Goal: Transaction & Acquisition: Purchase product/service

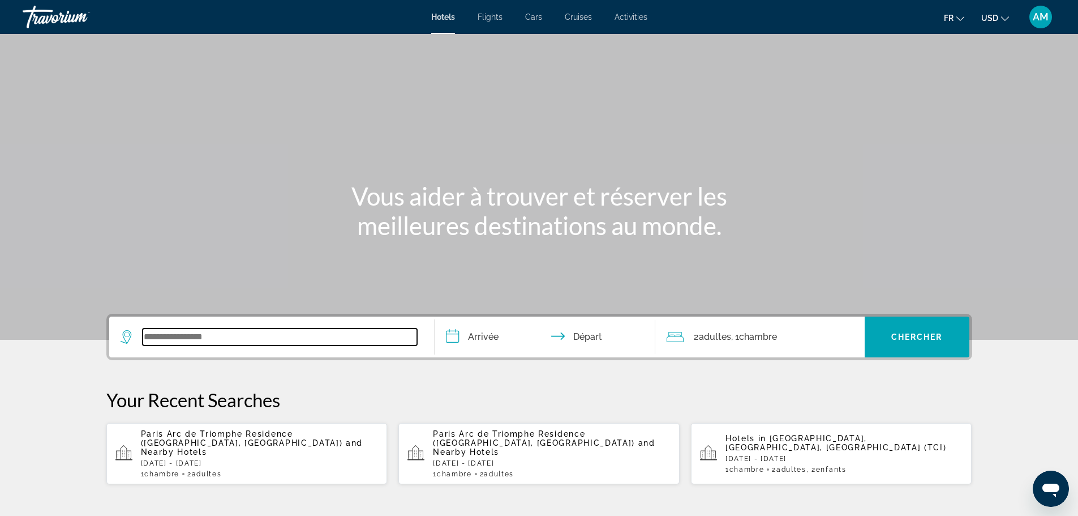
click at [213, 340] on input "Search widget" at bounding box center [280, 336] width 275 height 17
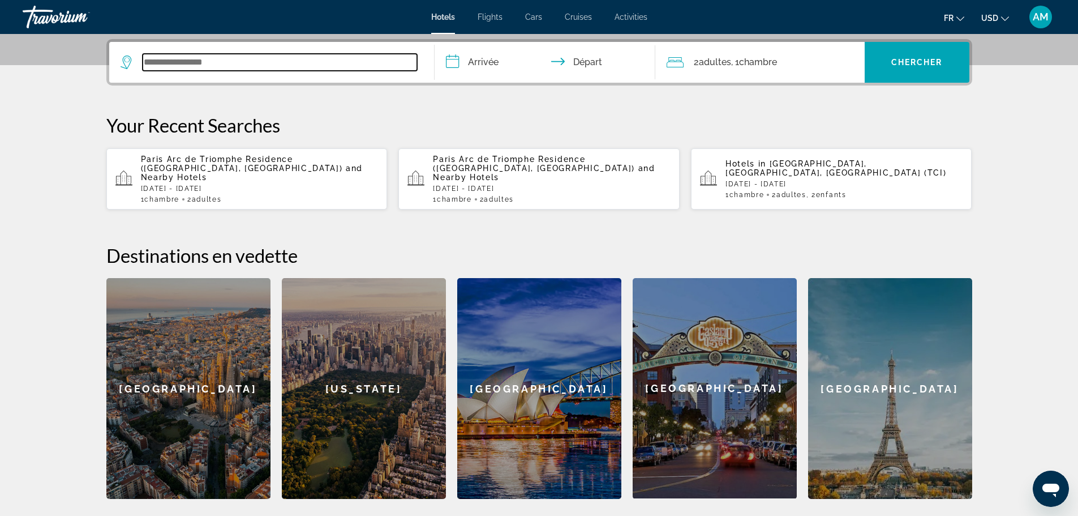
scroll to position [277, 0]
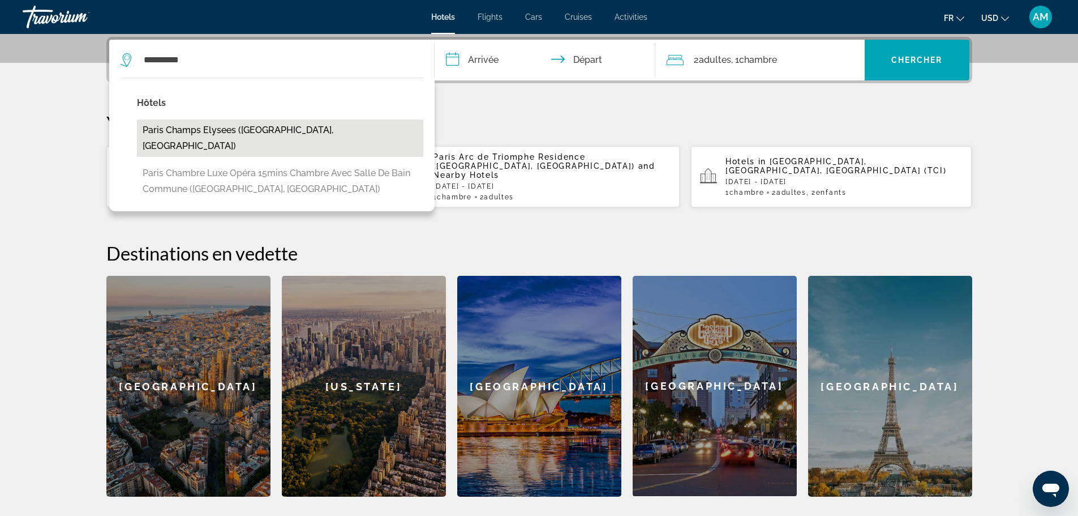
click at [200, 137] on button "Paris champs elysees (Paris, FR)" at bounding box center [280, 137] width 286 height 37
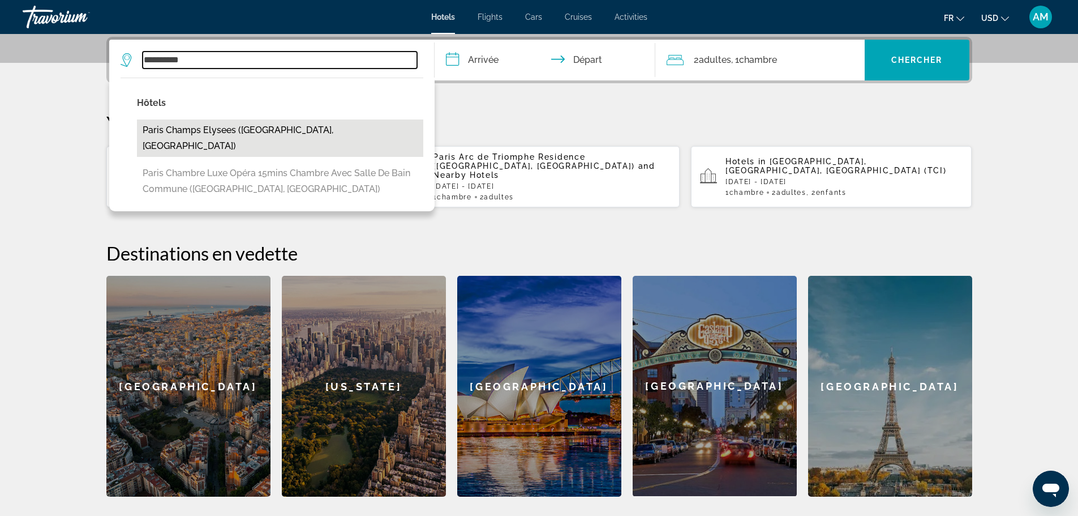
type input "**********"
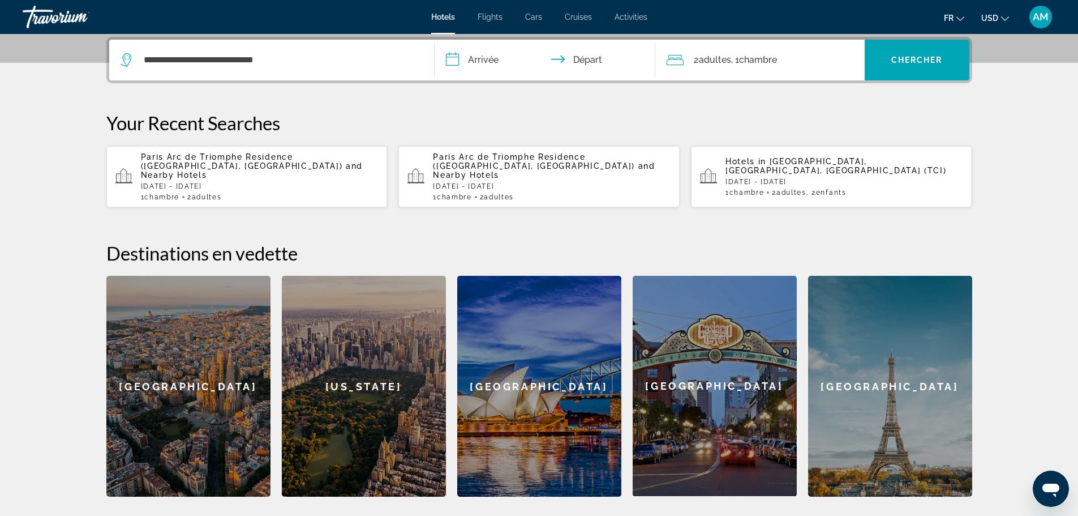
click at [495, 59] on input "**********" at bounding box center [547, 62] width 225 height 44
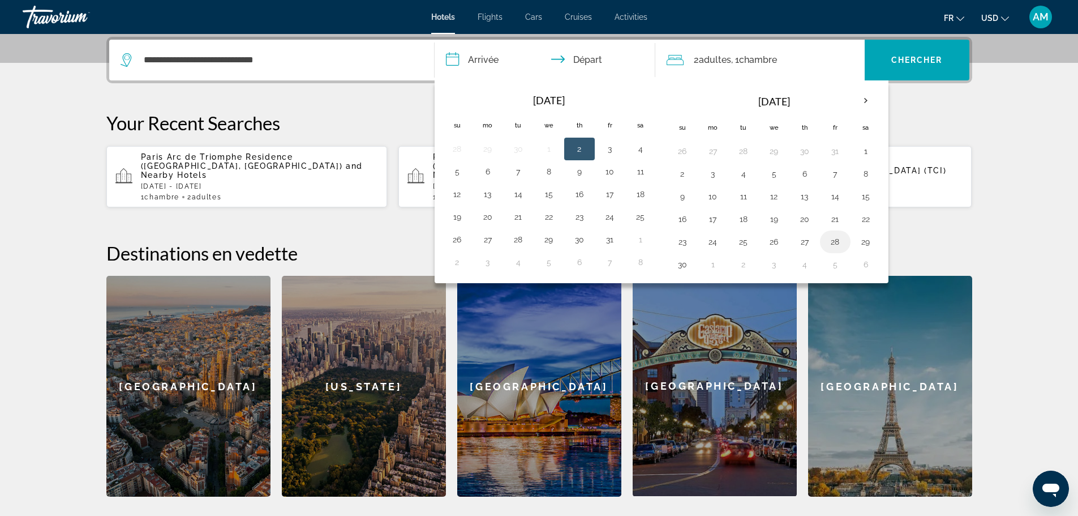
click at [842, 244] on button "28" at bounding box center [836, 242] width 18 height 16
click at [687, 263] on button "30" at bounding box center [683, 264] width 18 height 16
type input "**********"
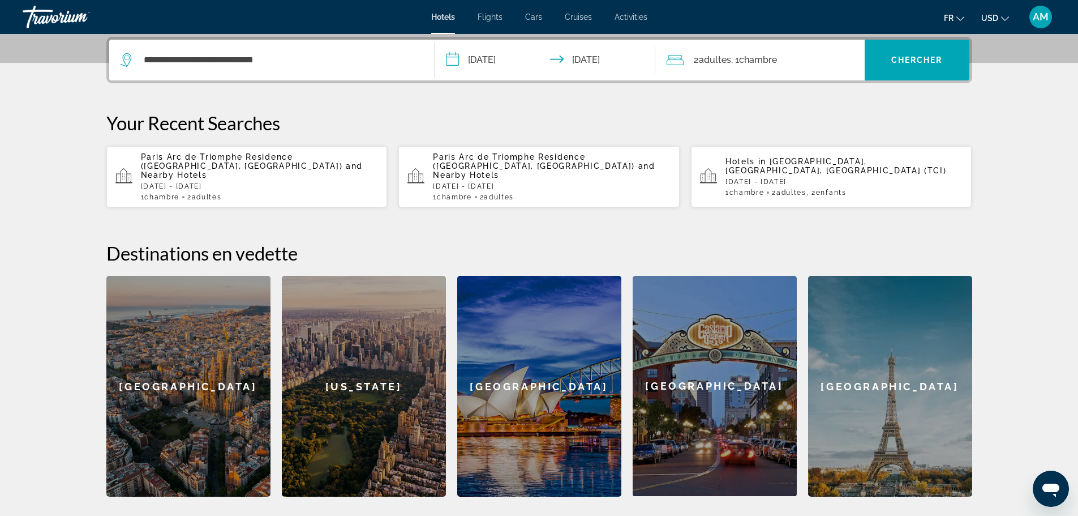
click at [799, 59] on div "2 Adulte Adultes , 1 Chambre pièces" at bounding box center [766, 60] width 198 height 16
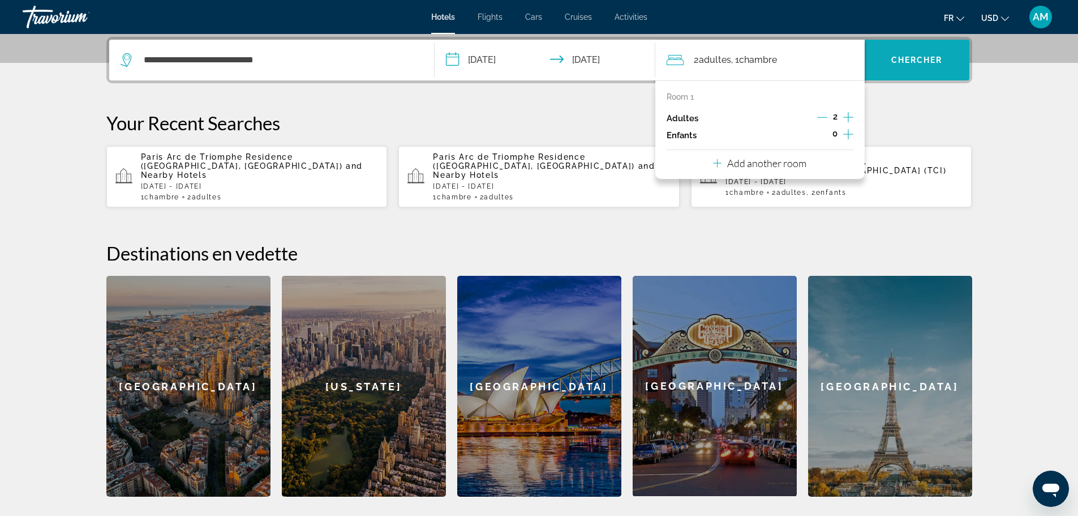
click at [899, 66] on span "Search widget" at bounding box center [917, 59] width 105 height 27
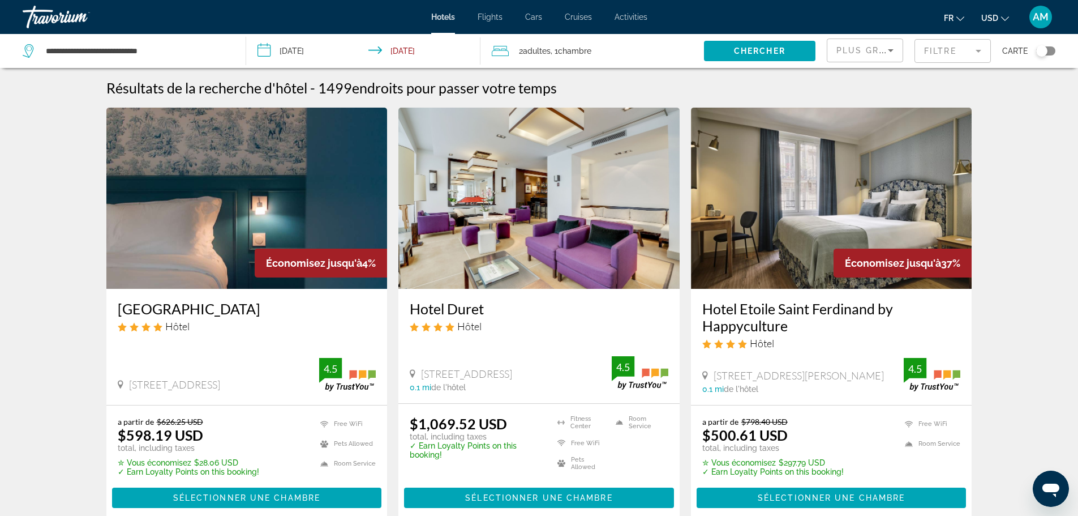
click at [984, 20] on span "USD" at bounding box center [990, 18] width 17 height 9
drag, startPoint x: 971, startPoint y: 96, endPoint x: 967, endPoint y: 106, distance: 11.7
click at [967, 106] on ul "USD ($) MXN (Mex$) CAD (Can$) GBP (£) EUR (€) AUD (A$) NZD (NZ$) CNY (CN¥)" at bounding box center [972, 96] width 67 height 129
drag, startPoint x: 190, startPoint y: 56, endPoint x: -114, endPoint y: 54, distance: 304.0
click at [0, 54] on html "**********" at bounding box center [539, 258] width 1078 height 516
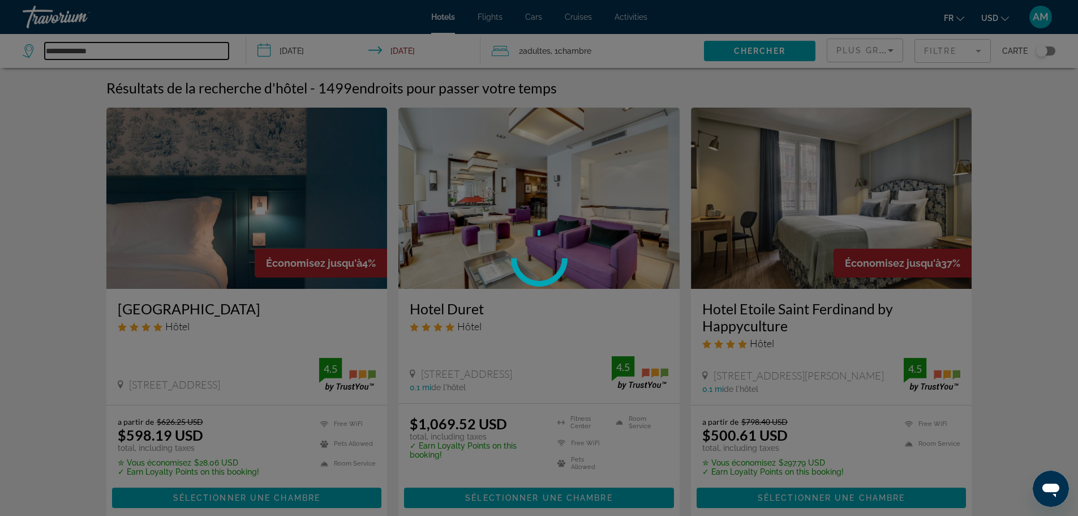
type input "**********"
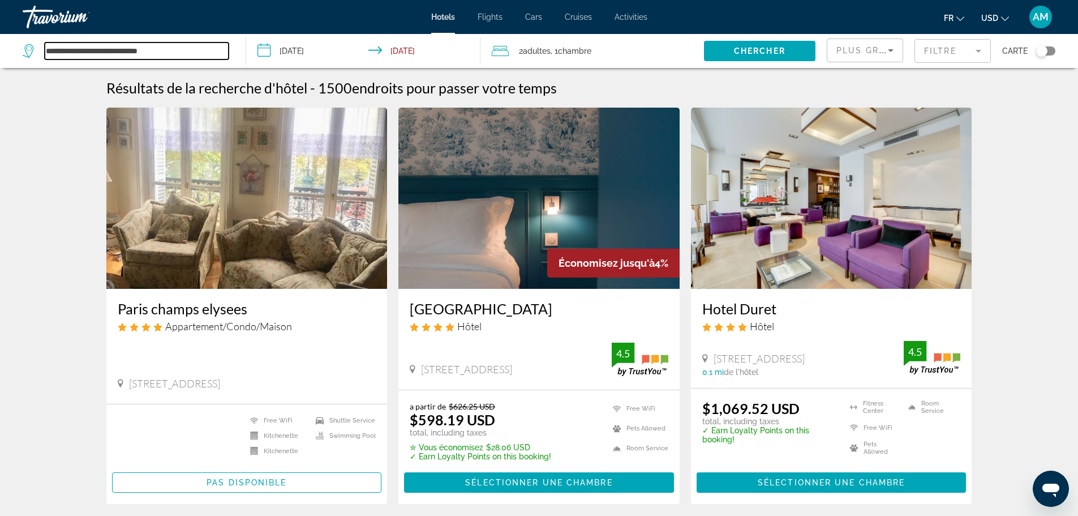
click at [182, 44] on input "**********" at bounding box center [137, 50] width 184 height 17
drag, startPoint x: 203, startPoint y: 51, endPoint x: -28, endPoint y: 51, distance: 231.0
click at [0, 51] on html "**********" at bounding box center [539, 258] width 1078 height 516
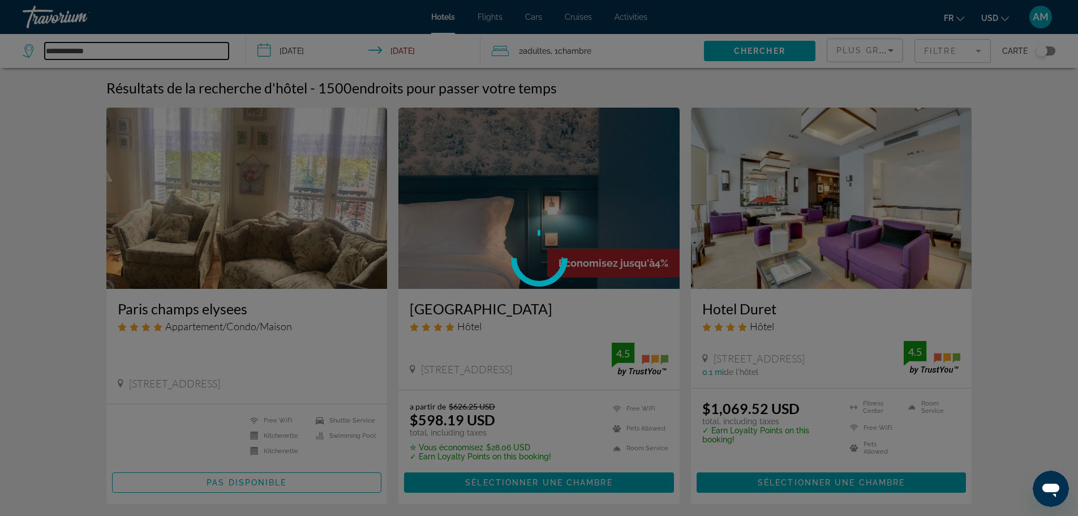
type input "**********"
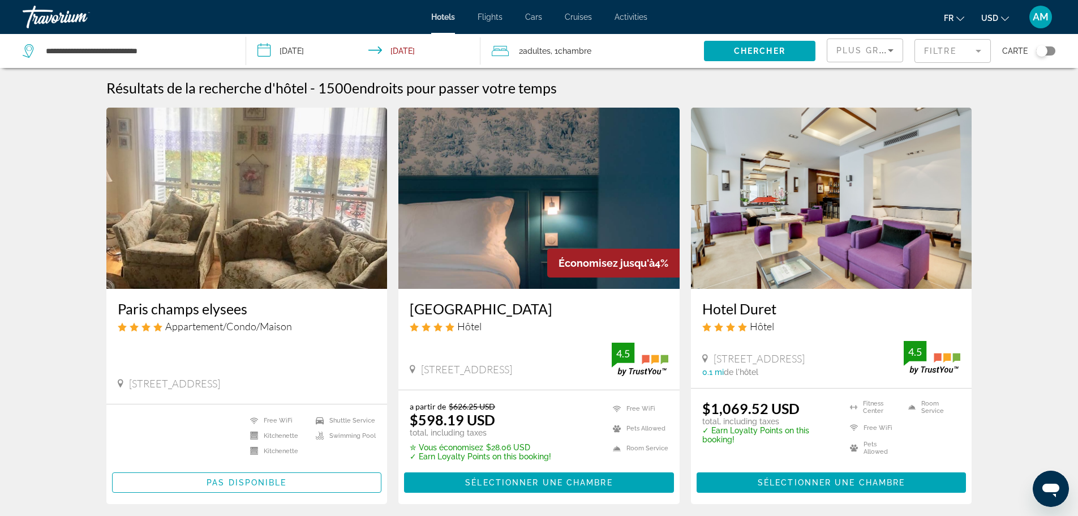
click at [1003, 15] on icon "Change currency" at bounding box center [1005, 19] width 8 height 8
click at [974, 108] on button "EUR (€)" at bounding box center [973, 104] width 56 height 15
click at [870, 59] on div "Plus grandes économies" at bounding box center [865, 55] width 57 height 32
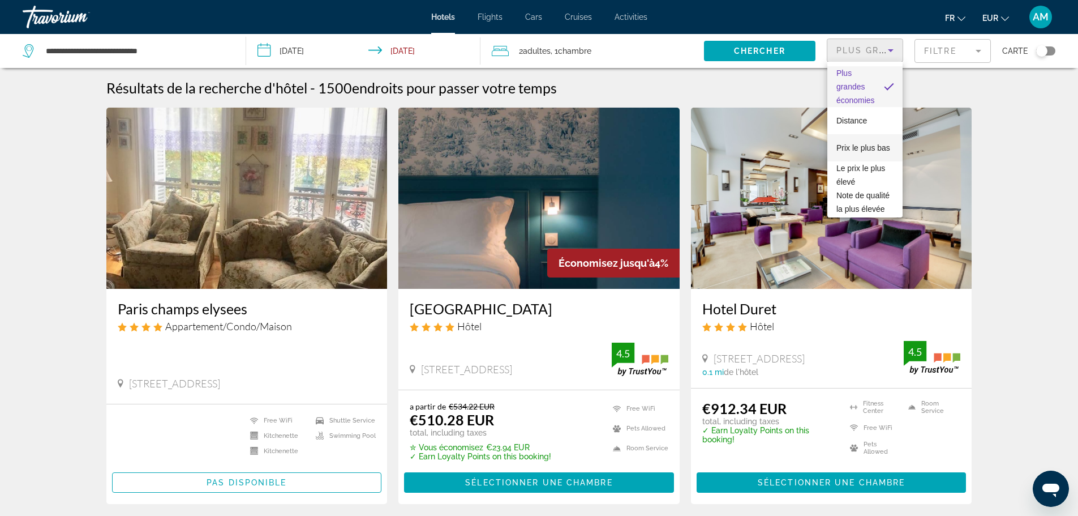
click at [855, 148] on span "Prix le plus bas" at bounding box center [864, 148] width 54 height 14
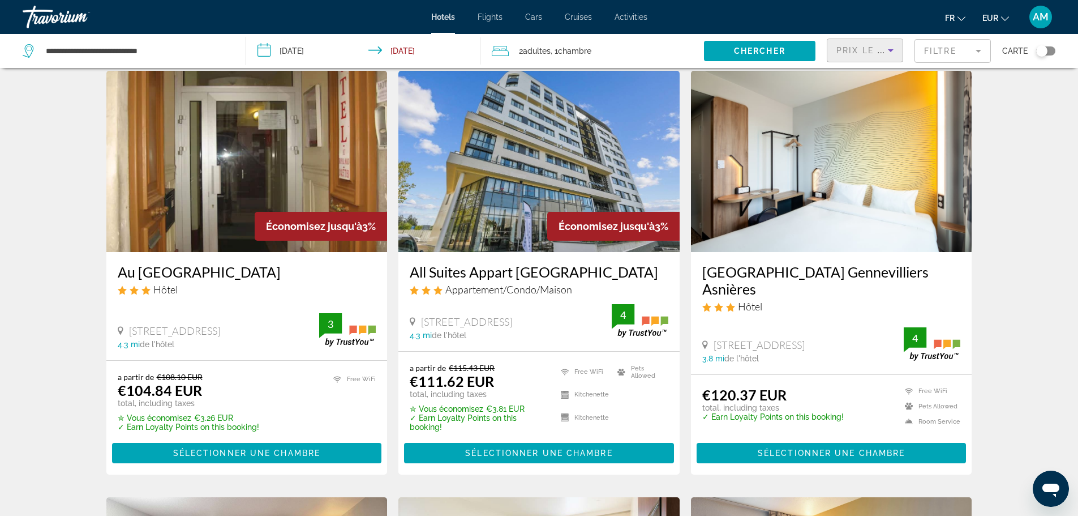
scroll to position [57, 0]
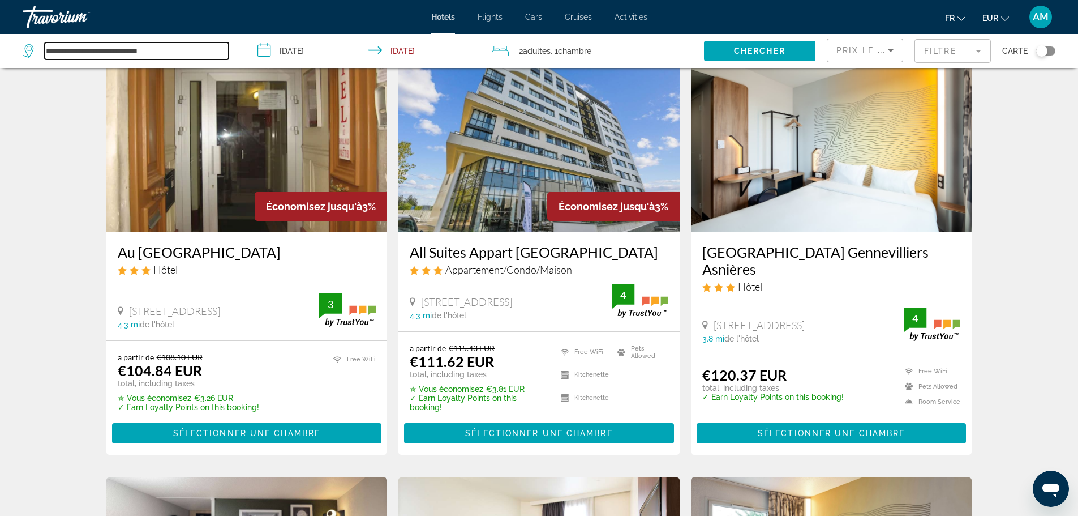
drag, startPoint x: 195, startPoint y: 50, endPoint x: -214, endPoint y: 49, distance: 408.7
click at [0, 49] on html "**********" at bounding box center [539, 201] width 1078 height 516
type input "*"
click at [103, 52] on input "*" at bounding box center [137, 50] width 184 height 17
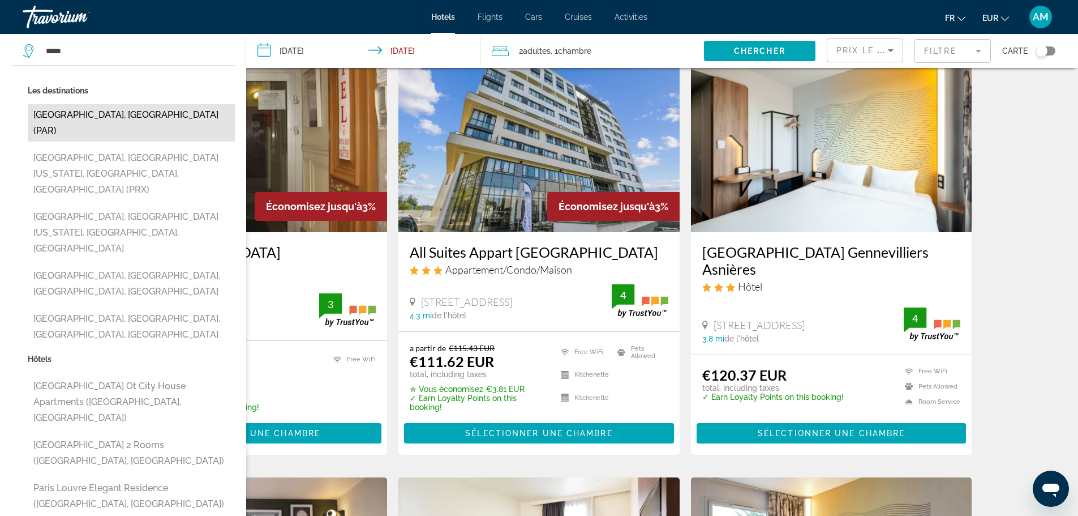
click at [85, 112] on button "[GEOGRAPHIC_DATA], [GEOGRAPHIC_DATA] (PAR)" at bounding box center [131, 122] width 207 height 37
type input "**********"
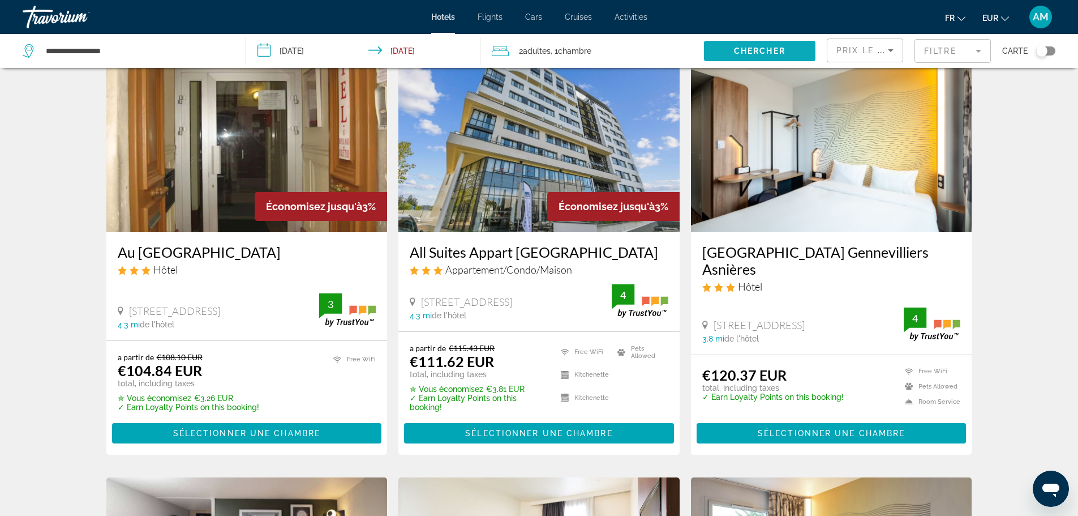
click at [720, 54] on span "Search widget" at bounding box center [760, 50] width 112 height 27
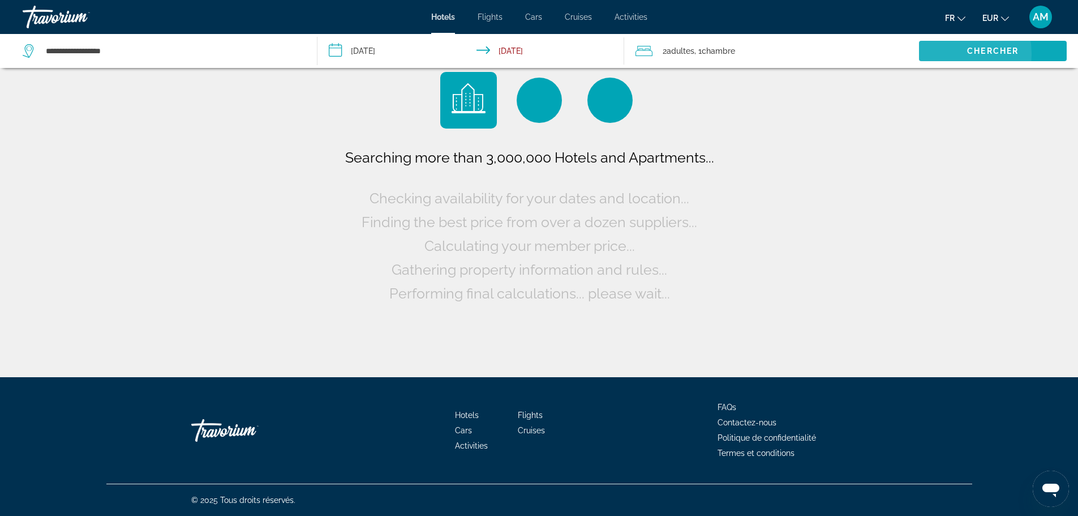
scroll to position [0, 0]
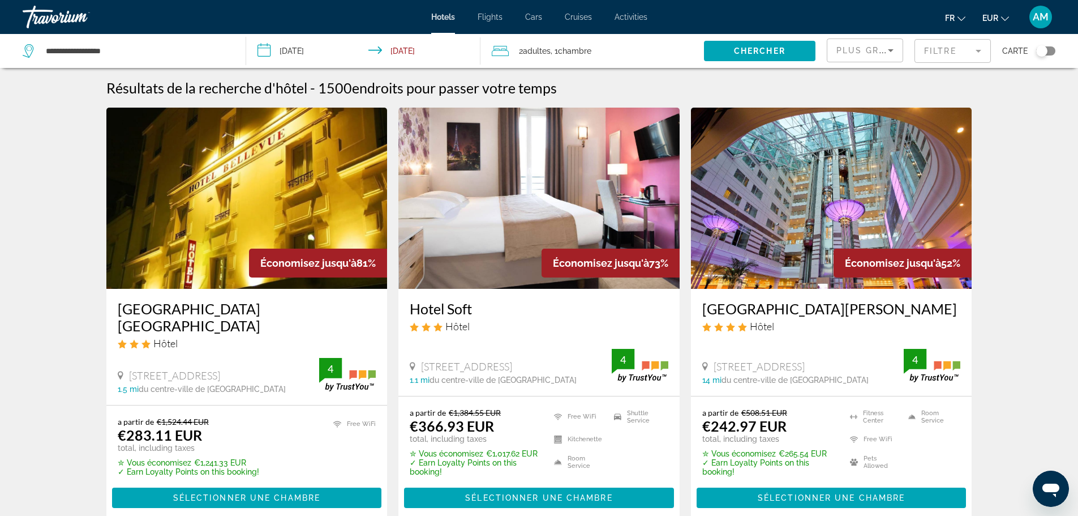
click at [876, 49] on span "Plus grandes économies" at bounding box center [904, 50] width 135 height 9
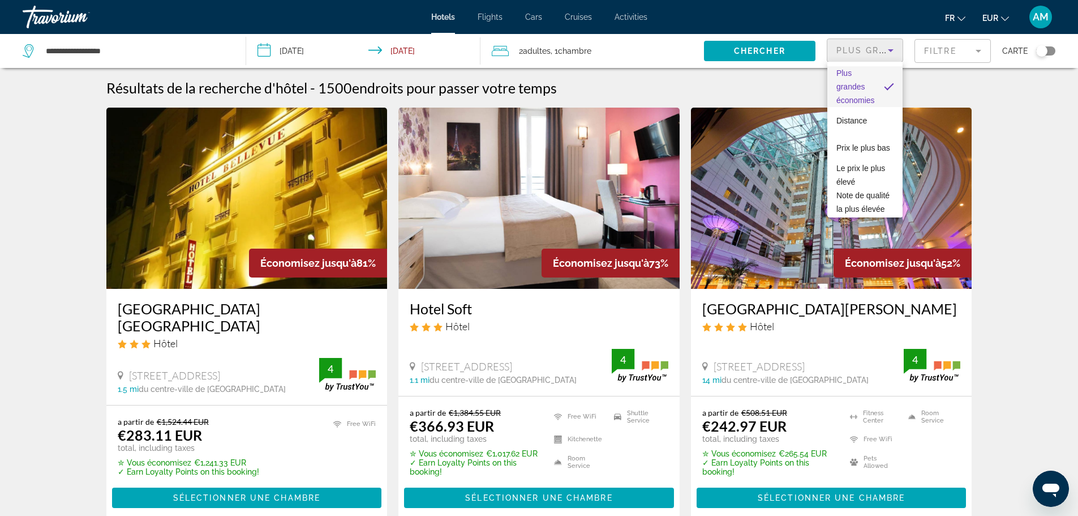
click at [1006, 228] on div at bounding box center [539, 258] width 1078 height 516
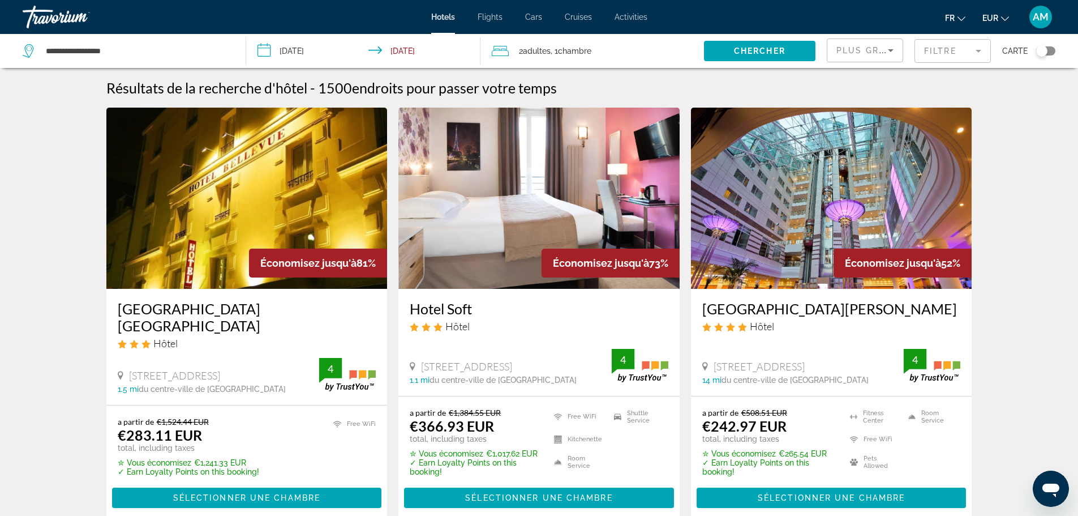
click at [879, 44] on div "Plus grandes économies" at bounding box center [863, 51] width 52 height 14
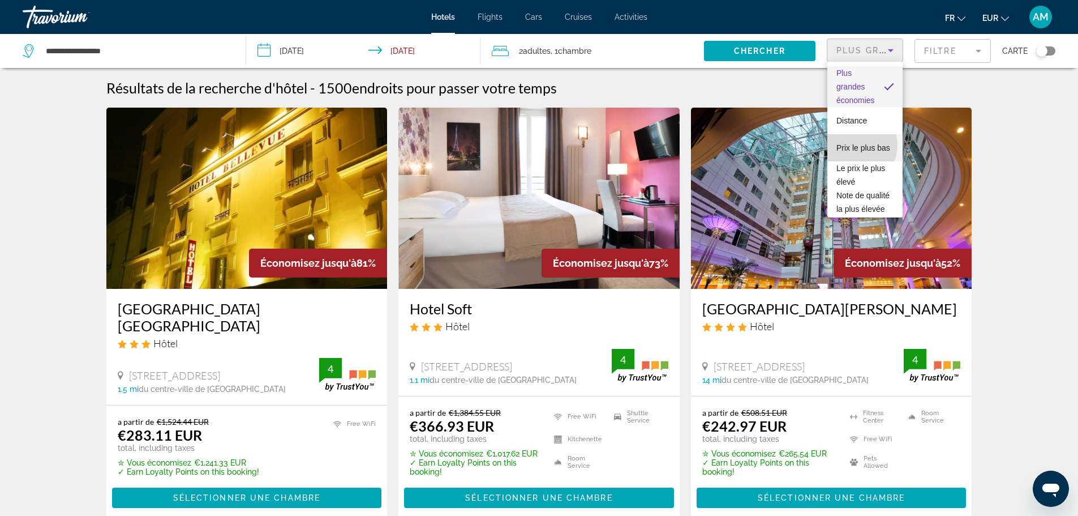
click at [855, 145] on span "Prix le plus bas" at bounding box center [864, 147] width 54 height 9
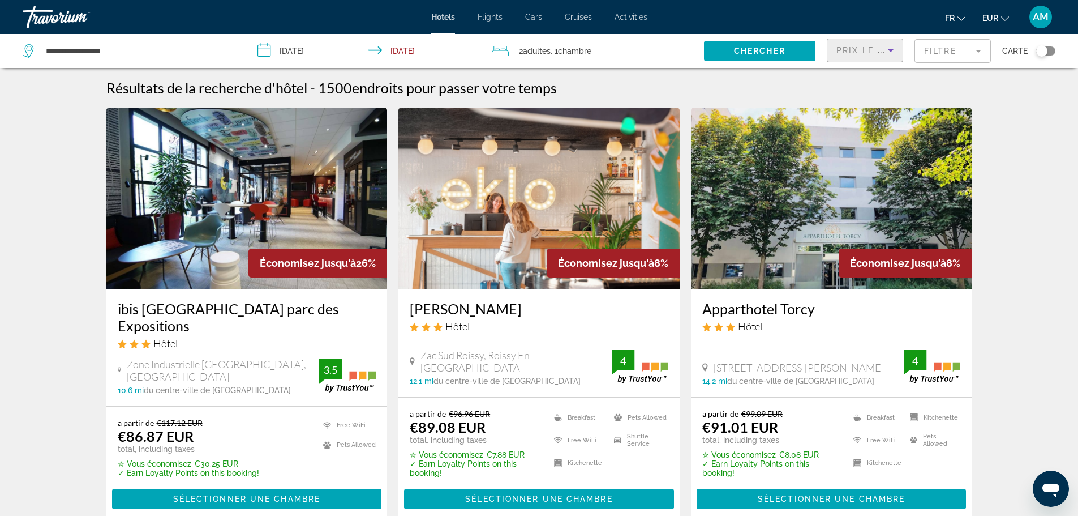
click at [562, 58] on span ", 1 Chambre pièces" at bounding box center [571, 51] width 41 height 16
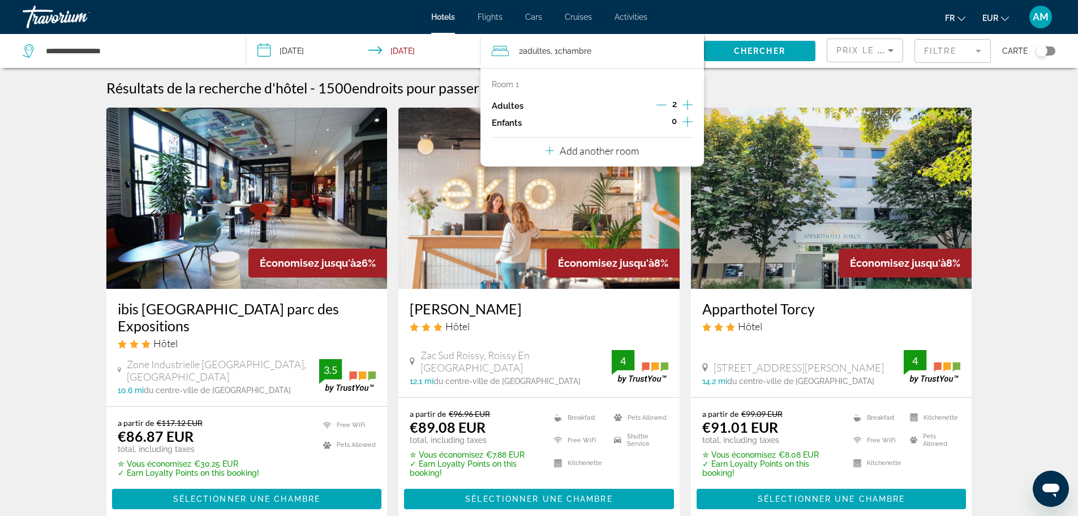
click at [687, 119] on icon "Increment children" at bounding box center [688, 122] width 10 height 14
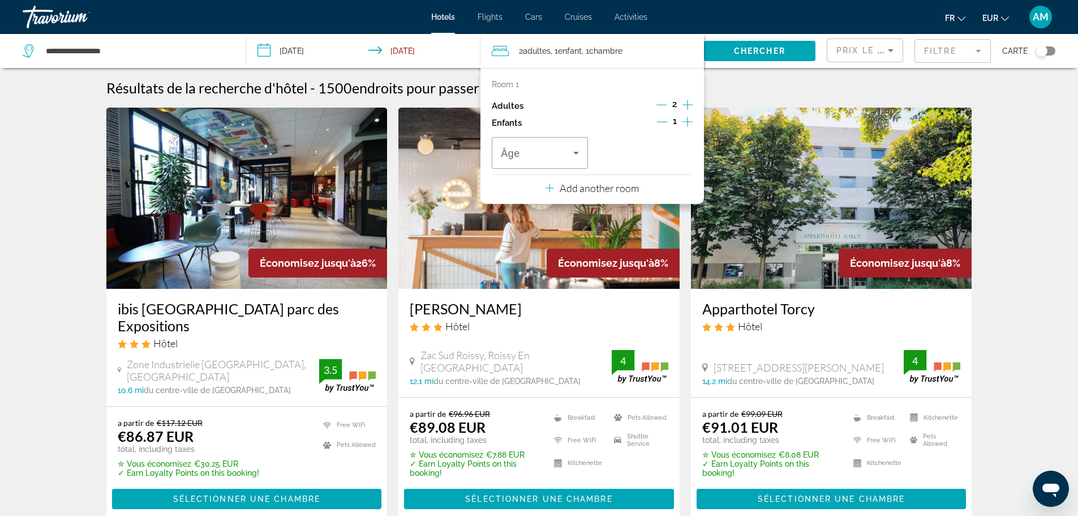
click at [662, 105] on icon "Decrement adults" at bounding box center [662, 105] width 10 height 1
click at [746, 50] on span "Chercher" at bounding box center [760, 50] width 52 height 9
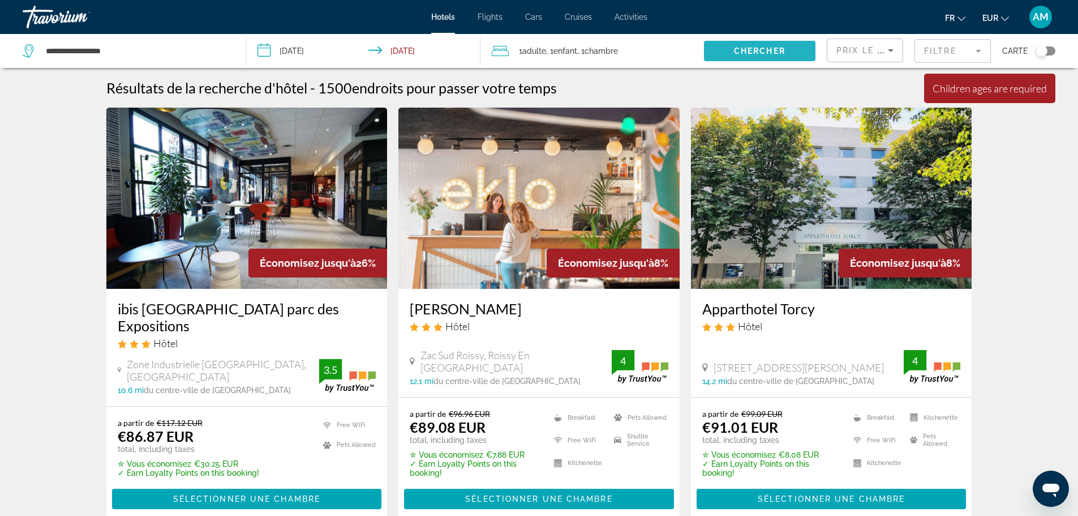
click at [760, 53] on span "Chercher" at bounding box center [760, 50] width 52 height 9
click at [602, 48] on span "Chambre" at bounding box center [601, 50] width 33 height 9
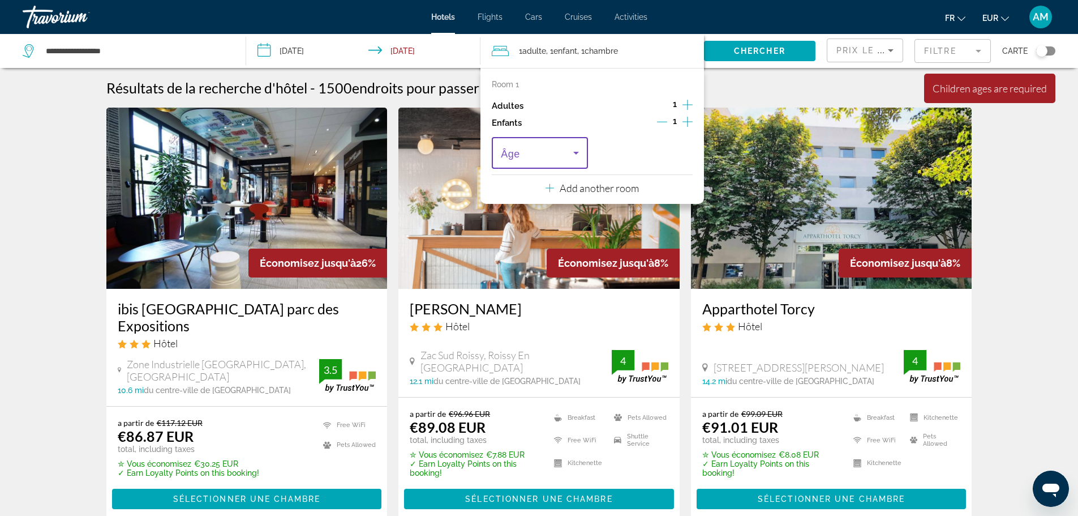
click at [565, 152] on span "Travelers: 1 adult, 1 child" at bounding box center [537, 153] width 72 height 14
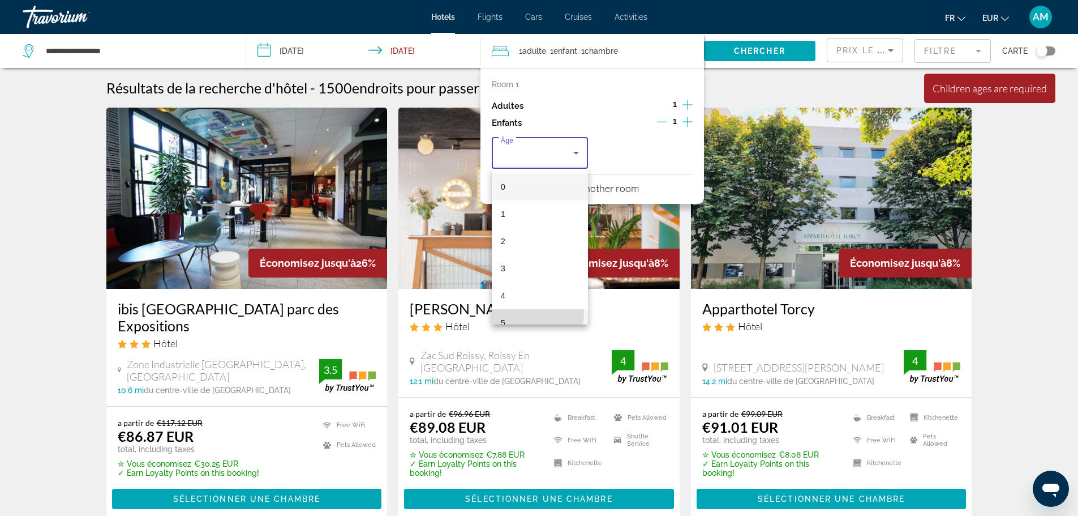
drag, startPoint x: 518, startPoint y: 313, endPoint x: 526, endPoint y: 303, distance: 12.5
click at [519, 313] on mat-option "5" at bounding box center [540, 322] width 96 height 27
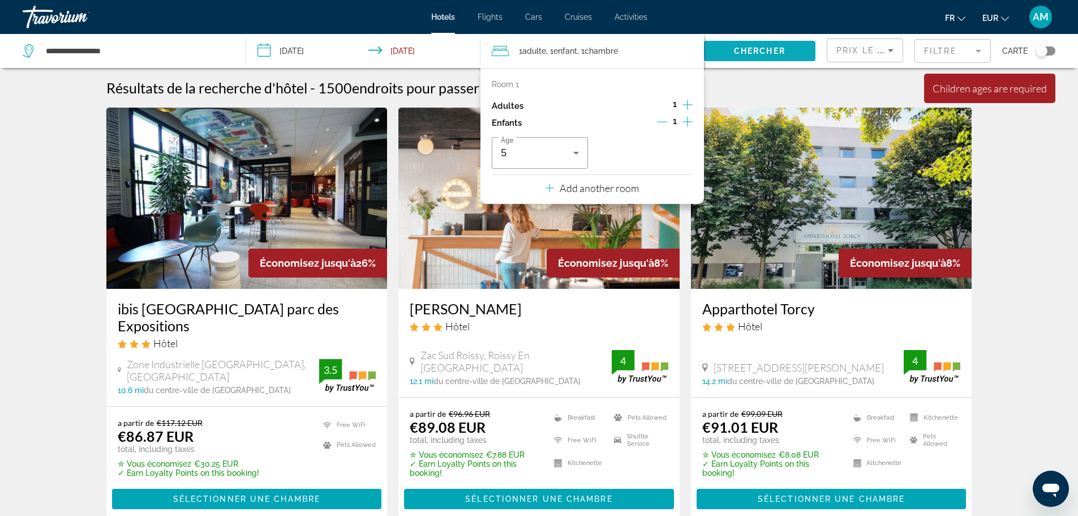
click at [766, 57] on span "Search widget" at bounding box center [760, 50] width 112 height 27
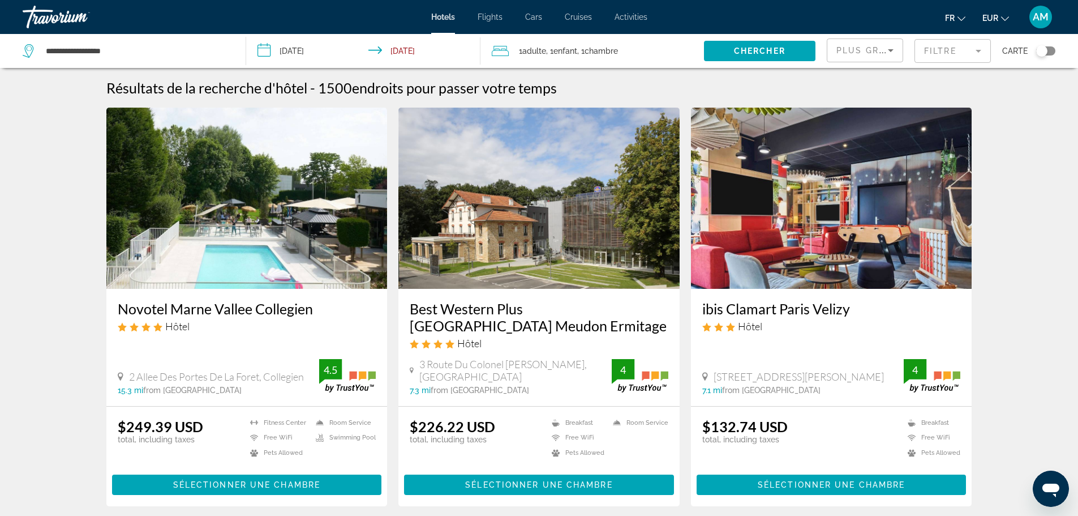
click at [889, 52] on icon "Sort by" at bounding box center [891, 51] width 14 height 14
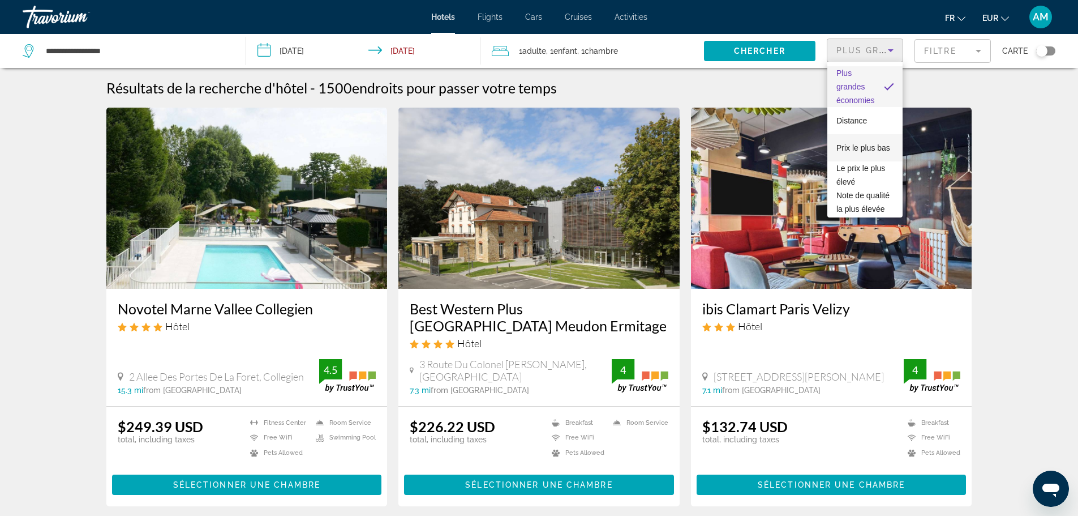
click at [863, 143] on span "Prix le plus bas" at bounding box center [864, 147] width 54 height 9
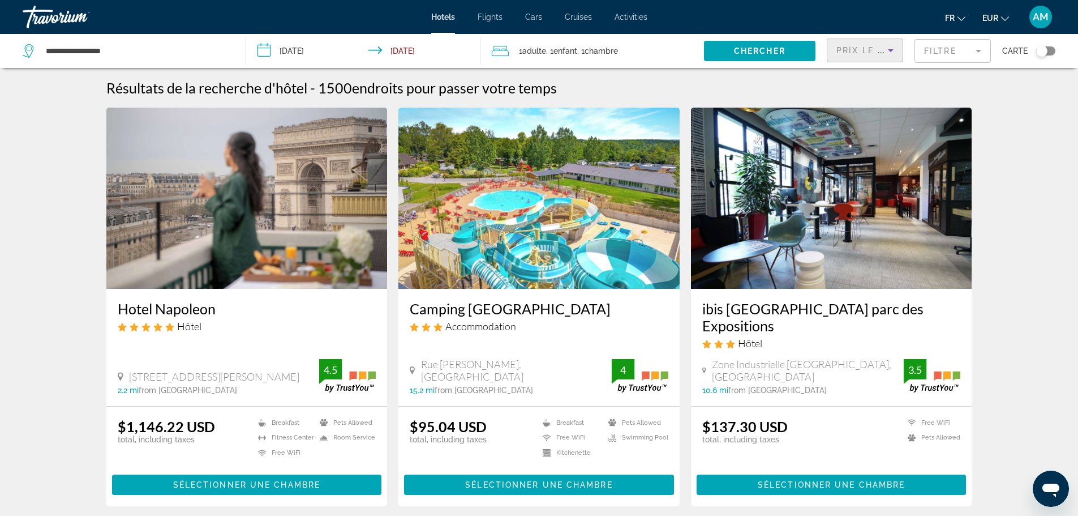
click at [992, 21] on span "EUR" at bounding box center [991, 18] width 16 height 9
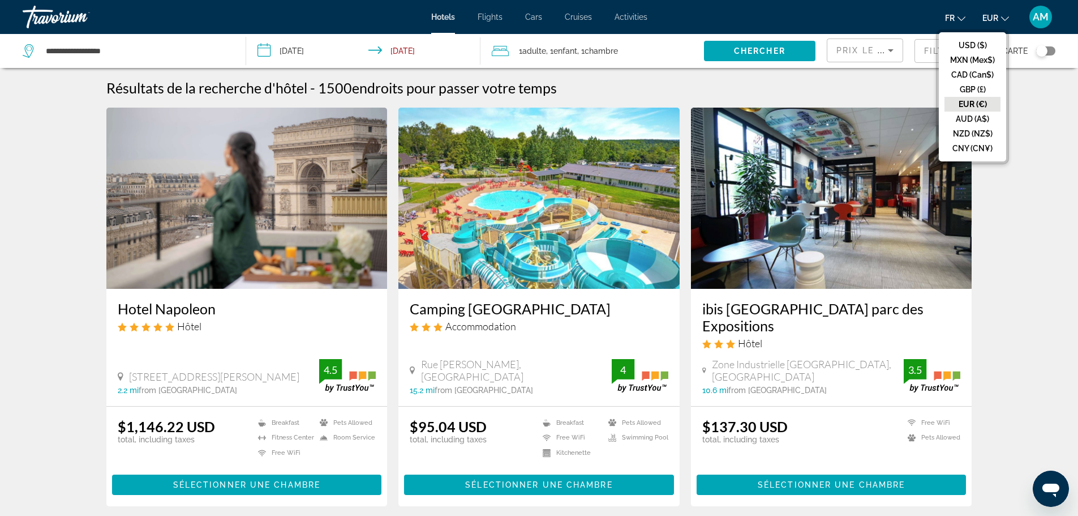
click at [962, 101] on button "EUR (€)" at bounding box center [973, 104] width 56 height 15
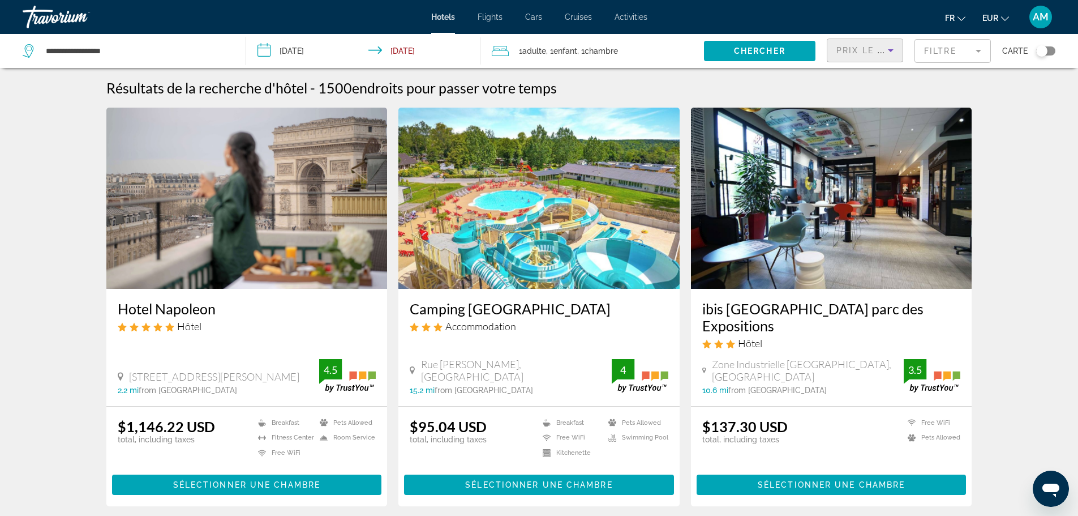
click at [876, 46] on span "Prix le plus bas" at bounding box center [881, 50] width 89 height 9
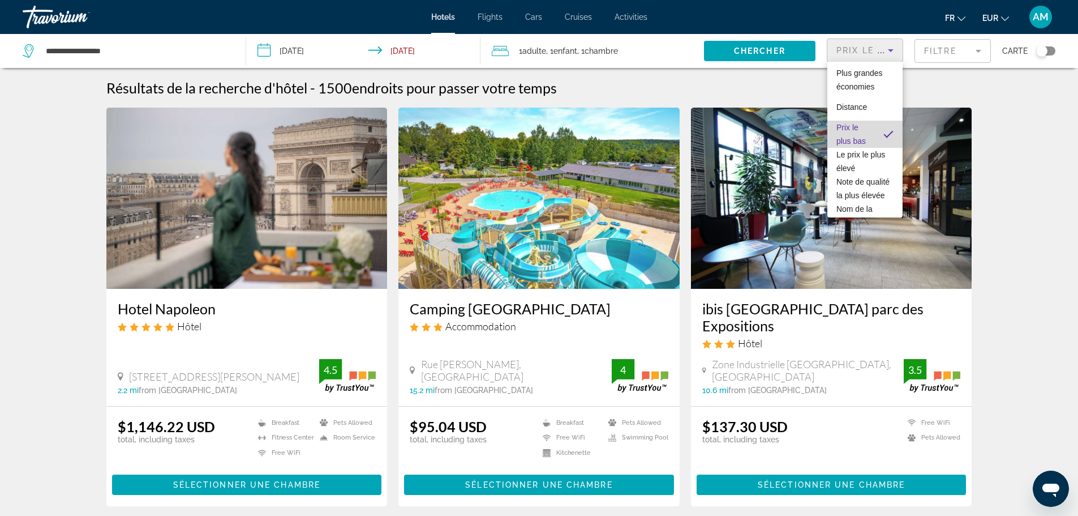
click at [869, 145] on mat-option "Prix le plus bas" at bounding box center [865, 134] width 75 height 27
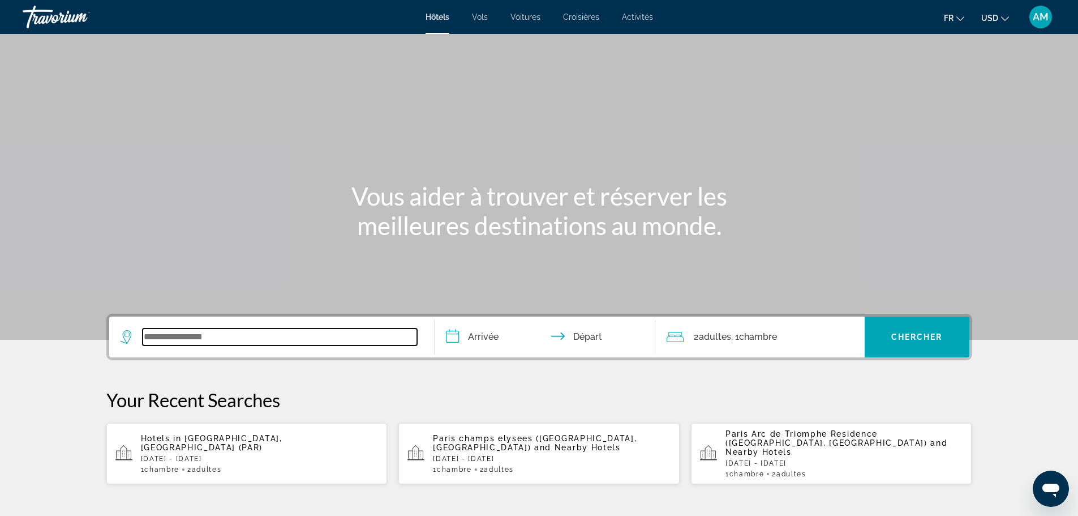
click at [163, 343] on input "Search widget" at bounding box center [280, 336] width 275 height 17
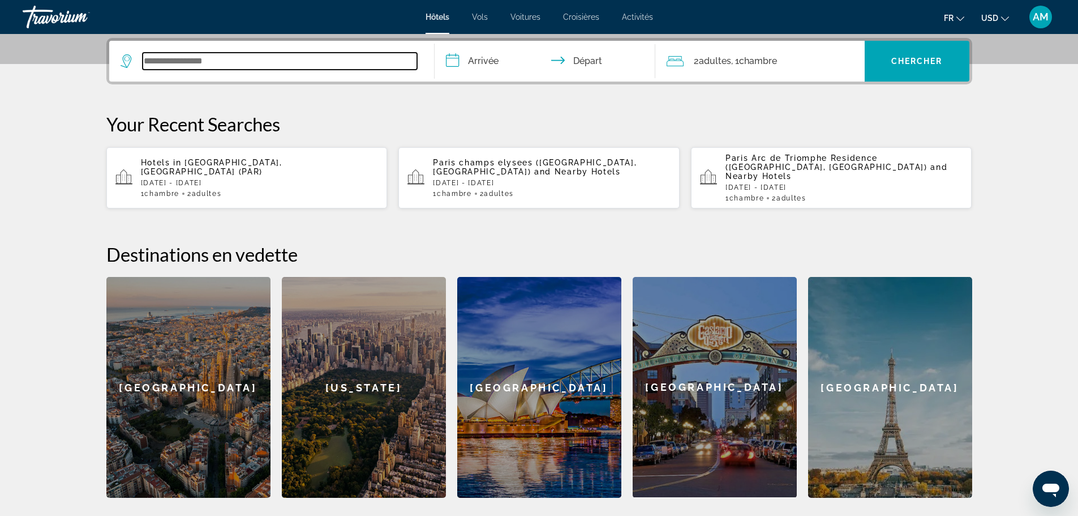
scroll to position [277, 0]
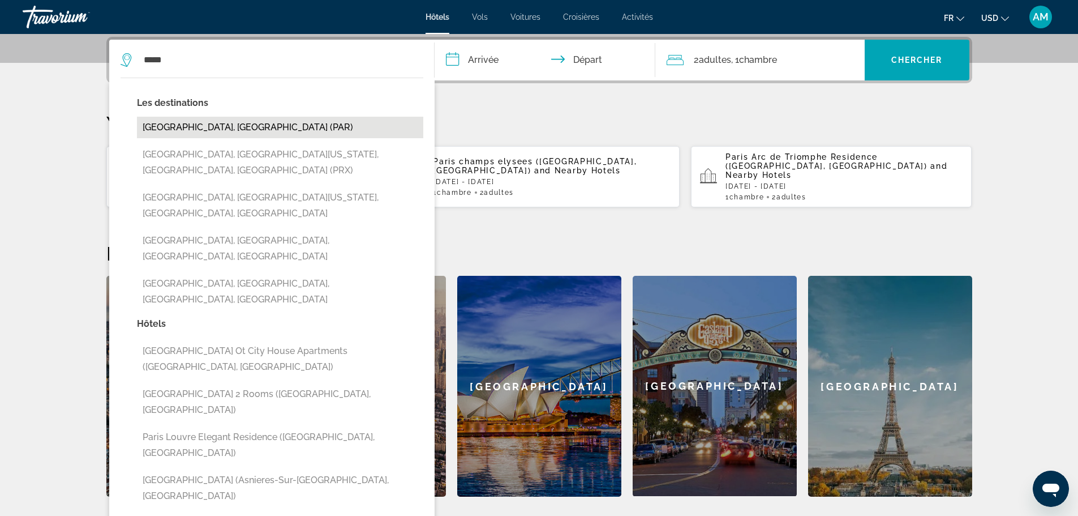
click at [247, 129] on button "[GEOGRAPHIC_DATA], [GEOGRAPHIC_DATA] (PAR)" at bounding box center [280, 128] width 286 height 22
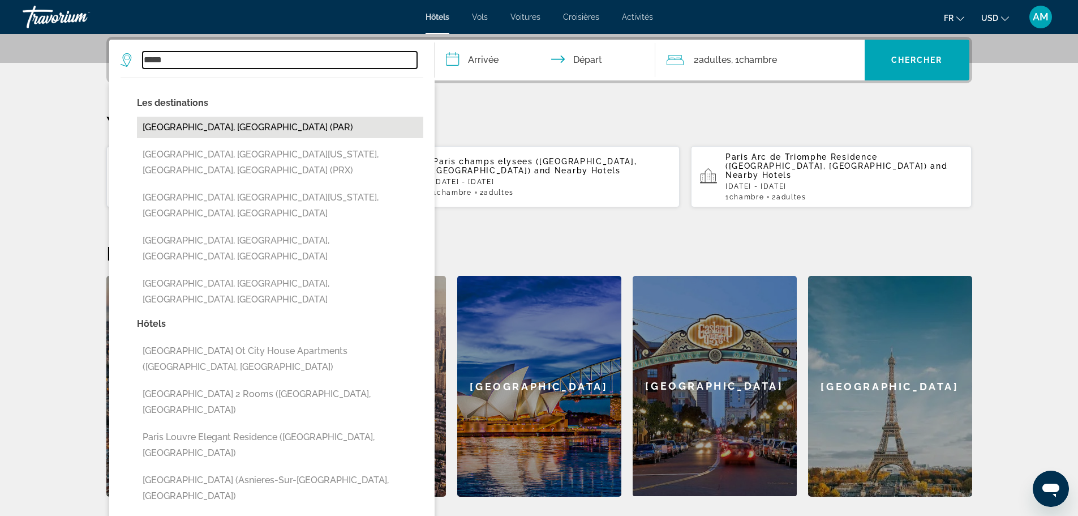
type input "**********"
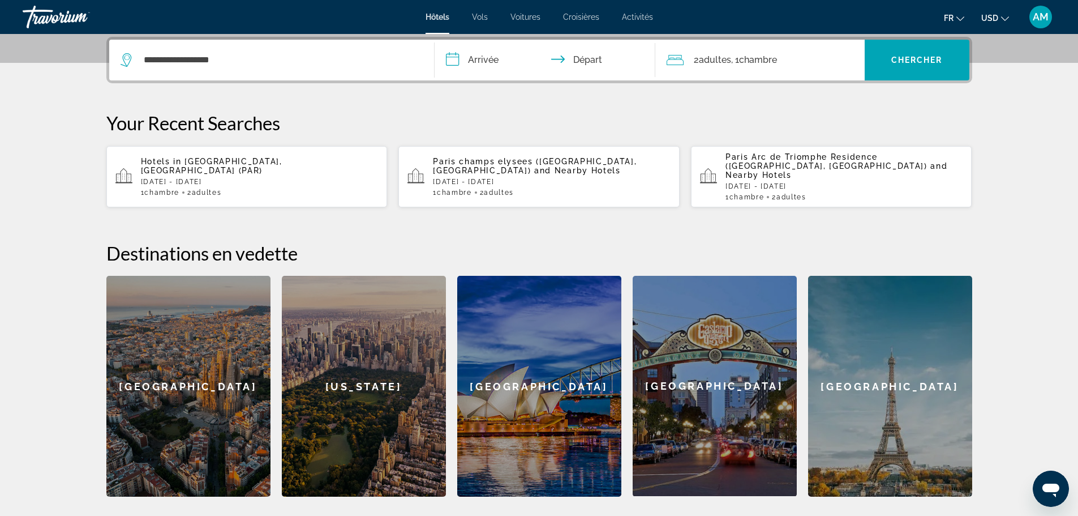
click at [487, 60] on input "**********" at bounding box center [547, 62] width 225 height 44
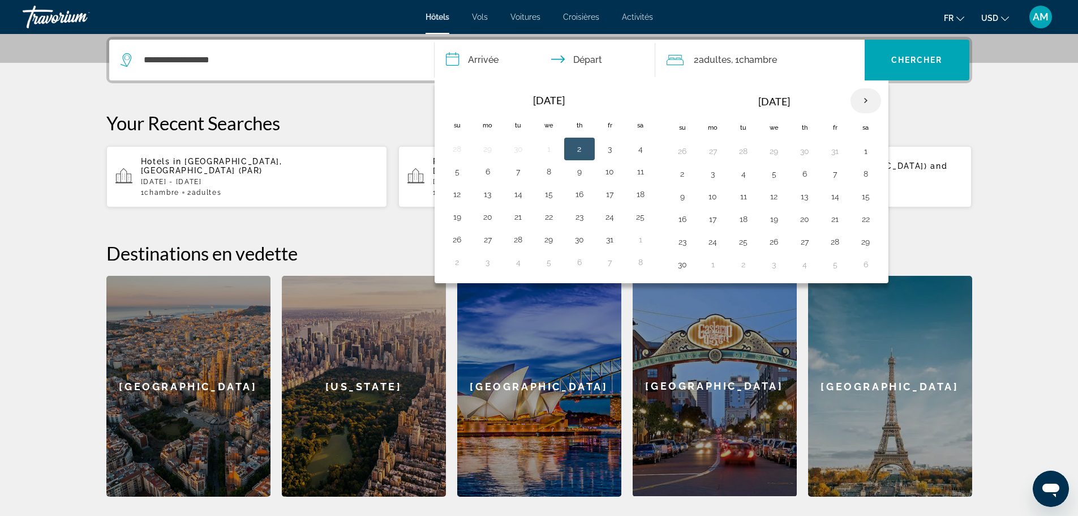
click at [872, 99] on th "Next month" at bounding box center [866, 100] width 31 height 25
click at [606, 241] on button "28" at bounding box center [610, 242] width 18 height 16
click at [460, 266] on button "30" at bounding box center [457, 264] width 18 height 16
type input "**********"
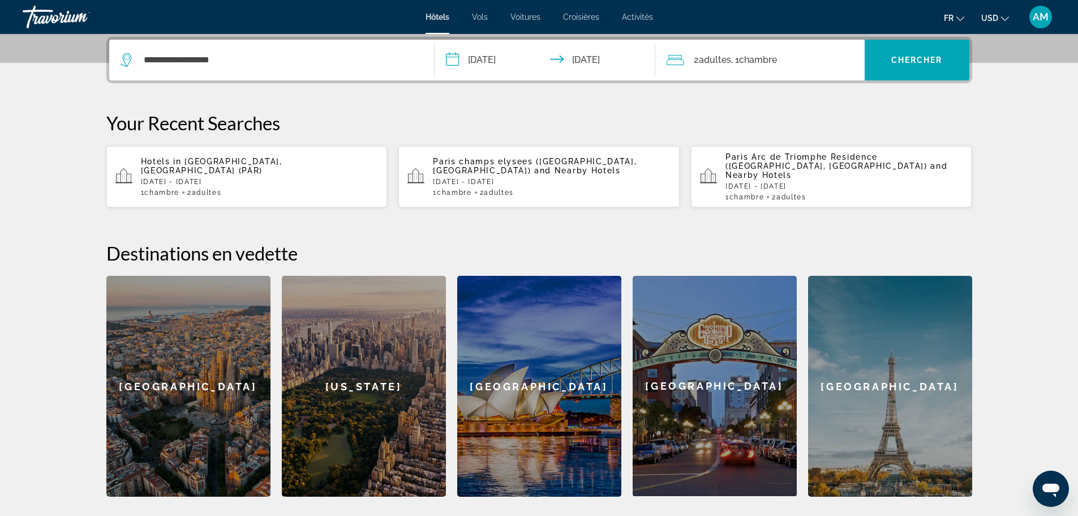
click at [743, 59] on span "Chambre" at bounding box center [758, 59] width 38 height 11
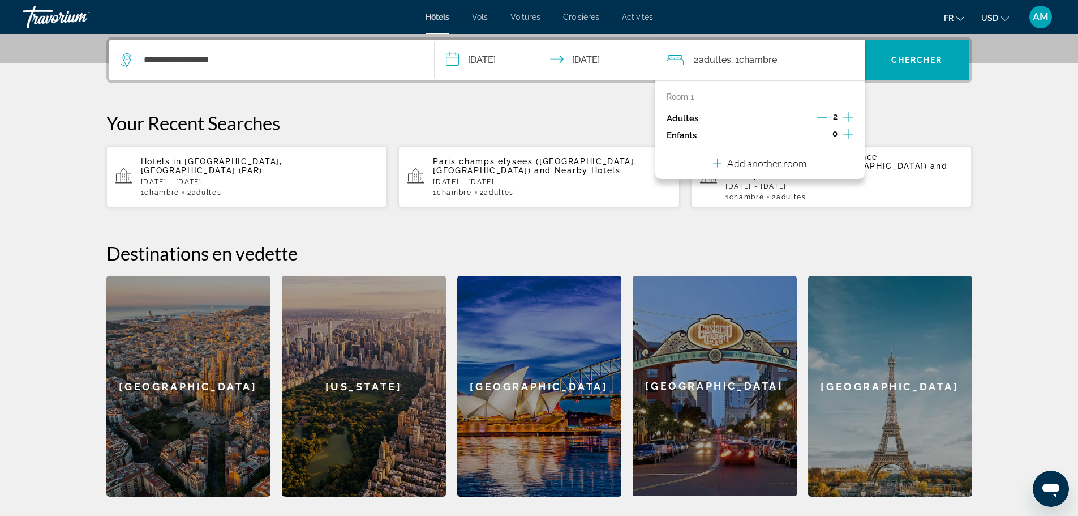
click at [823, 121] on icon "Decrement adults" at bounding box center [822, 117] width 10 height 10
click at [847, 133] on icon "Increment children" at bounding box center [849, 134] width 10 height 14
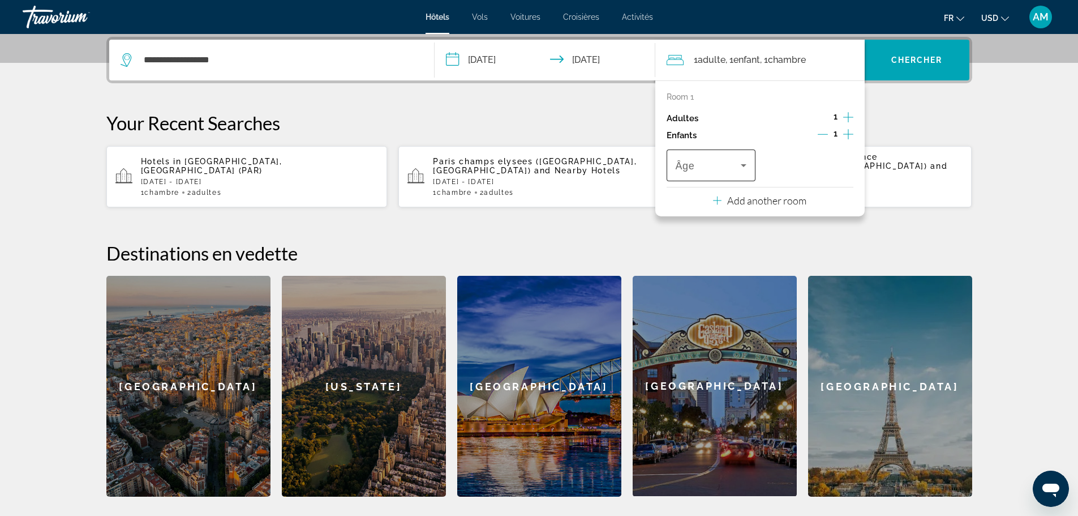
click at [686, 164] on span "Âge" at bounding box center [685, 165] width 19 height 11
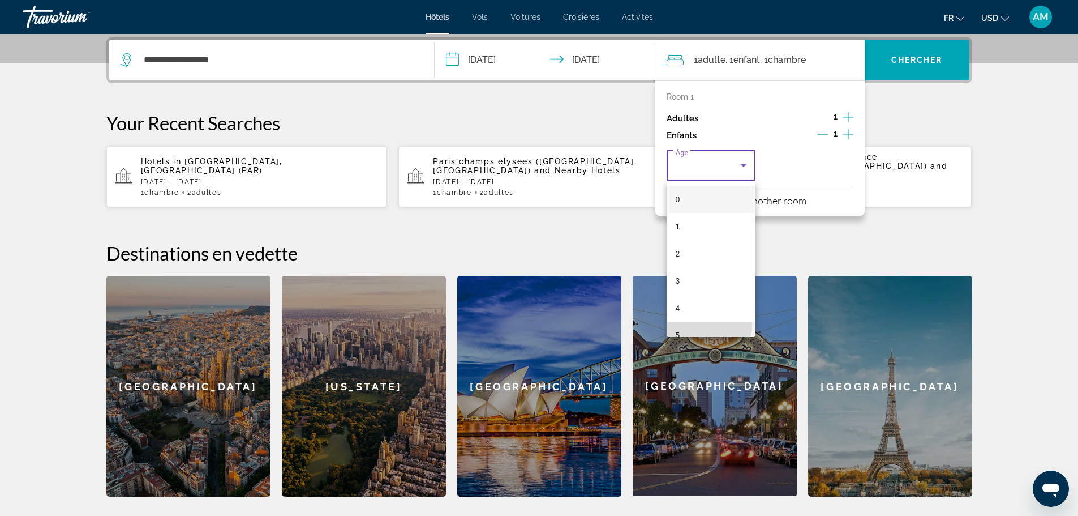
click at [692, 325] on mat-option "5" at bounding box center [711, 335] width 89 height 27
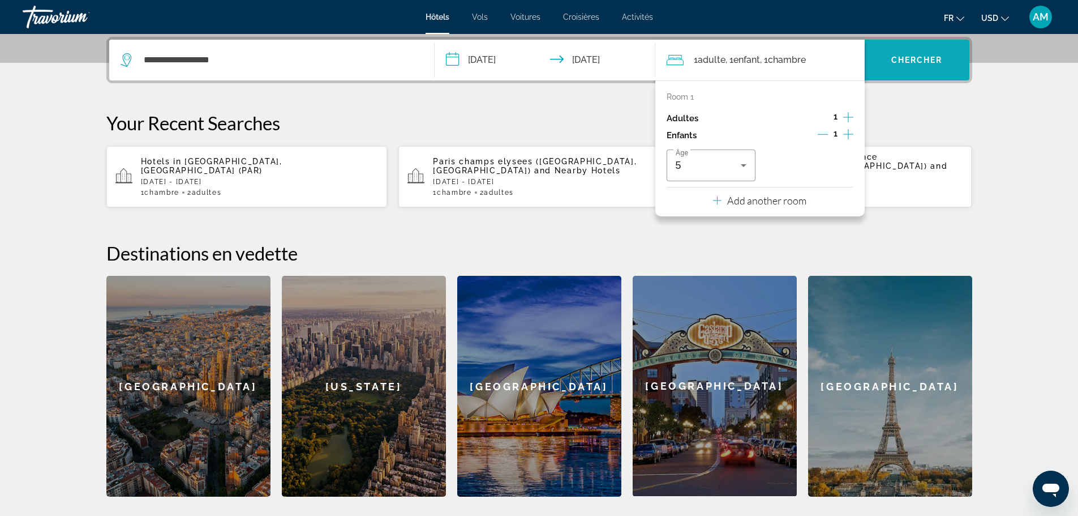
click at [938, 63] on span "Chercher" at bounding box center [918, 59] width 52 height 9
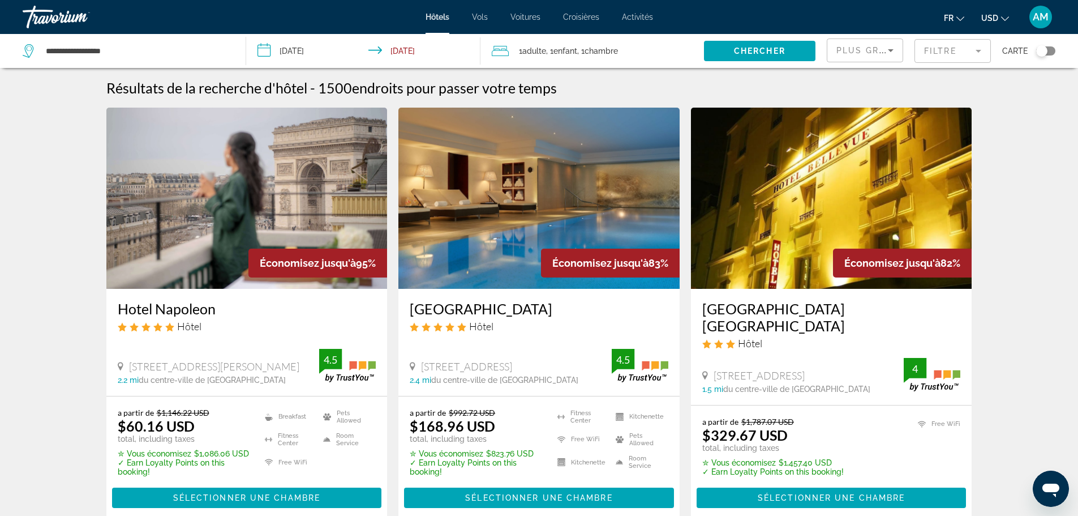
click at [993, 18] on span "USD" at bounding box center [990, 18] width 17 height 9
click at [965, 105] on button "EUR (€)" at bounding box center [973, 104] width 56 height 15
click at [281, 175] on img "Main content" at bounding box center [246, 198] width 281 height 181
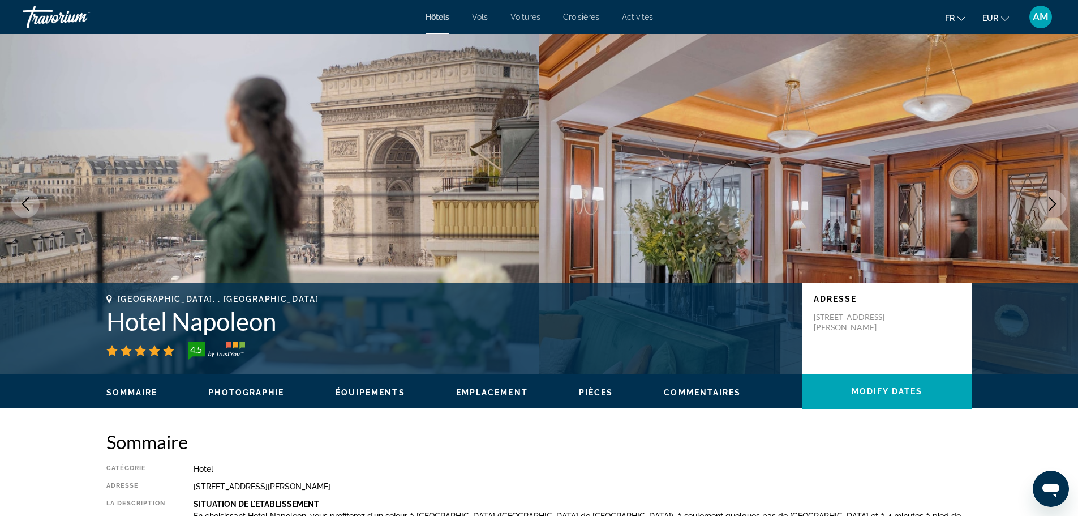
click at [1054, 208] on icon "Next image" at bounding box center [1053, 204] width 14 height 14
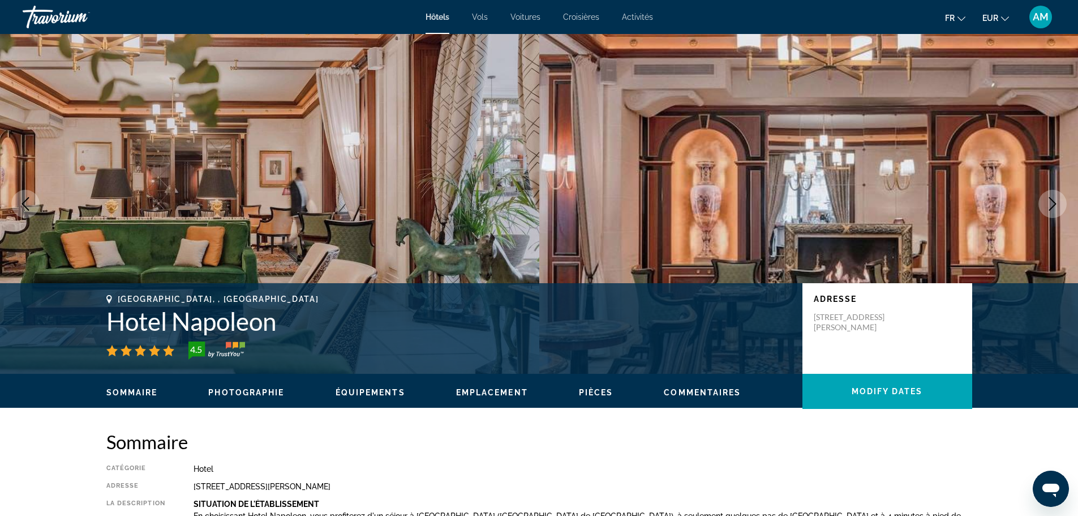
click at [1054, 208] on icon "Next image" at bounding box center [1053, 204] width 14 height 14
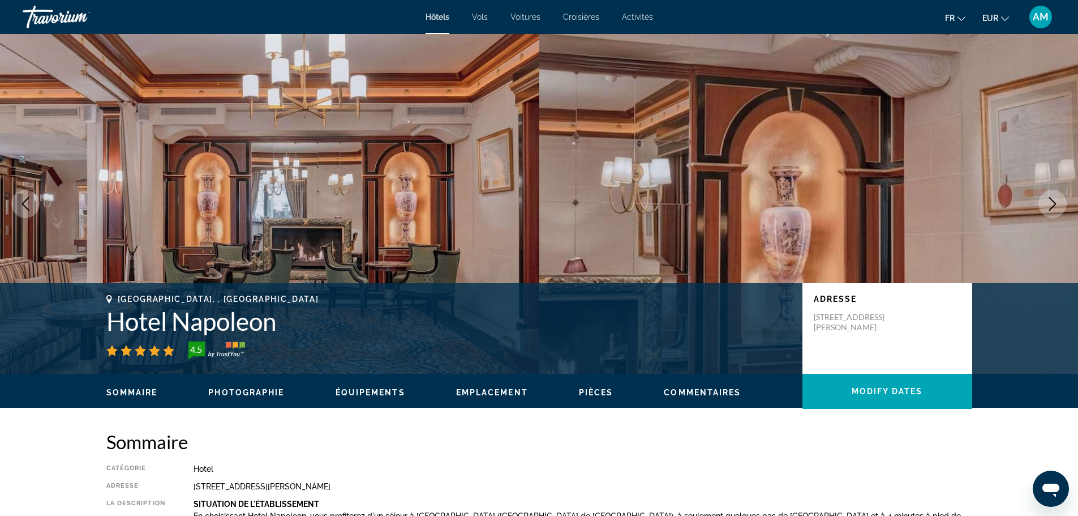
click at [1054, 208] on icon "Next image" at bounding box center [1053, 204] width 14 height 14
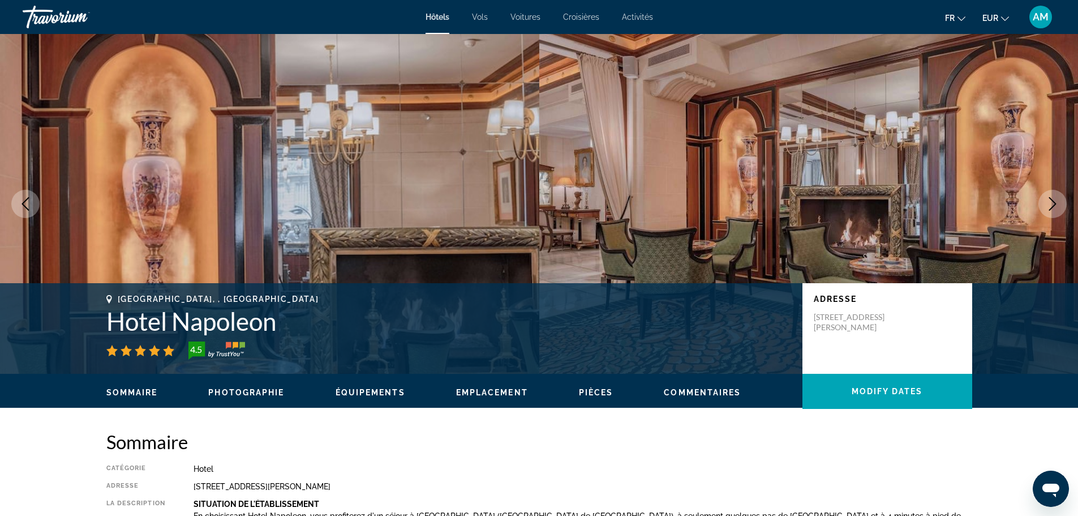
click at [1047, 198] on icon "Next image" at bounding box center [1053, 204] width 14 height 14
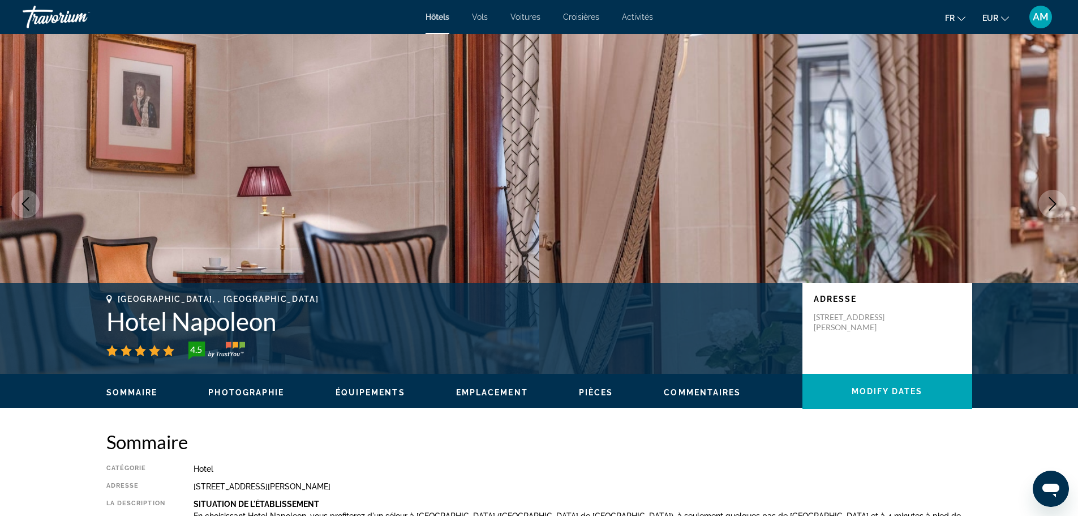
click at [1047, 198] on icon "Next image" at bounding box center [1053, 204] width 14 height 14
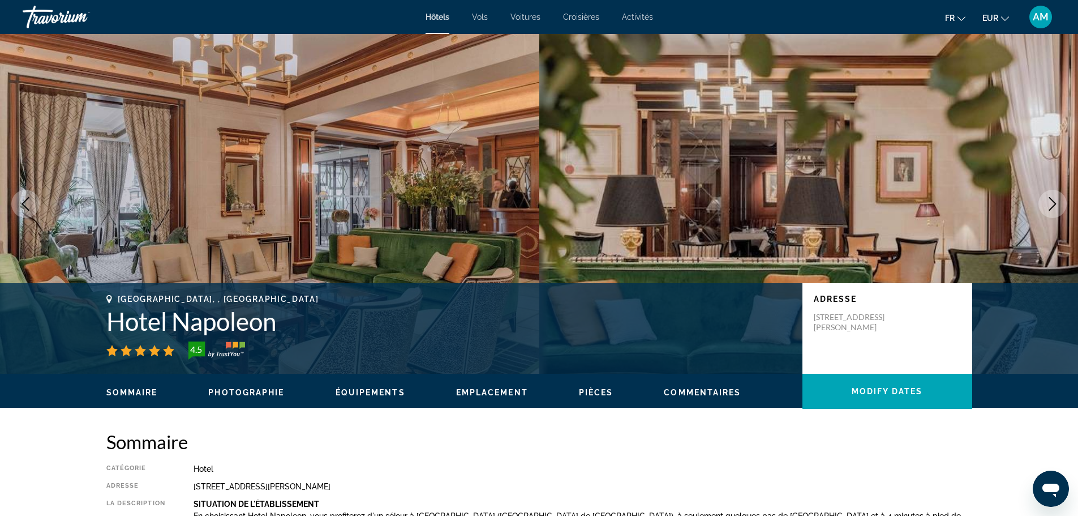
click at [1047, 198] on icon "Next image" at bounding box center [1053, 204] width 14 height 14
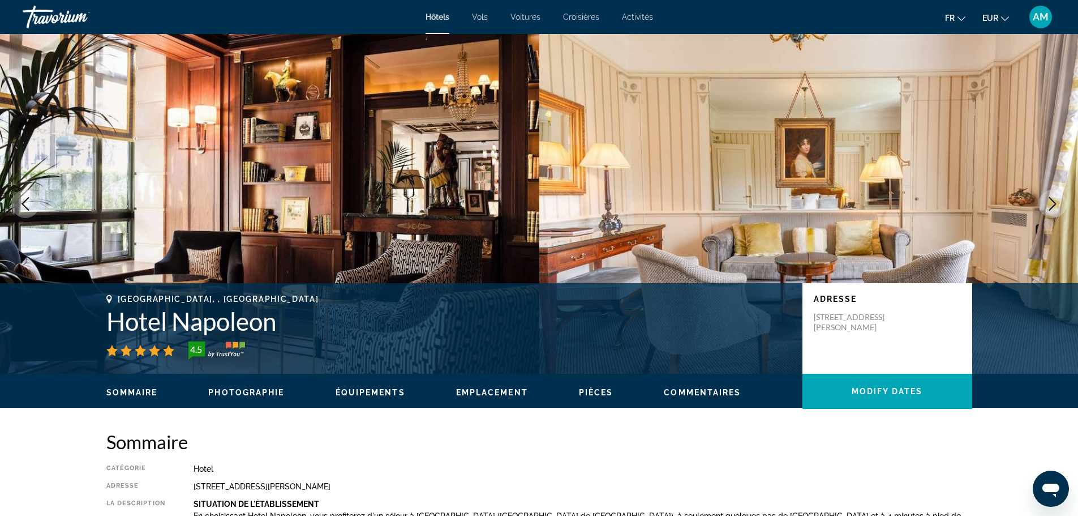
click at [1047, 199] on icon "Next image" at bounding box center [1053, 204] width 14 height 14
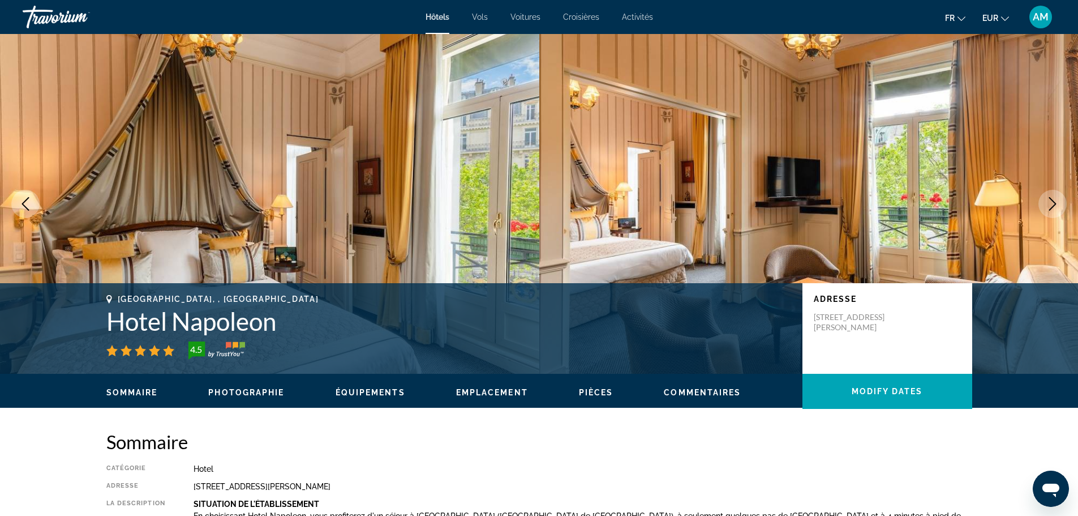
click at [1047, 199] on icon "Next image" at bounding box center [1053, 204] width 14 height 14
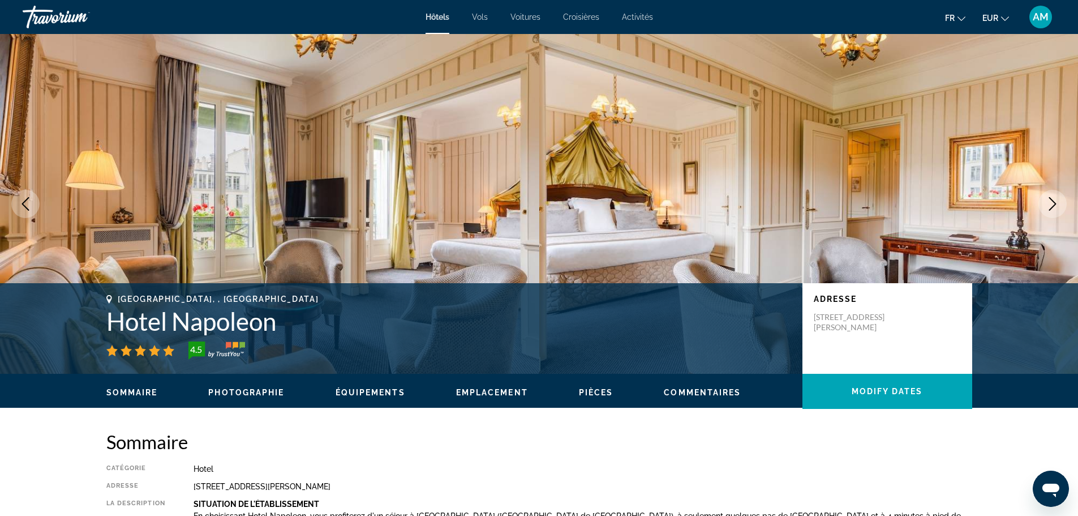
click at [1047, 199] on icon "Next image" at bounding box center [1053, 204] width 14 height 14
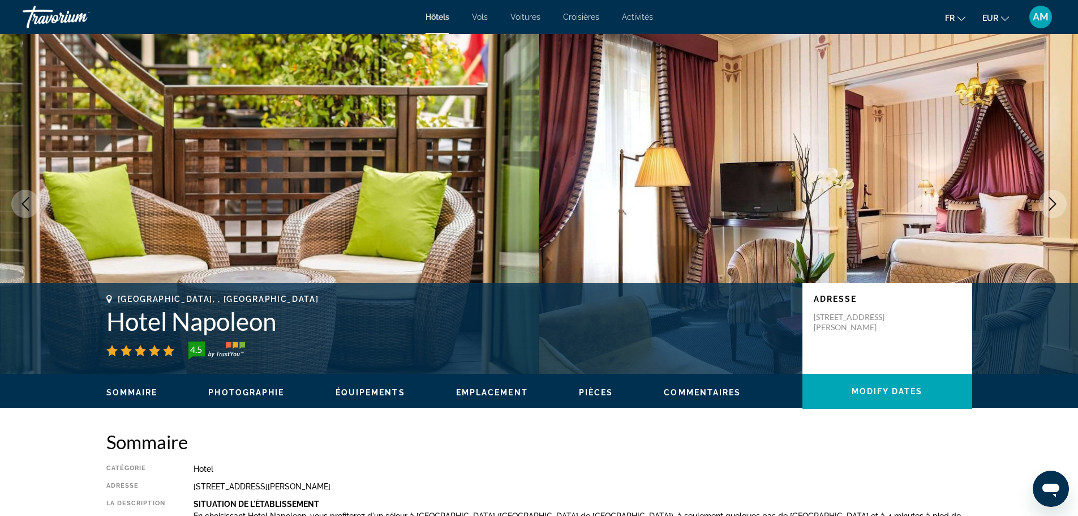
click at [1047, 199] on icon "Next image" at bounding box center [1053, 204] width 14 height 14
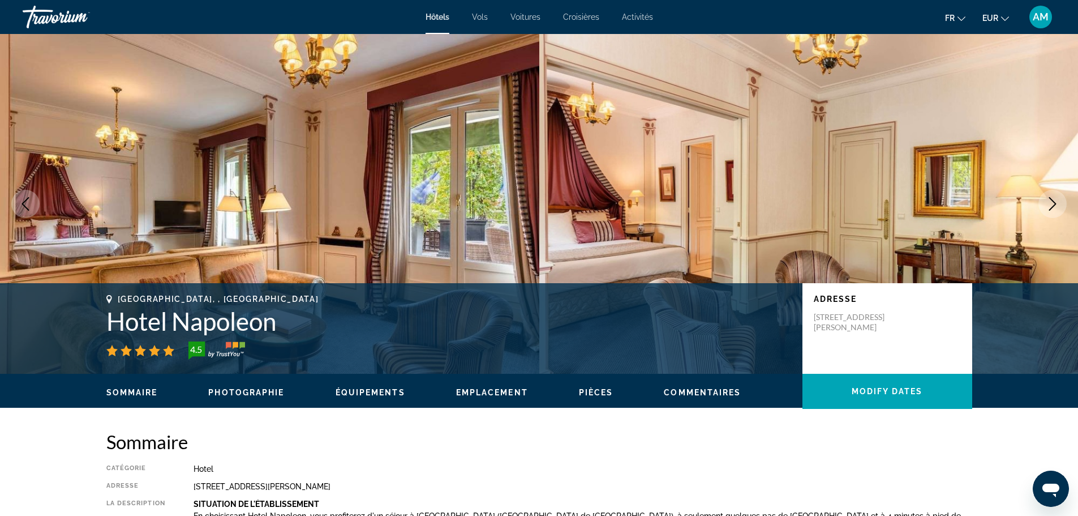
click at [1047, 199] on icon "Next image" at bounding box center [1053, 204] width 14 height 14
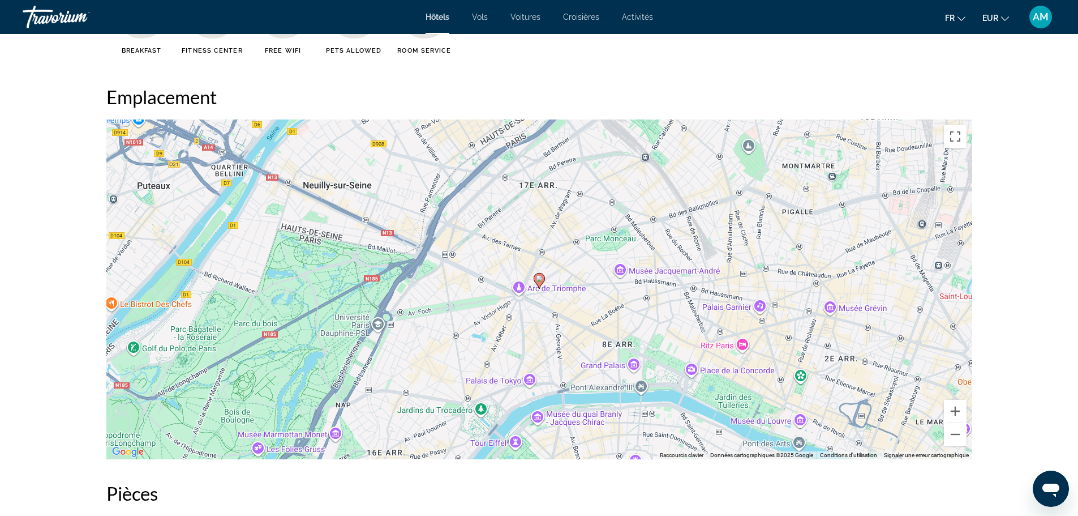
scroll to position [1076, 0]
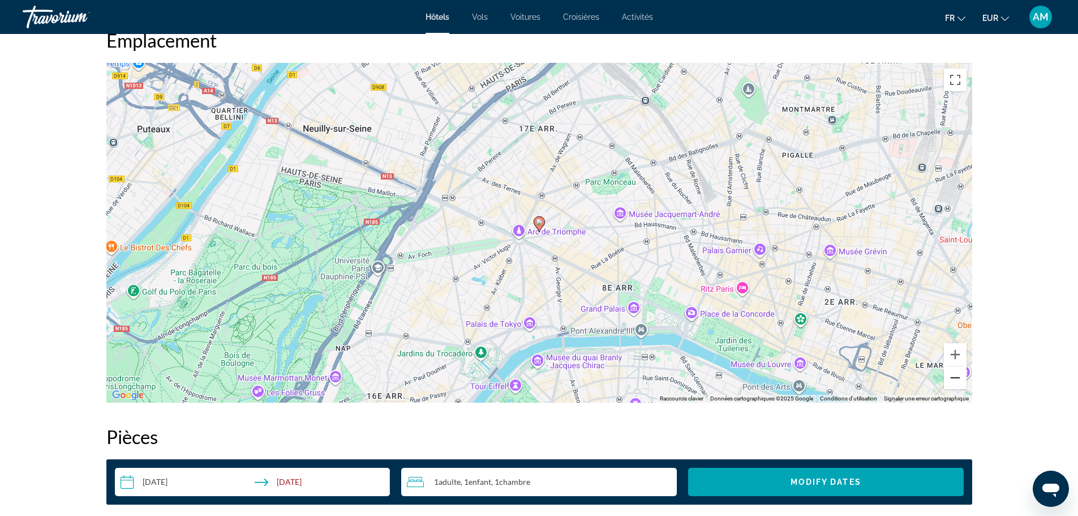
click at [957, 376] on button "Zoom arrière" at bounding box center [955, 377] width 23 height 23
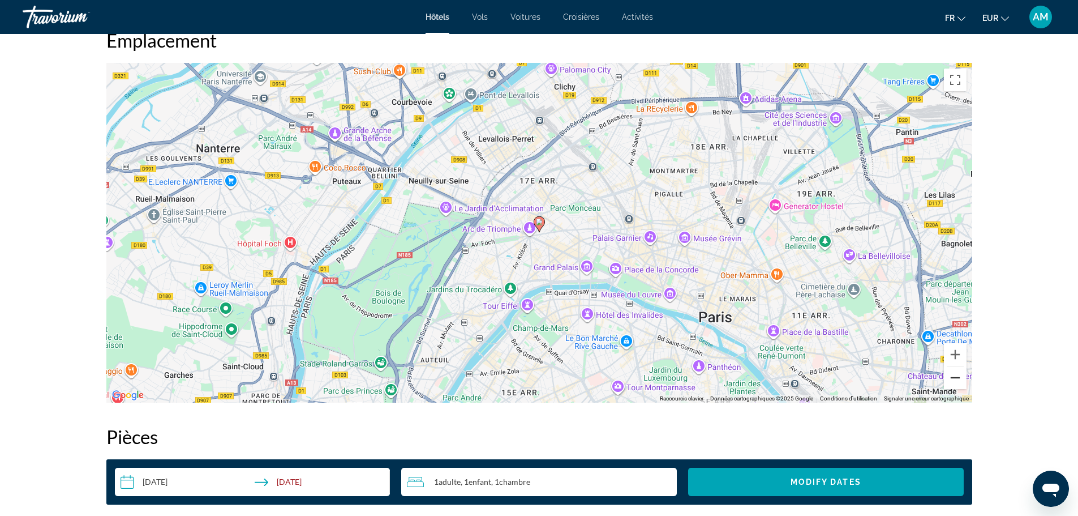
click at [957, 376] on button "Zoom arrière" at bounding box center [955, 377] width 23 height 23
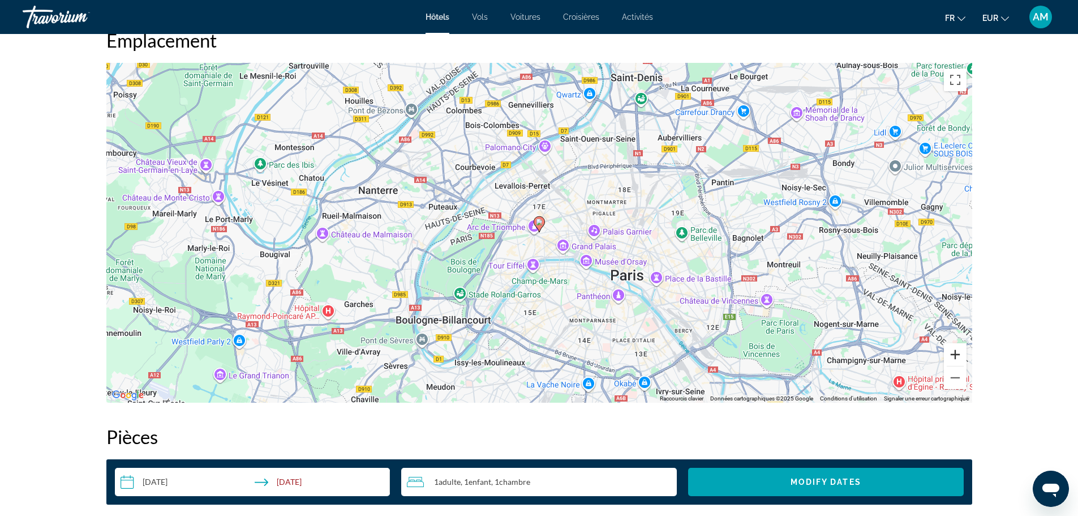
click at [961, 353] on button "Zoom avant" at bounding box center [955, 354] width 23 height 23
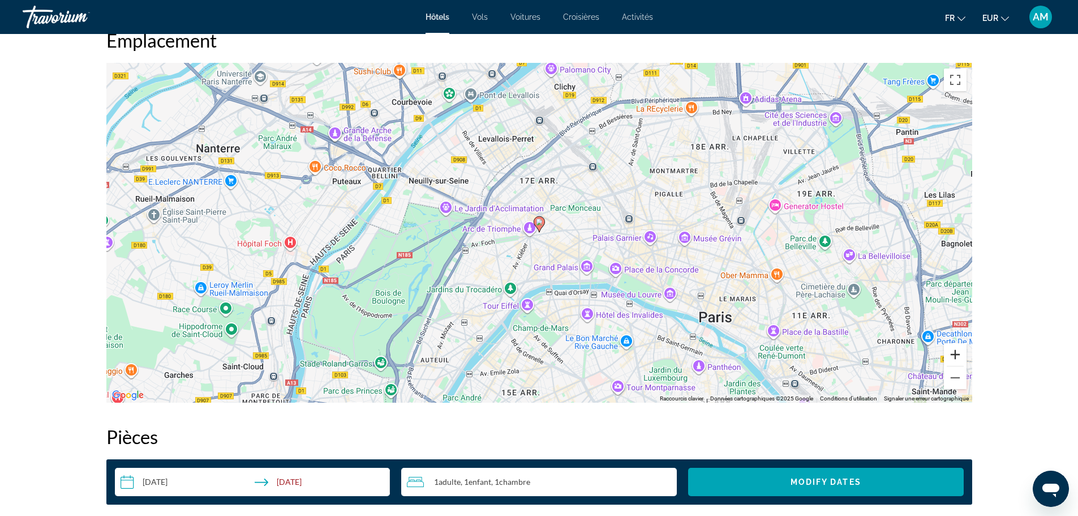
click at [961, 353] on button "Zoom avant" at bounding box center [955, 354] width 23 height 23
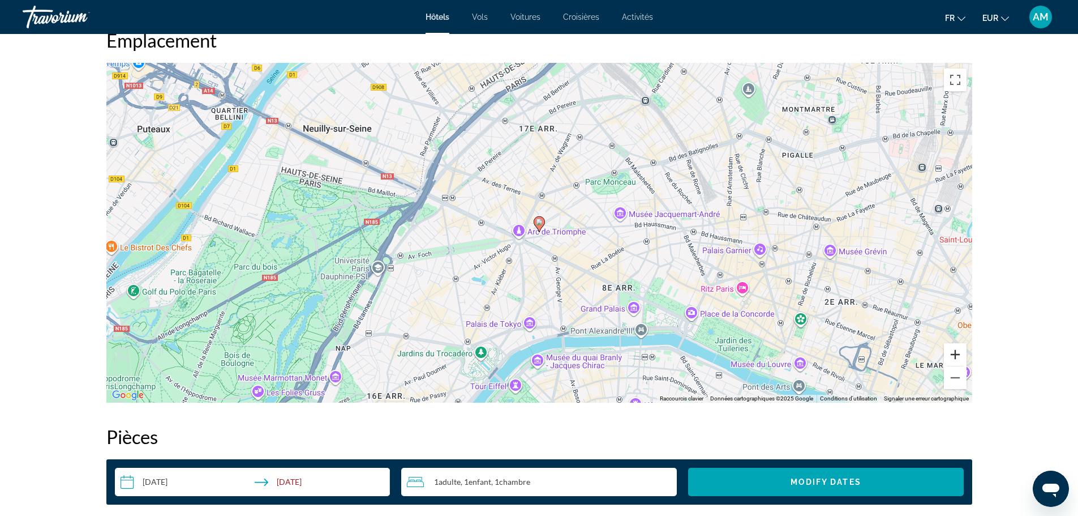
click at [961, 353] on button "Zoom avant" at bounding box center [955, 354] width 23 height 23
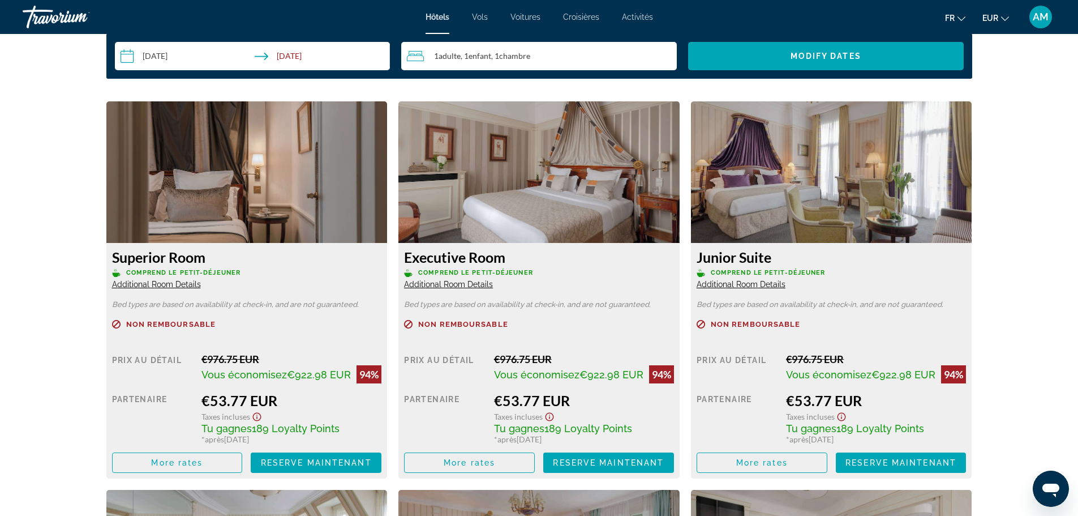
scroll to position [1529, 0]
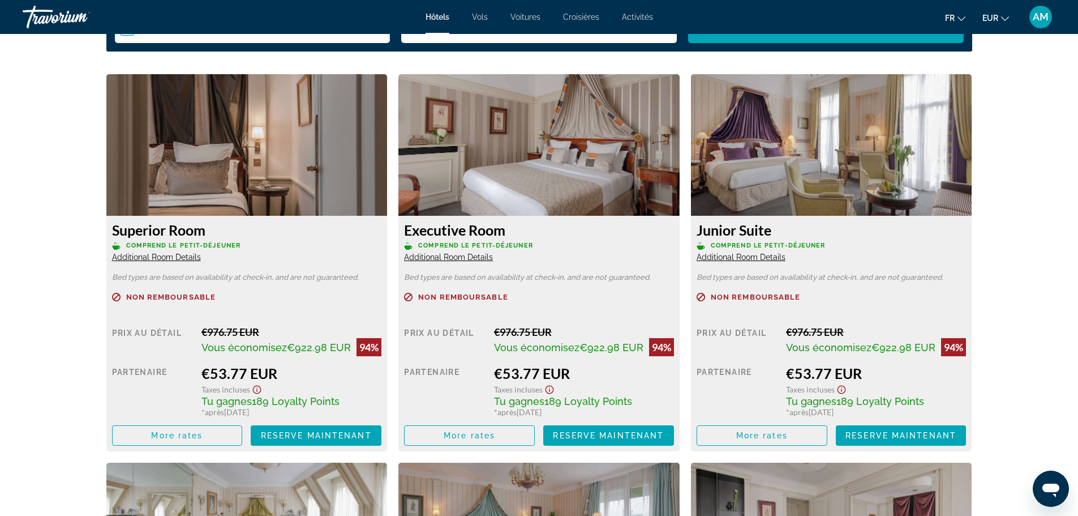
click at [181, 261] on span "Additional Room Details" at bounding box center [156, 256] width 89 height 9
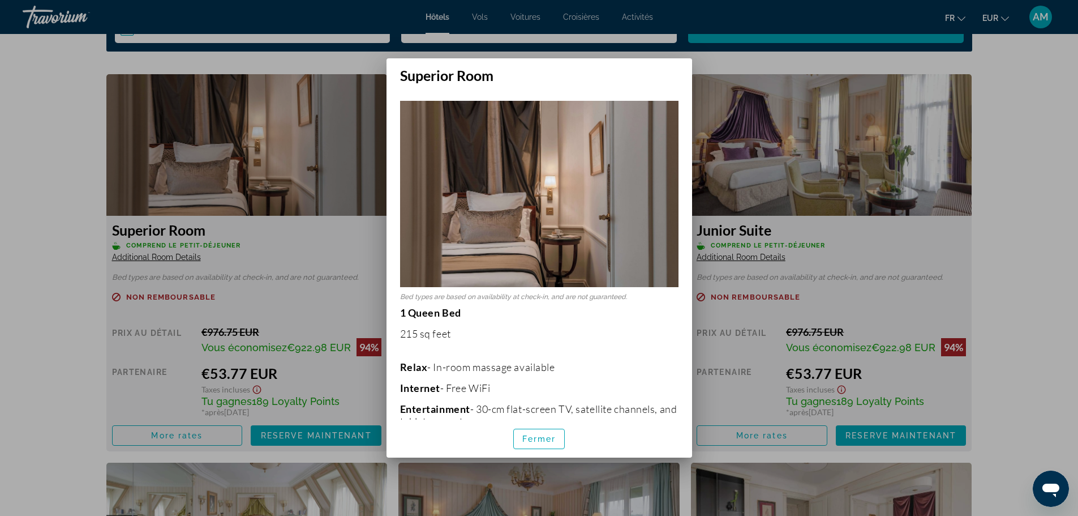
scroll to position [0, 0]
click at [535, 437] on span "Fermer" at bounding box center [540, 438] width 34 height 9
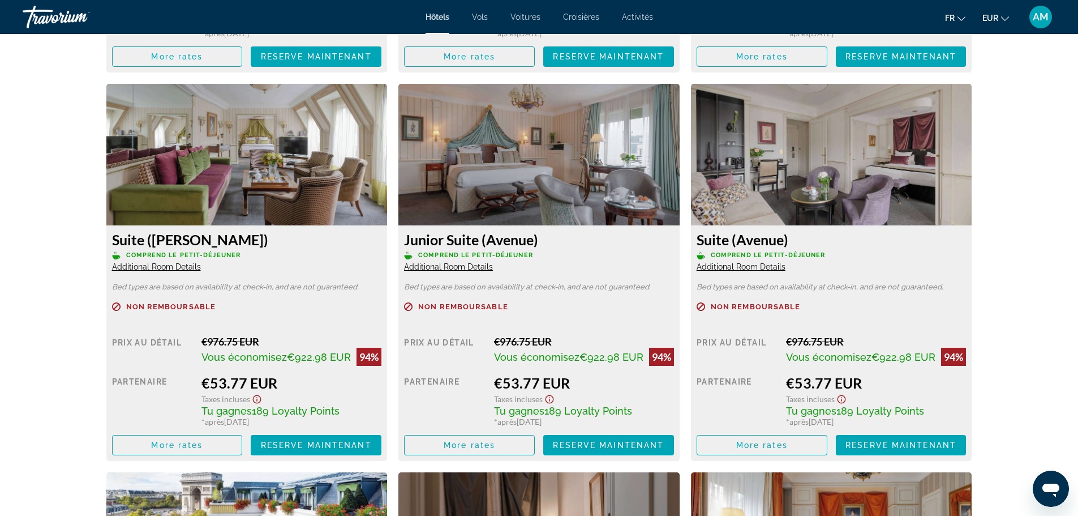
scroll to position [1925, 0]
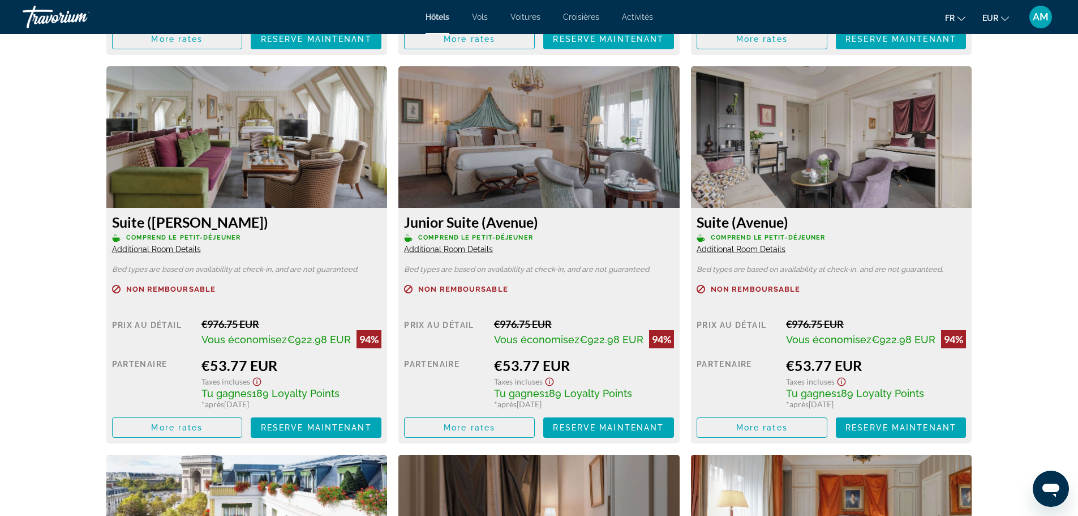
click at [214, 157] on img "Main content" at bounding box center [246, 137] width 281 height 142
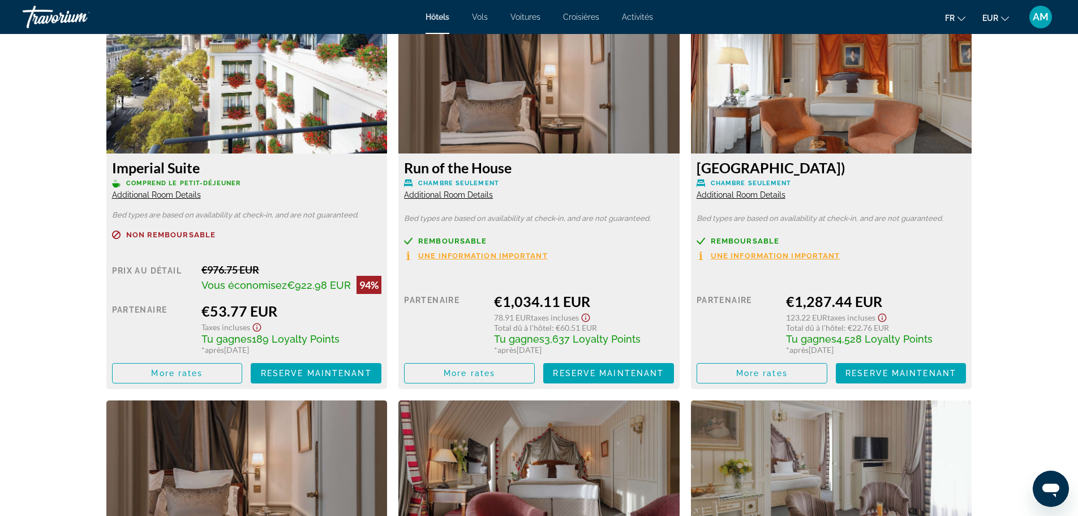
scroll to position [2378, 0]
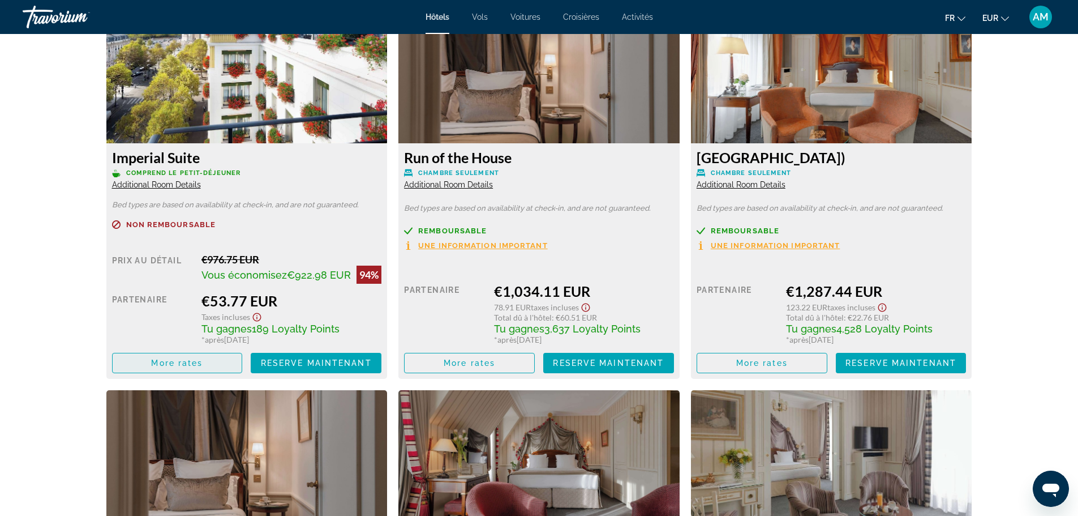
click at [196, 362] on span "More rates" at bounding box center [177, 362] width 52 height 9
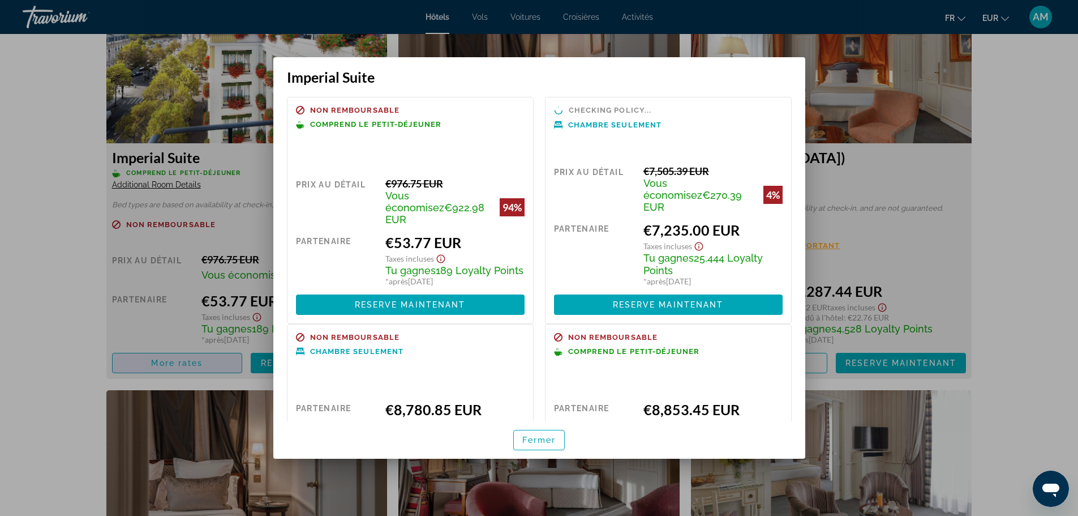
scroll to position [0, 0]
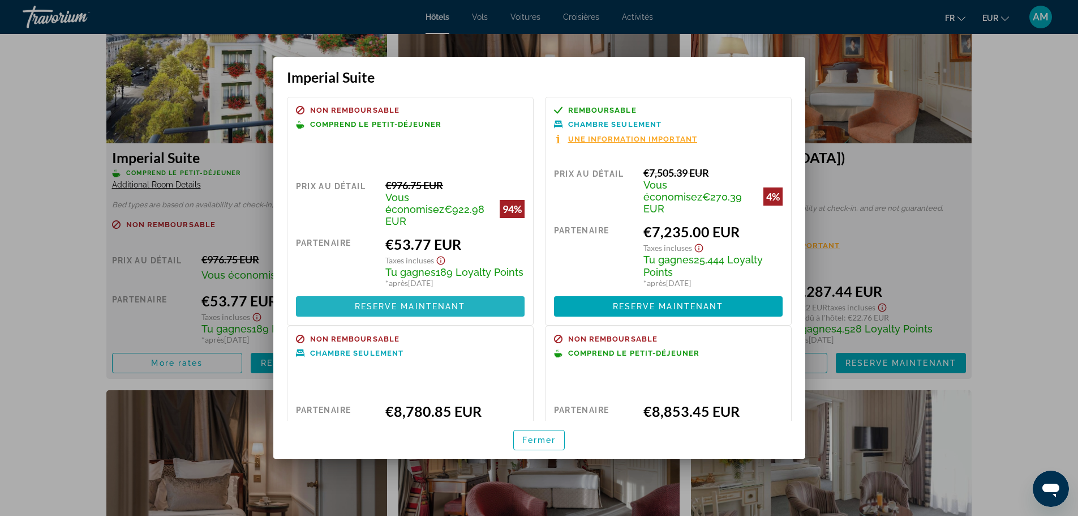
click at [453, 302] on span "Reserve maintenant" at bounding box center [410, 306] width 111 height 9
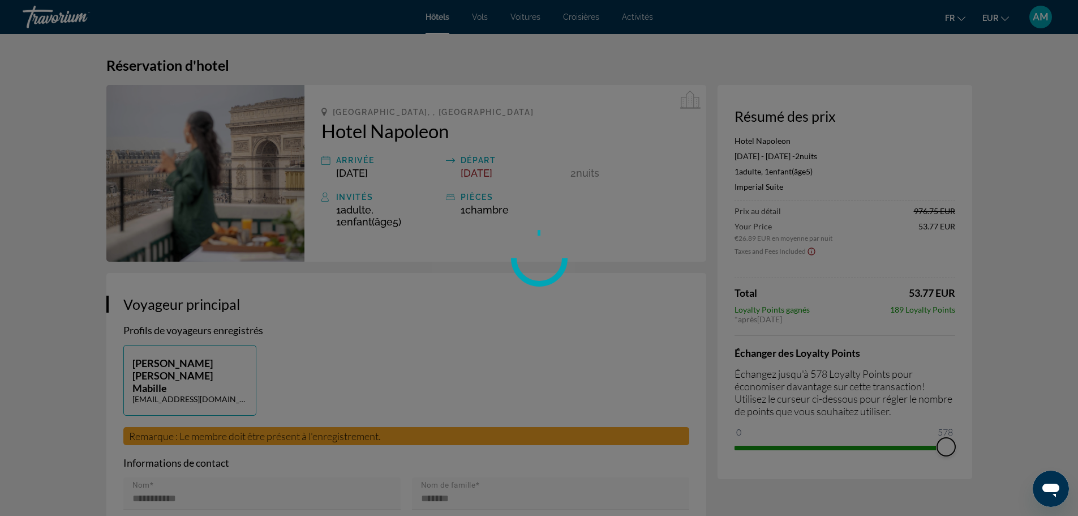
drag, startPoint x: 739, startPoint y: 430, endPoint x: 1069, endPoint y: 423, distance: 330.7
click at [1069, 423] on div "Passer au contenu principal Hôtels Vols Voitures Croisières Activités Hôtels Vo…" at bounding box center [539, 258] width 1078 height 516
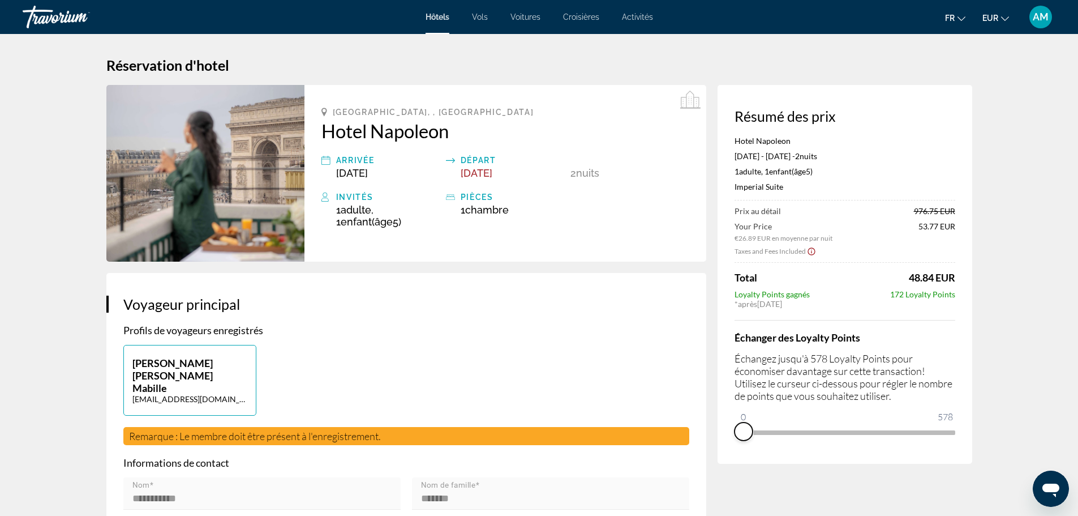
drag, startPoint x: 944, startPoint y: 448, endPoint x: 695, endPoint y: 465, distance: 250.2
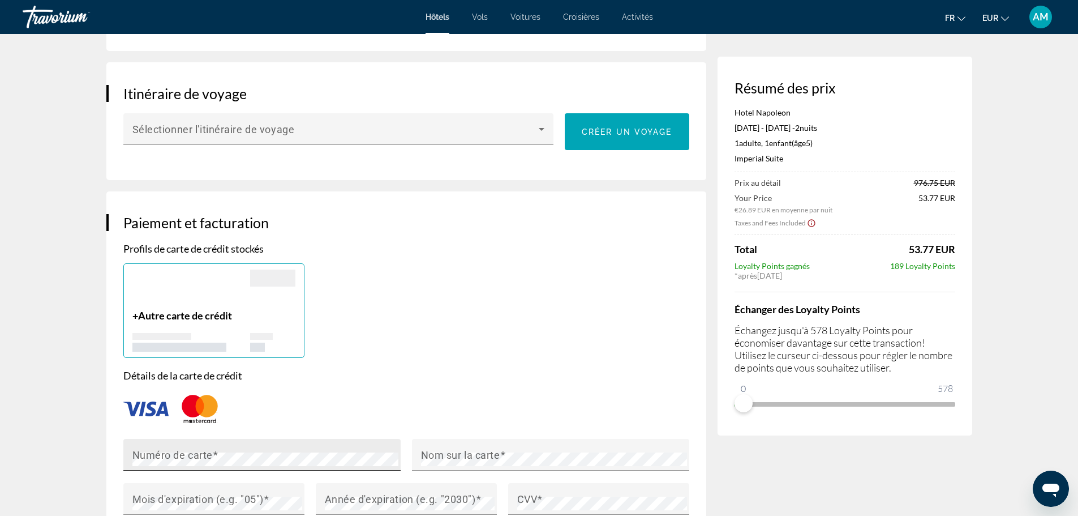
scroll to position [679, 0]
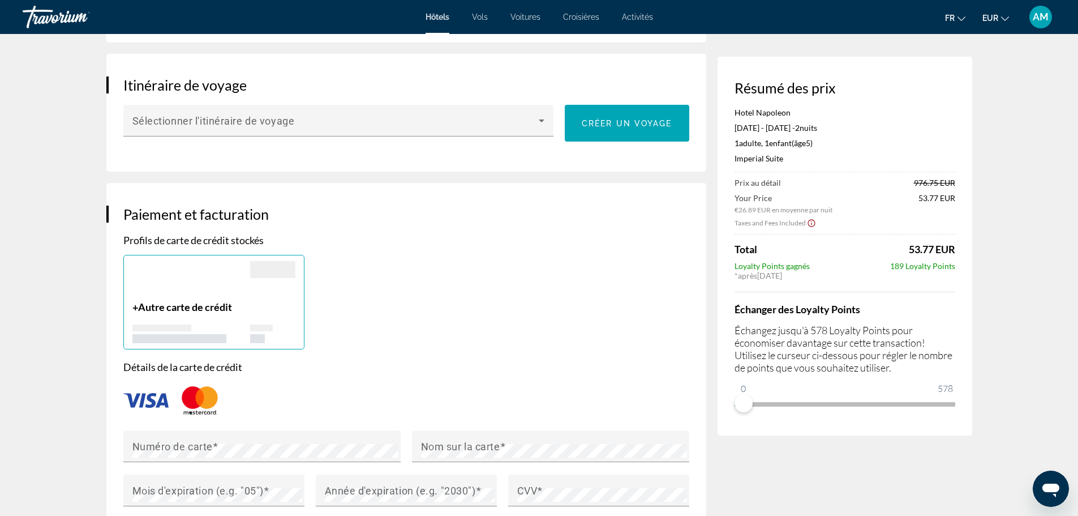
click at [152, 393] on img "Main content" at bounding box center [145, 400] width 45 height 15
click at [203, 301] on span "Autre carte de crédit" at bounding box center [185, 307] width 94 height 12
drag, startPoint x: 743, startPoint y: 402, endPoint x: 724, endPoint y: 405, distance: 18.9
click at [724, 405] on div "Résumé des prix Hotel Napoleon Nov 28, 2025 - Nov 30, 2025 - 2 nuit nuits 1 Adu…" at bounding box center [845, 246] width 255 height 379
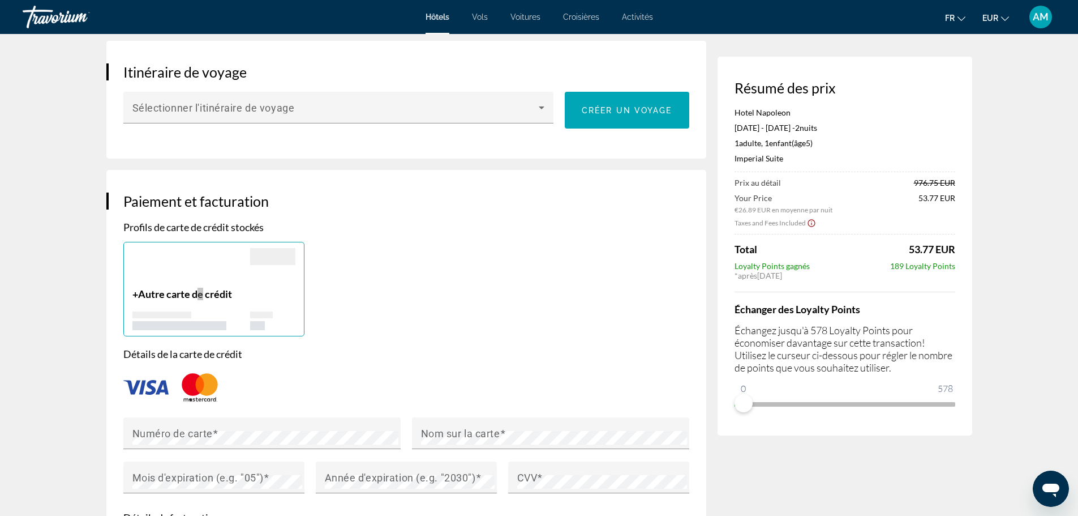
scroll to position [793, 0]
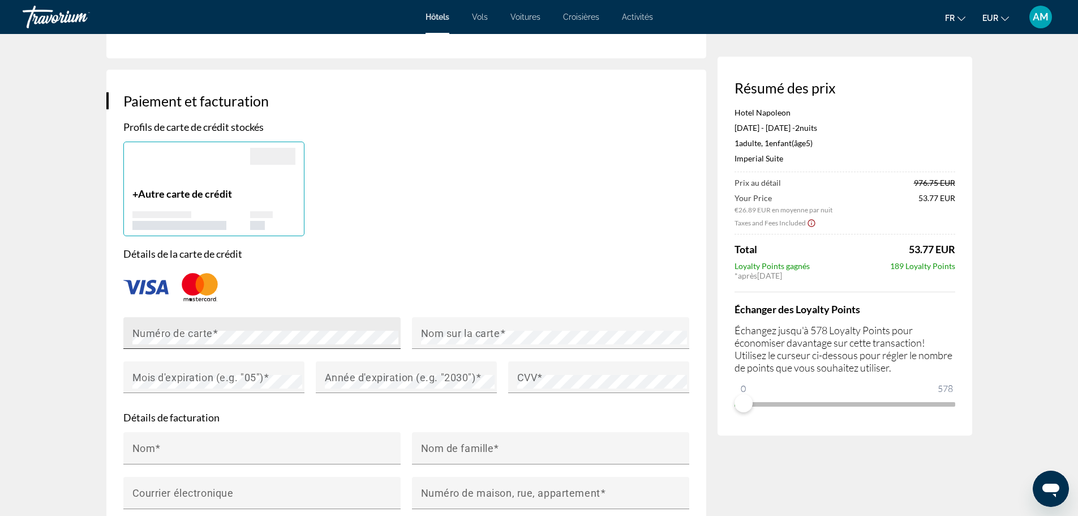
click at [216, 327] on span "Main content" at bounding box center [216, 333] width 6 height 12
click at [155, 270] on div "Main content" at bounding box center [406, 286] width 566 height 37
click at [161, 327] on mat-label "Numéro de carte" at bounding box center [172, 333] width 80 height 12
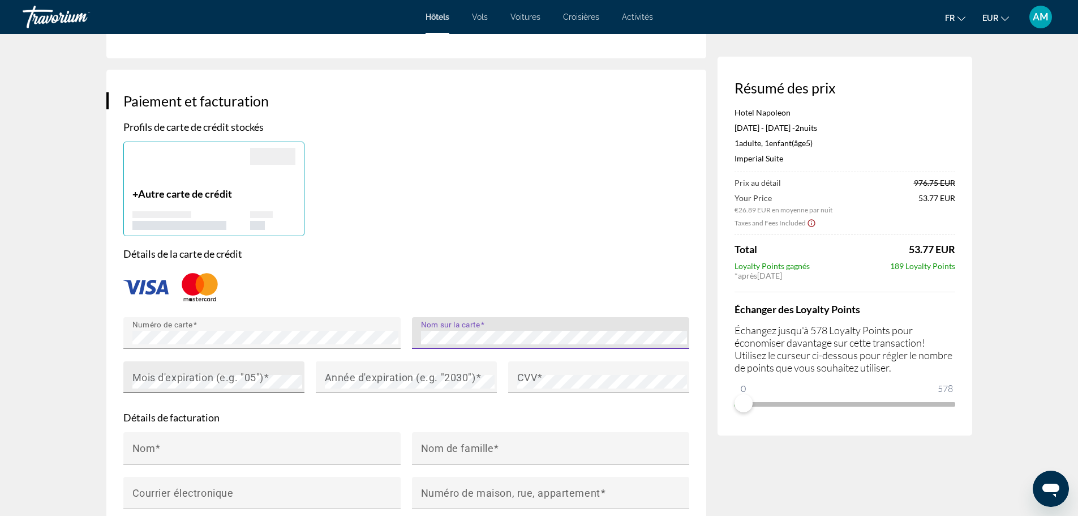
click at [182, 371] on mat-label "Mois d'expiration (e.g. "05")" at bounding box center [197, 377] width 131 height 12
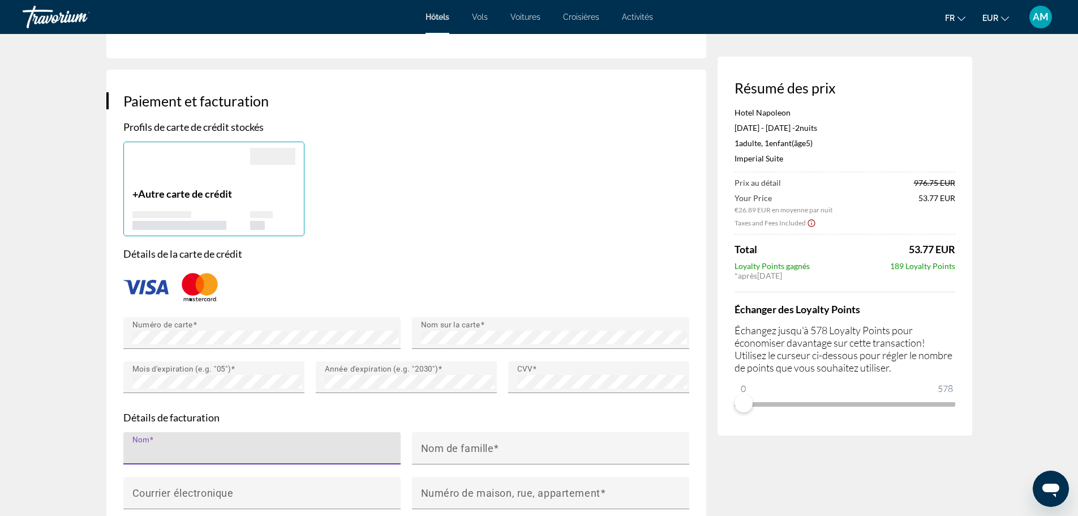
click at [166, 446] on input "Nom" at bounding box center [265, 453] width 266 height 14
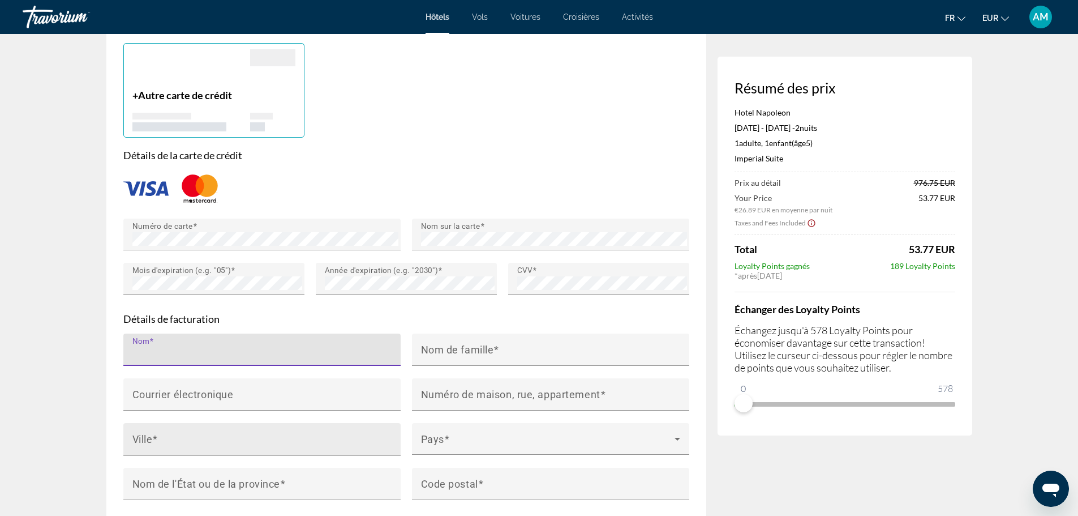
scroll to position [906, 0]
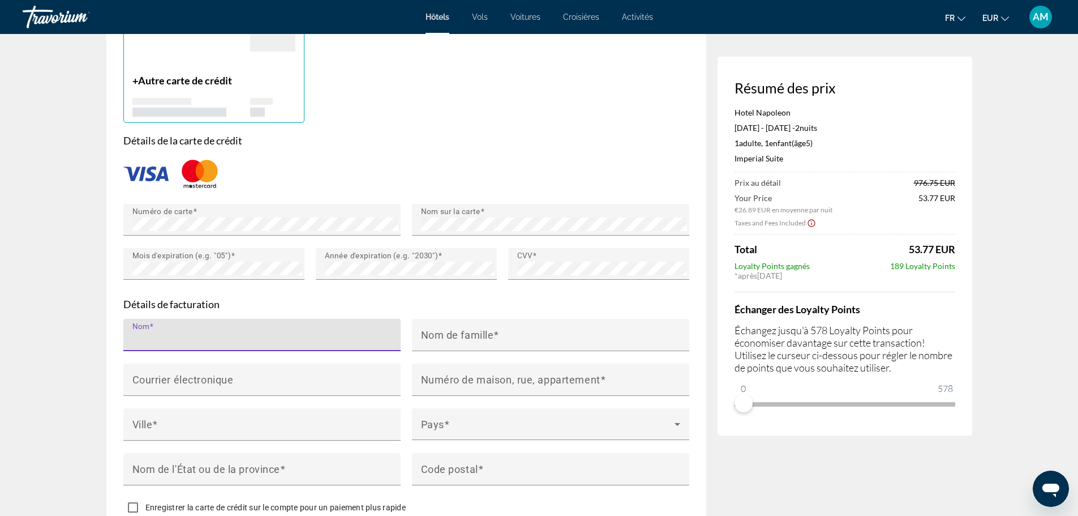
type input "*"
type input "******"
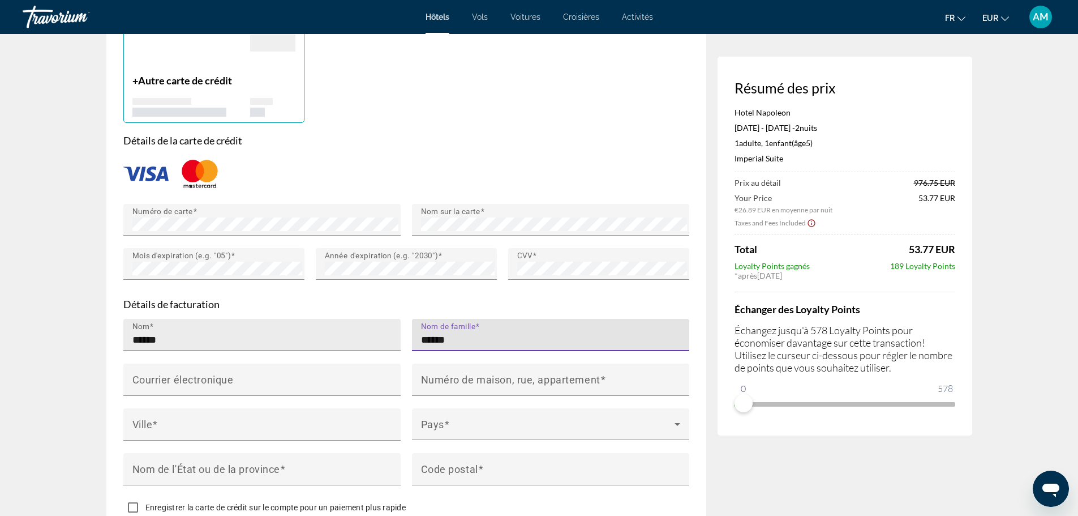
type input "******"
click at [279, 319] on div "Nom ******" at bounding box center [265, 335] width 266 height 32
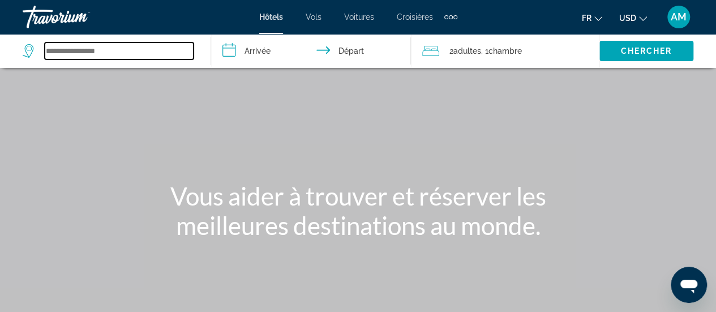
click at [130, 57] on input "Search widget" at bounding box center [119, 50] width 149 height 17
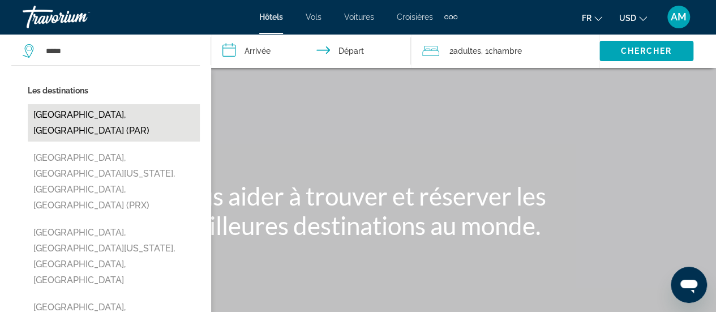
click at [67, 118] on button "[GEOGRAPHIC_DATA], [GEOGRAPHIC_DATA] (PAR)" at bounding box center [114, 122] width 172 height 37
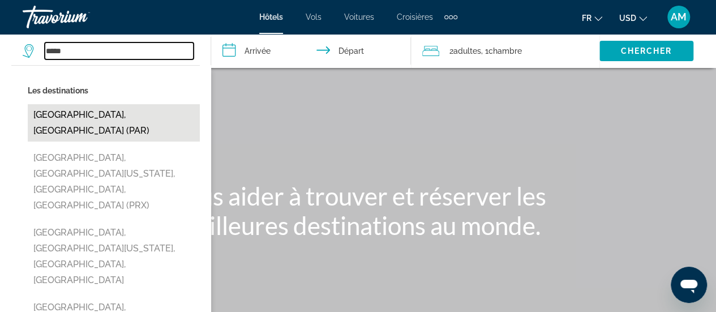
type input "**********"
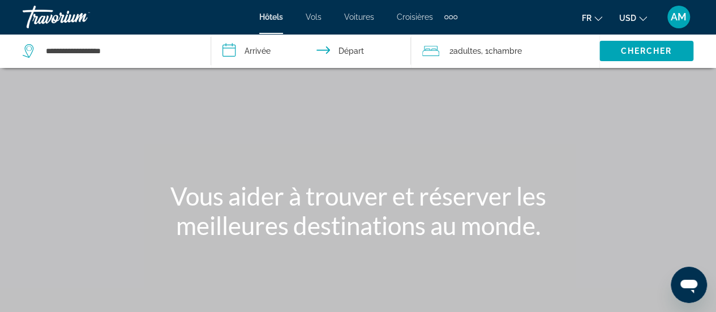
click at [268, 52] on input "**********" at bounding box center [313, 52] width 204 height 37
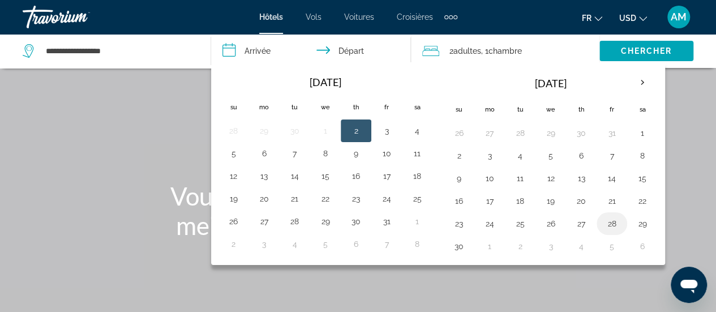
click at [608, 221] on button "28" at bounding box center [612, 224] width 18 height 16
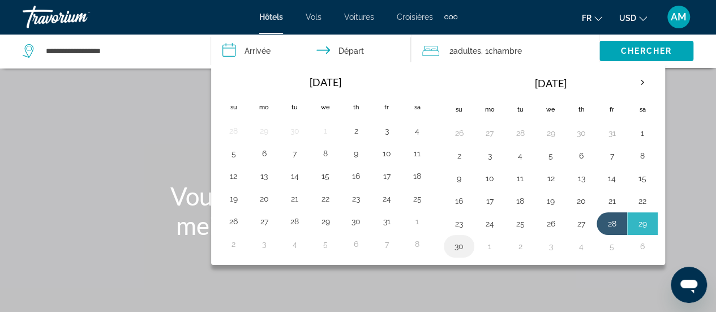
click at [451, 243] on button "30" at bounding box center [459, 246] width 18 height 16
type input "**********"
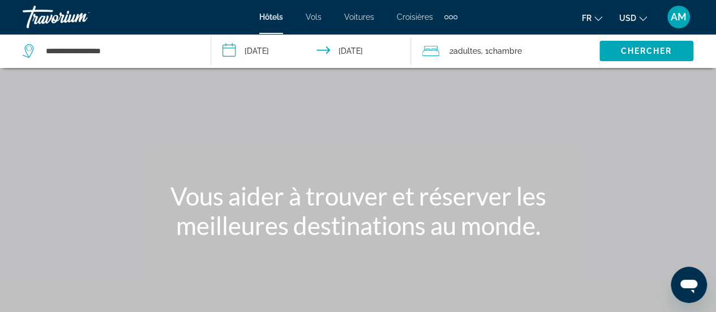
click at [473, 50] on span "Adultes" at bounding box center [467, 50] width 28 height 9
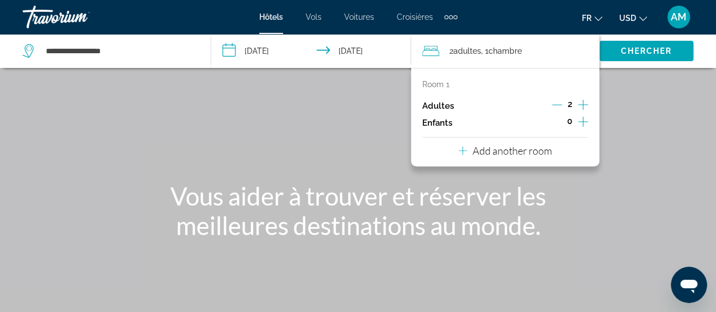
click at [582, 122] on icon "Increment children" at bounding box center [583, 122] width 10 height 14
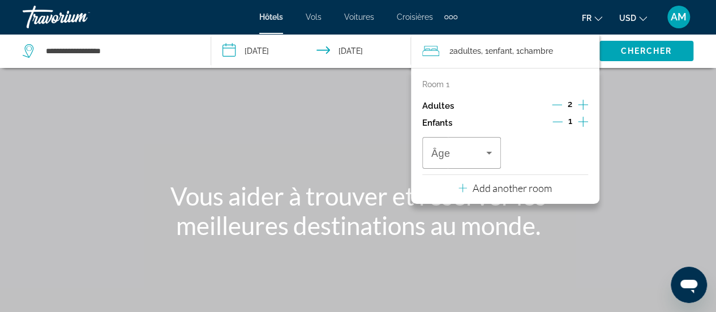
click at [559, 102] on icon "Decrement adults" at bounding box center [557, 105] width 10 height 10
click at [484, 149] on icon "Travelers: 1 adult, 1 child" at bounding box center [489, 153] width 14 height 14
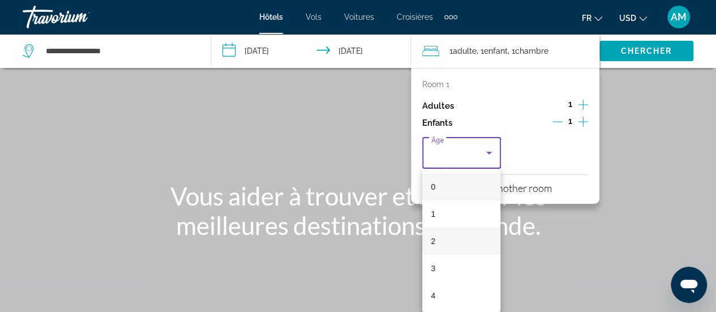
scroll to position [57, 0]
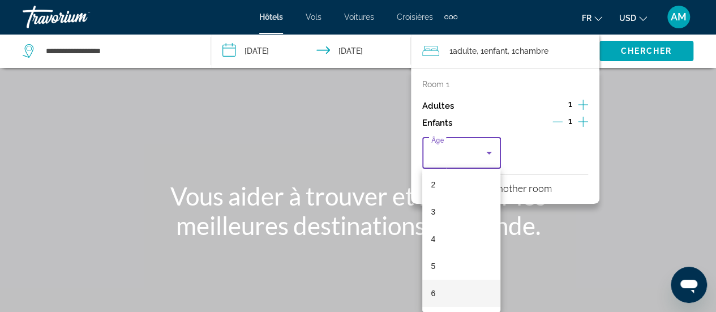
click at [447, 292] on mat-option "6" at bounding box center [461, 293] width 79 height 27
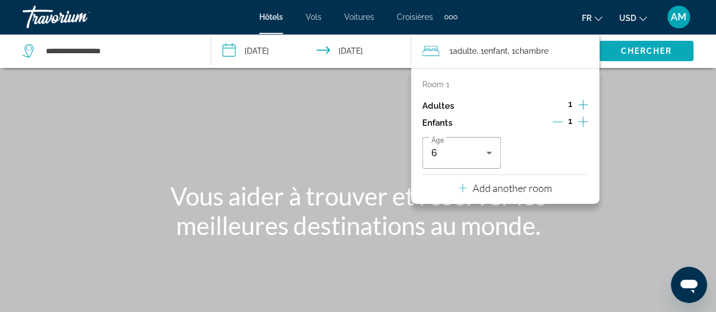
click at [637, 54] on span "Chercher" at bounding box center [646, 50] width 52 height 9
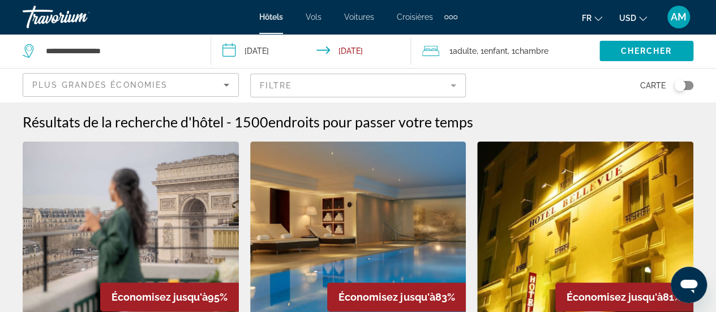
click at [632, 15] on span "USD" at bounding box center [627, 18] width 17 height 9
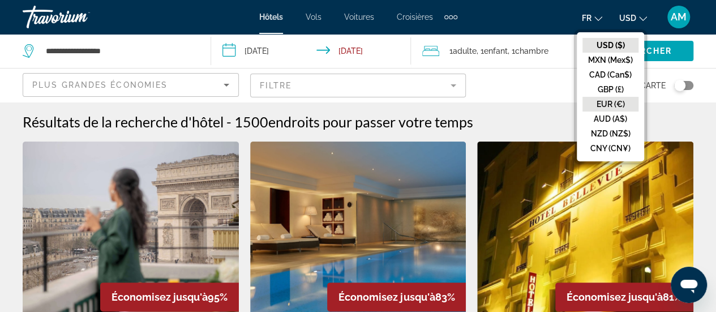
click at [614, 106] on button "EUR (€)" at bounding box center [611, 104] width 56 height 15
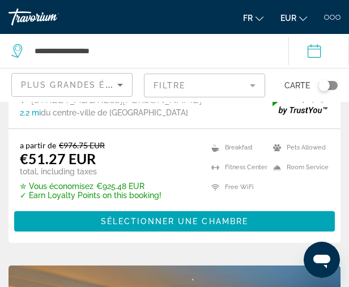
scroll to position [283, 0]
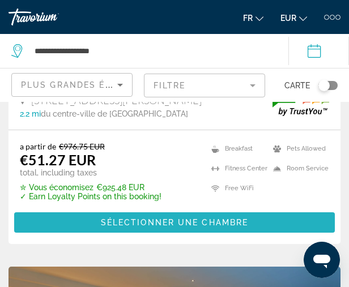
click at [203, 222] on span "Sélectionner une chambre" at bounding box center [174, 222] width 147 height 9
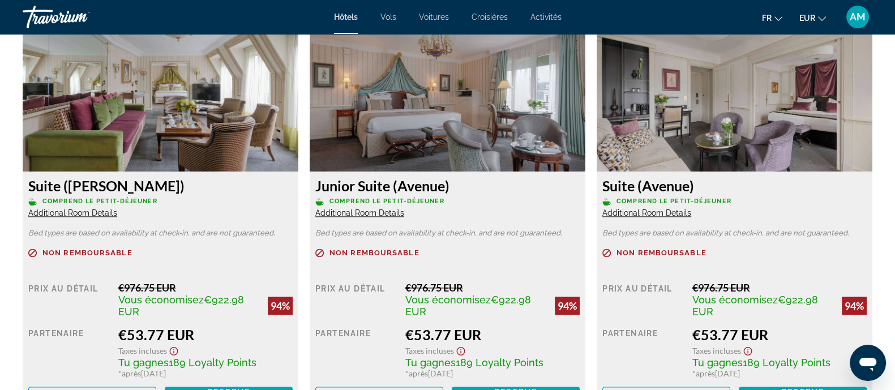
scroll to position [2038, 0]
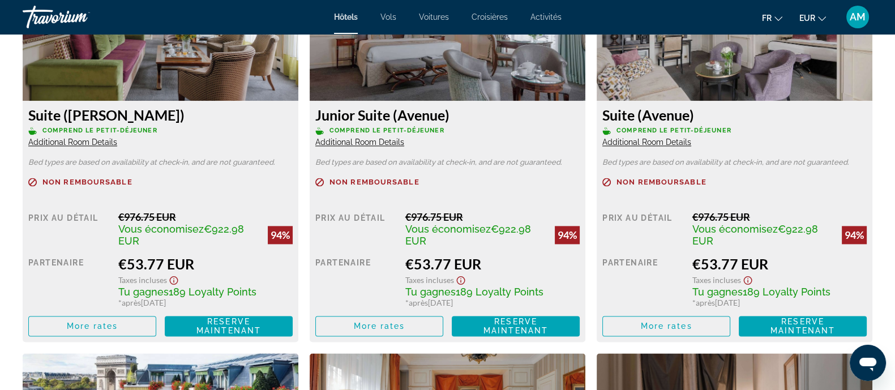
click at [96, 144] on span "Additional Room Details" at bounding box center [72, 142] width 89 height 9
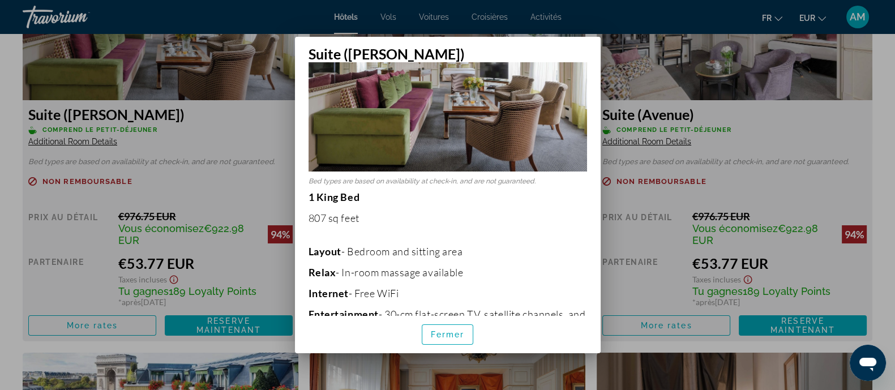
scroll to position [141, 0]
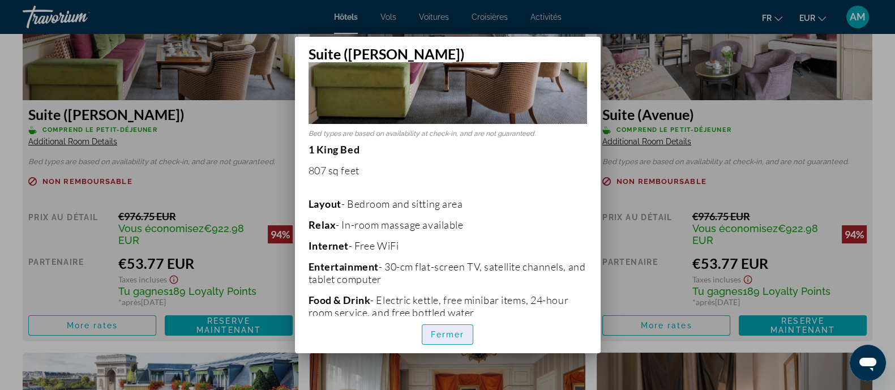
click at [446, 340] on span "button" at bounding box center [447, 334] width 51 height 27
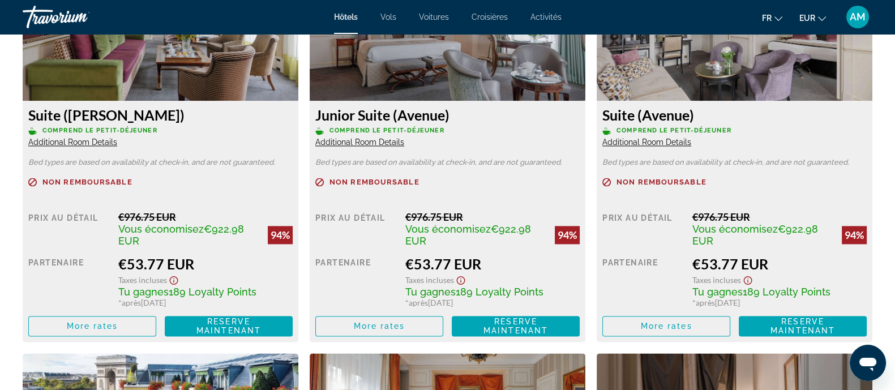
click at [353, 144] on span "Additional Room Details" at bounding box center [359, 142] width 89 height 9
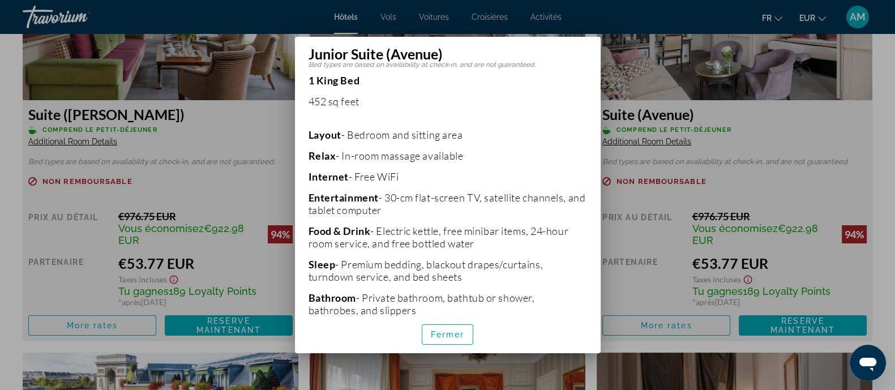
scroll to position [212, 0]
click at [450, 333] on span "Fermer" at bounding box center [448, 334] width 34 height 9
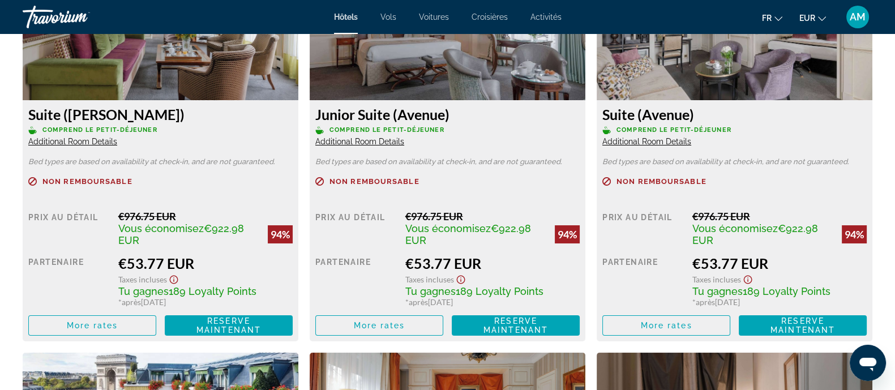
scroll to position [2038, 0]
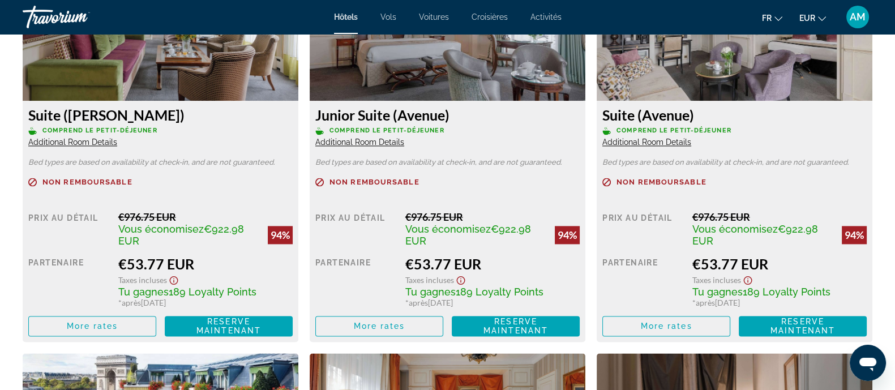
click at [101, 143] on span "Additional Room Details" at bounding box center [72, 142] width 89 height 9
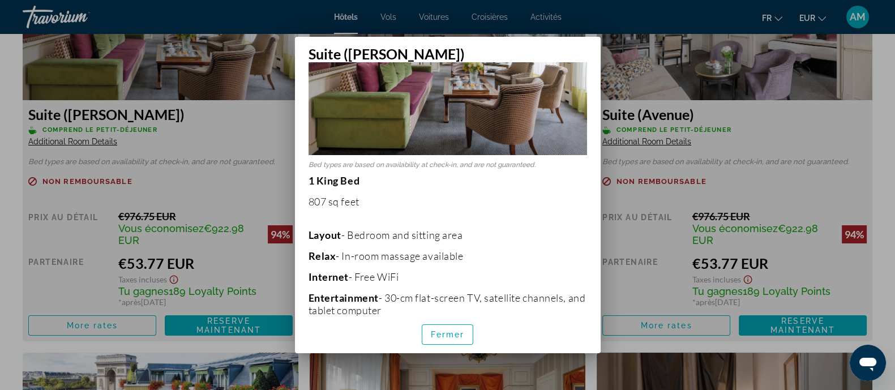
scroll to position [141, 0]
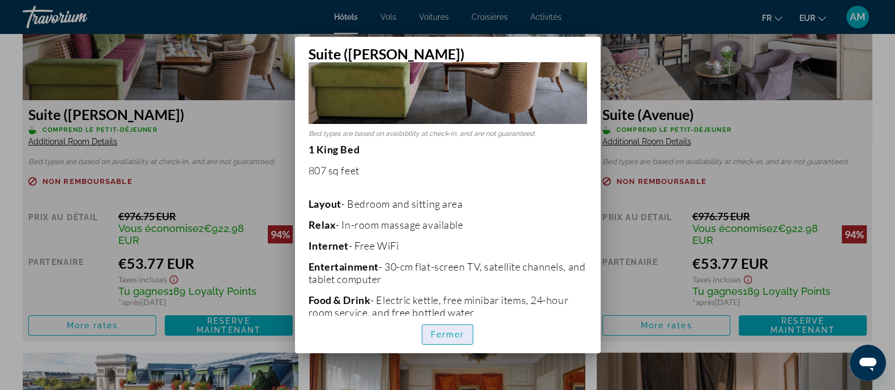
click at [456, 332] on span "Fermer" at bounding box center [448, 334] width 34 height 9
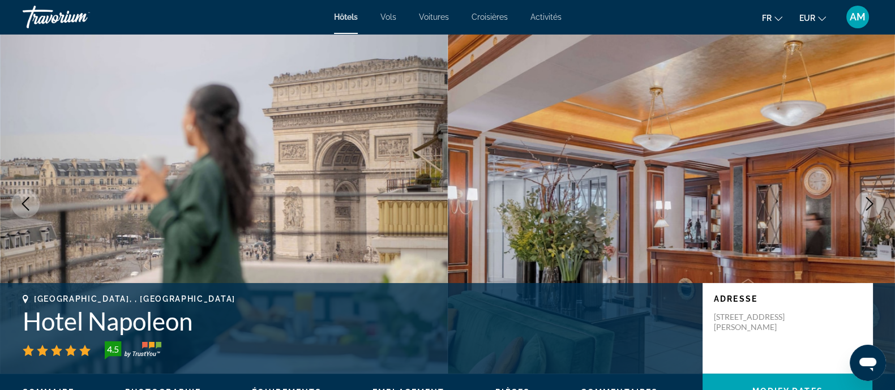
scroll to position [2038, 0]
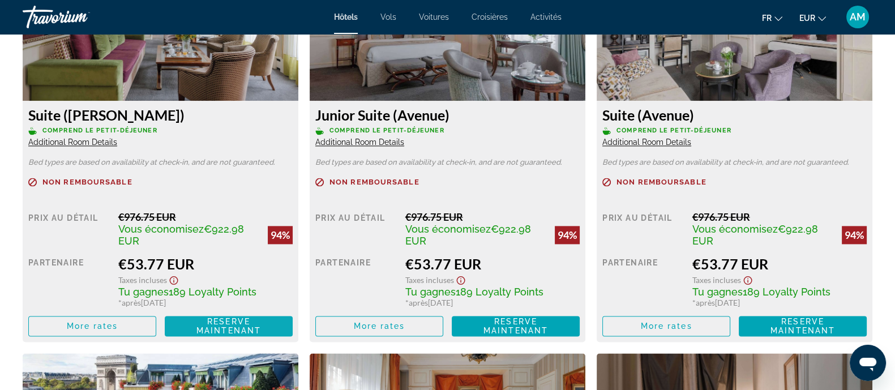
click at [230, 327] on span "Reserve maintenant" at bounding box center [228, 326] width 65 height 18
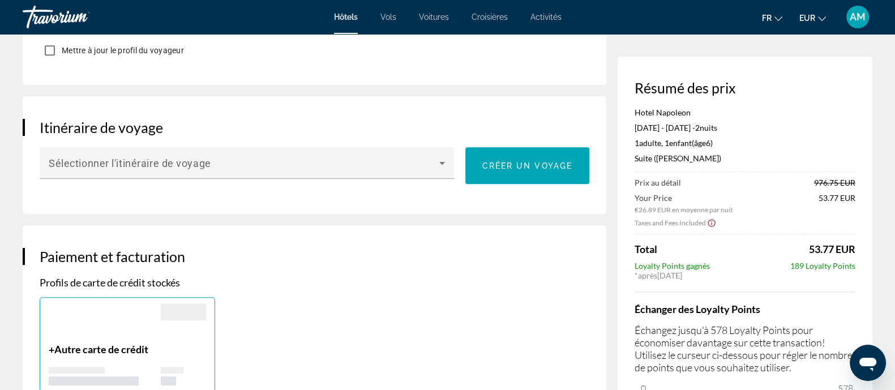
scroll to position [708, 0]
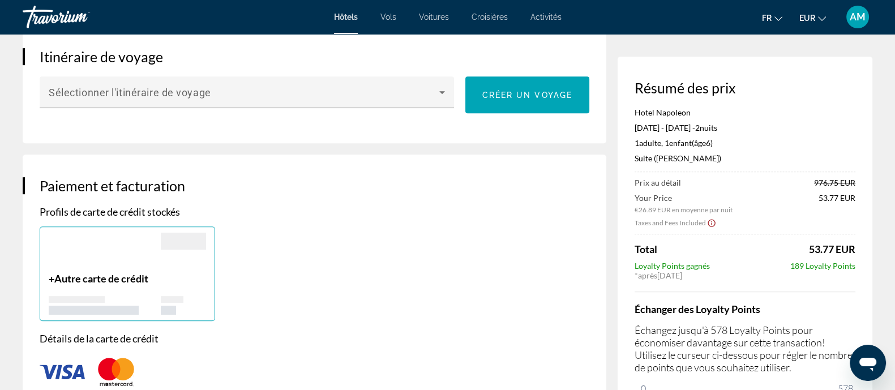
click at [127, 272] on span "Autre carte de crédit" at bounding box center [101, 278] width 94 height 12
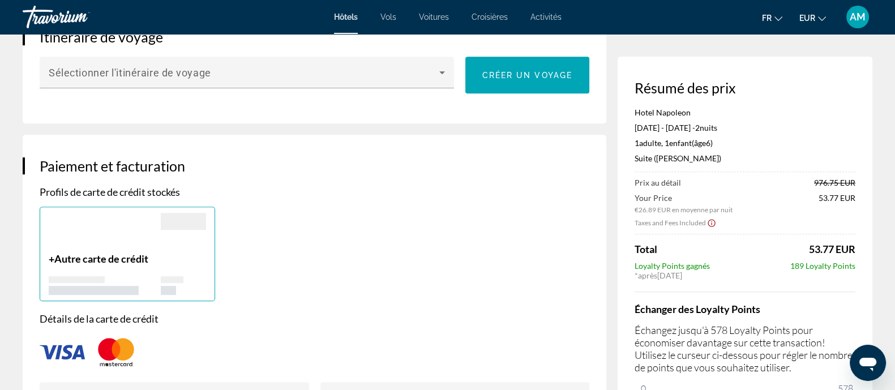
scroll to position [849, 0]
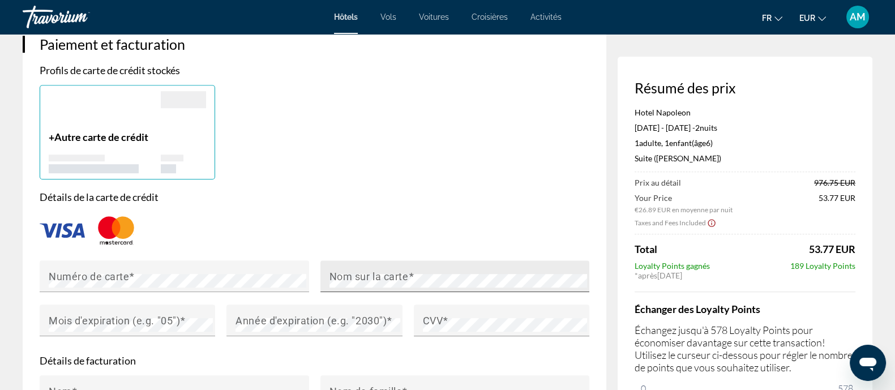
click at [354, 270] on mat-label "Nom sur la carte" at bounding box center [368, 276] width 79 height 12
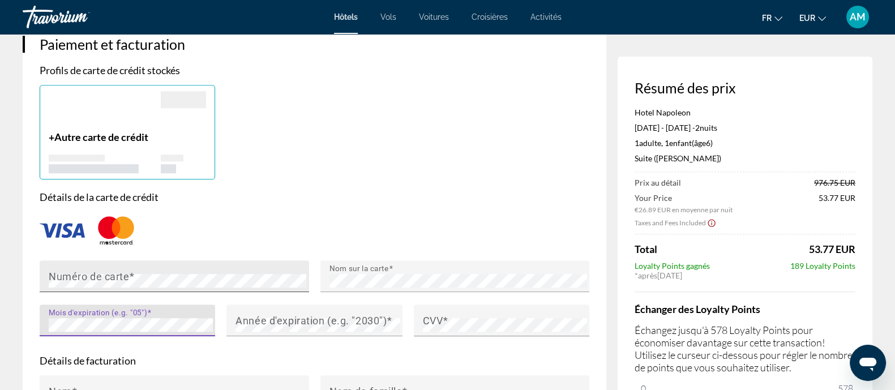
click at [240, 260] on div "Numéro de carte" at bounding box center [178, 276] width 258 height 32
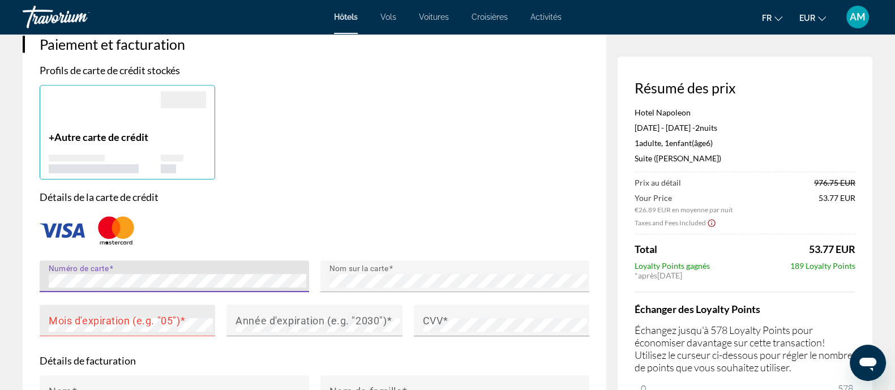
click at [136, 314] on mat-label "Mois d'expiration (e.g. "05")" at bounding box center [114, 320] width 131 height 12
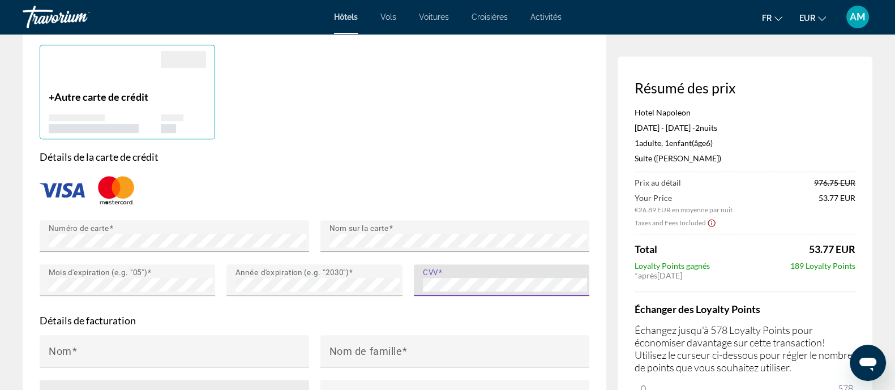
scroll to position [919, 0]
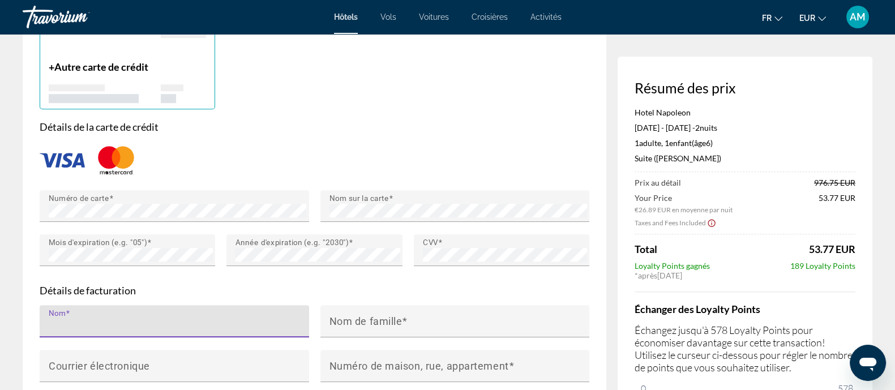
click at [161, 319] on input "Nom" at bounding box center [178, 326] width 258 height 14
type input "**********"
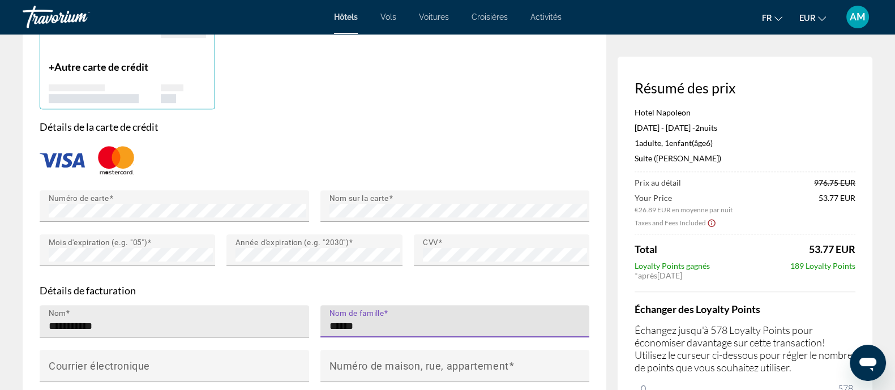
type input "******"
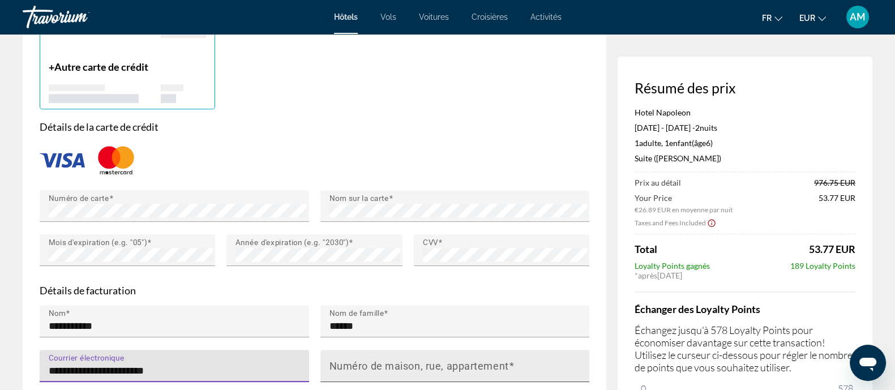
type input "**********"
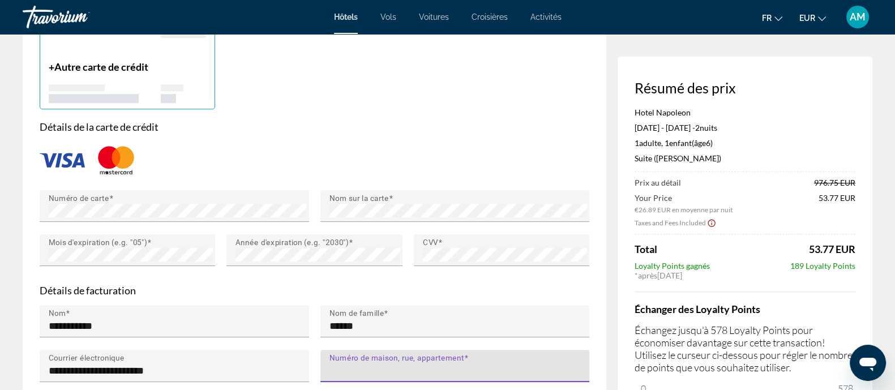
drag, startPoint x: 371, startPoint y: 343, endPoint x: 379, endPoint y: 349, distance: 10.5
click at [374, 364] on input "Numéro de maison, rue, appartement" at bounding box center [458, 371] width 258 height 14
type input "**********"
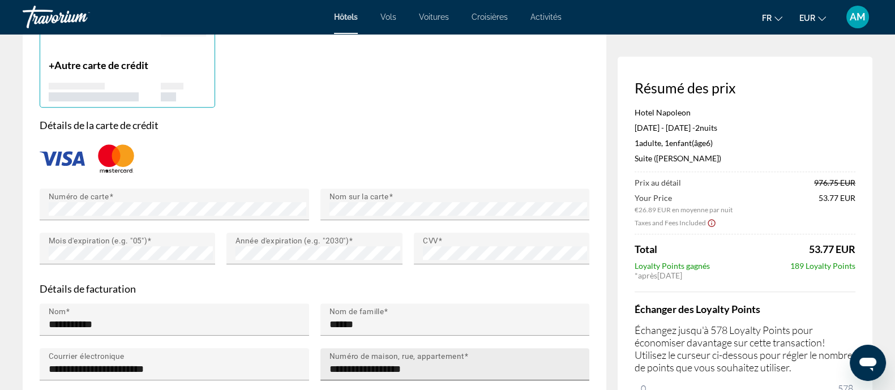
type input "**********"
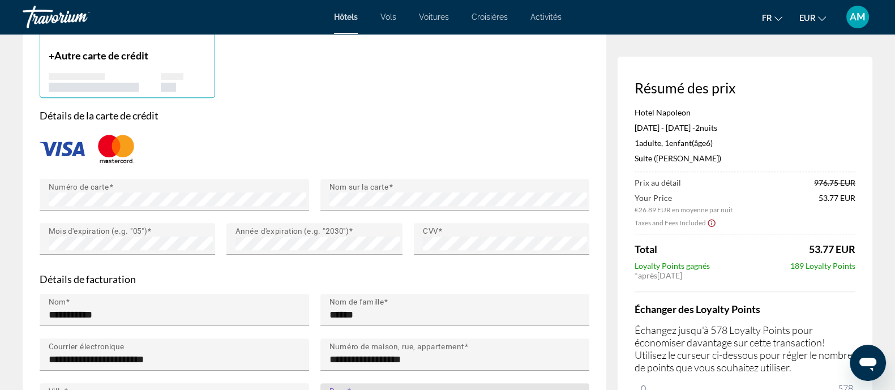
scroll to position [1063, 0]
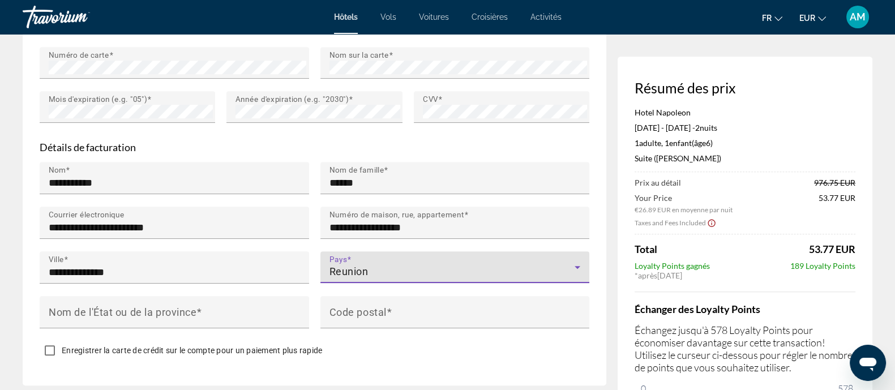
click at [363, 251] on div "Pays Reunion" at bounding box center [454, 267] width 251 height 32
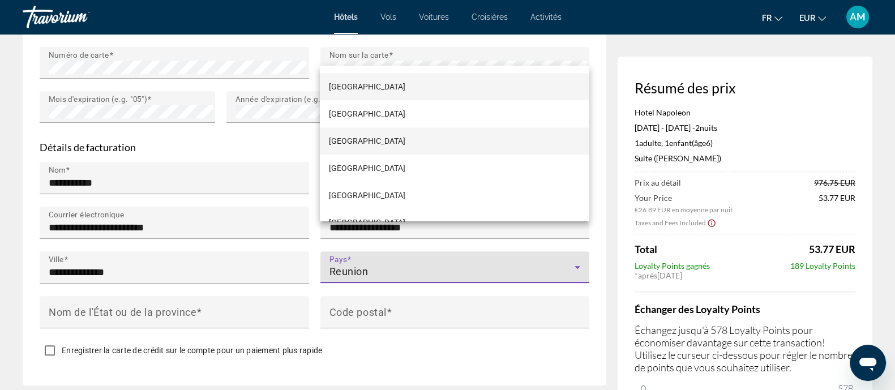
scroll to position [2001, 0]
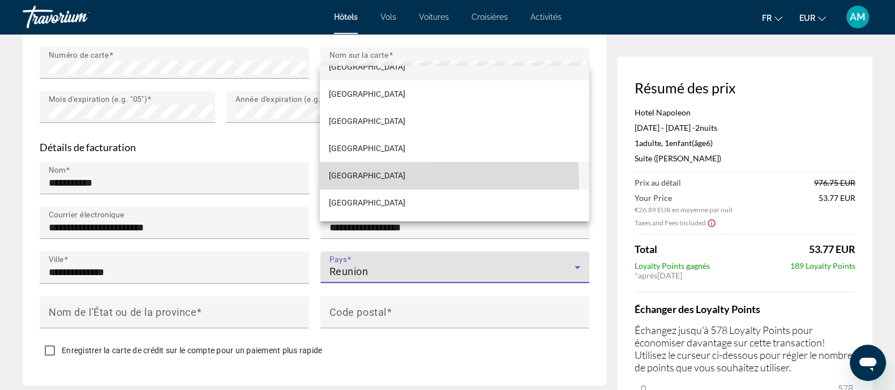
click at [362, 182] on mat-option "[GEOGRAPHIC_DATA]" at bounding box center [454, 175] width 269 height 27
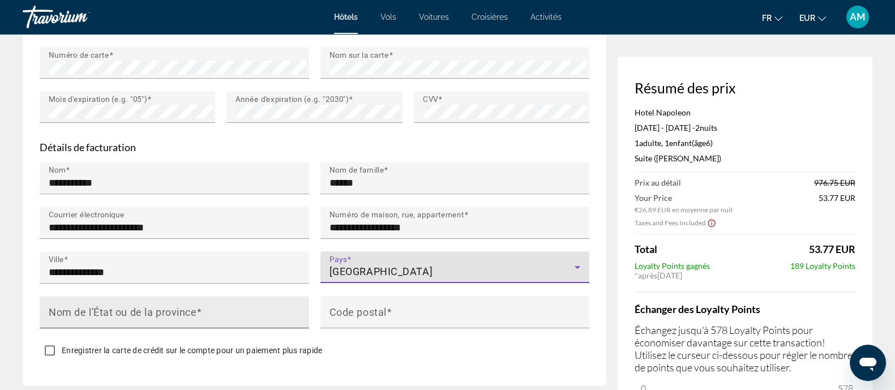
click at [229, 310] on input "Nom de l'État ou de la province" at bounding box center [178, 317] width 258 height 14
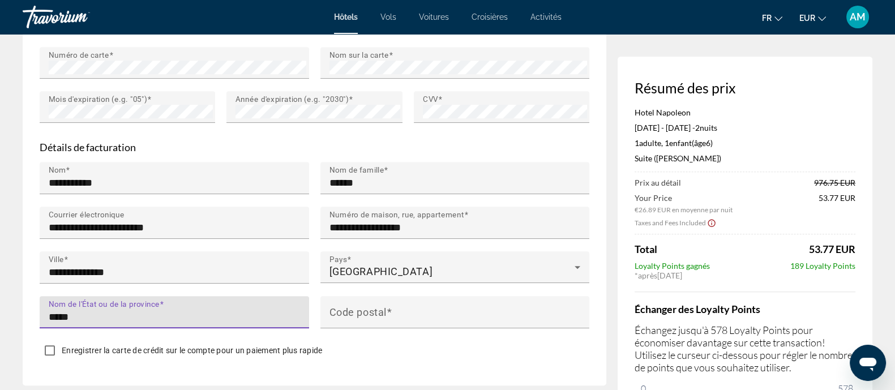
type input "******"
drag, startPoint x: 246, startPoint y: 281, endPoint x: 45, endPoint y: 284, distance: 201.0
click at [44, 296] on div "Nom de l'État ou de la province ******" at bounding box center [174, 312] width 269 height 32
type input "******"
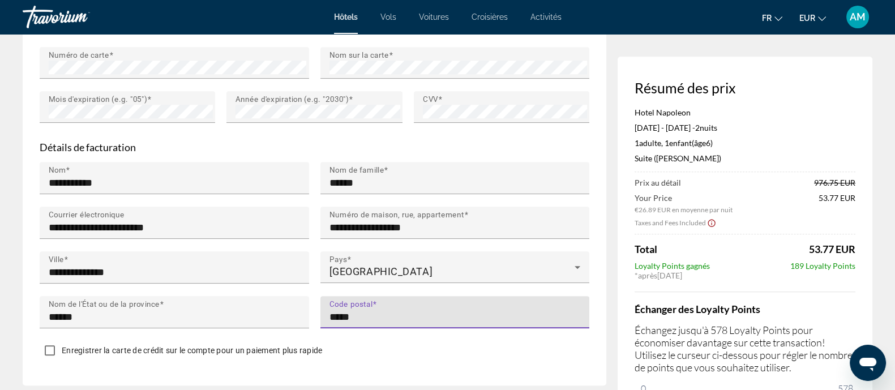
type input "*****"
click at [95, 346] on span "Enregistrer la carte de crédit sur le compte pour un paiement plus rapide" at bounding box center [192, 350] width 260 height 9
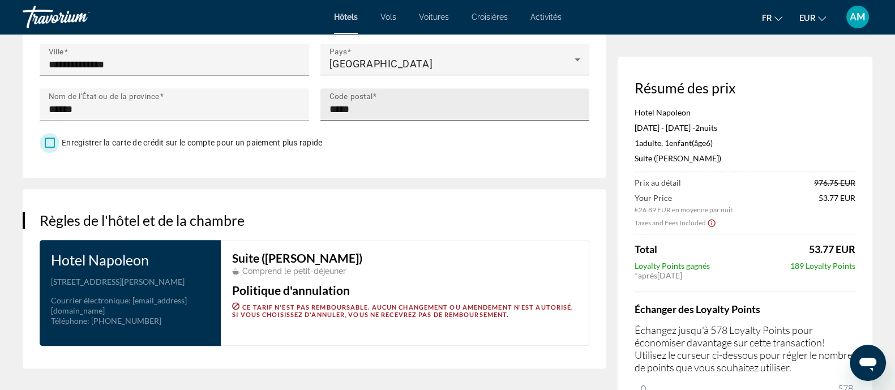
scroll to position [1346, 0]
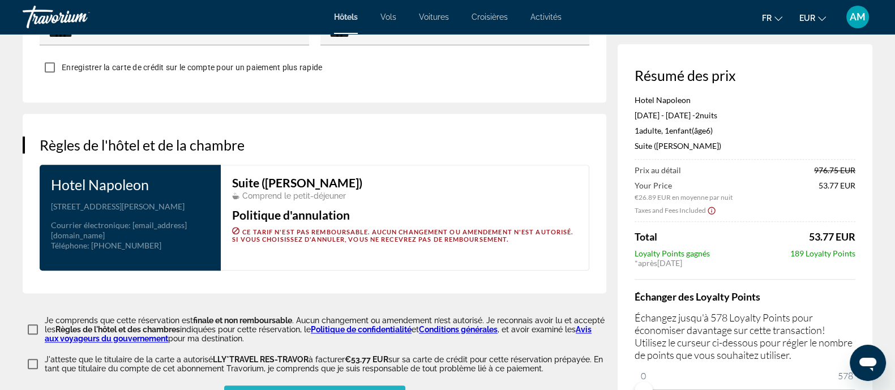
click at [323, 391] on span "Réserver cet hôtel" at bounding box center [315, 395] width 106 height 9
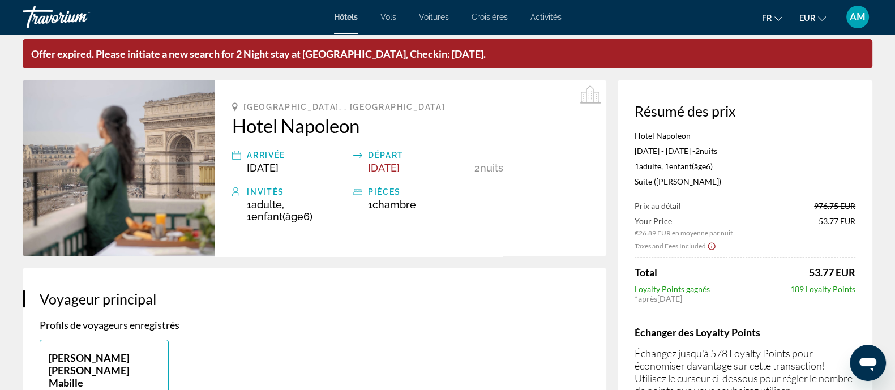
scroll to position [0, 0]
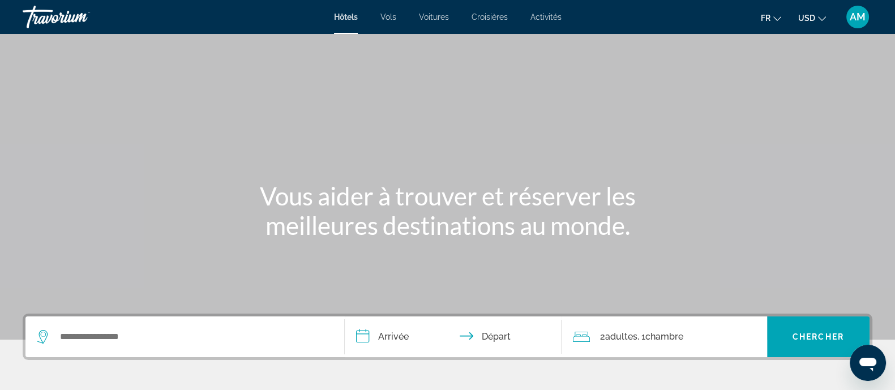
click at [821, 14] on mat-icon "Change currency" at bounding box center [822, 17] width 8 height 8
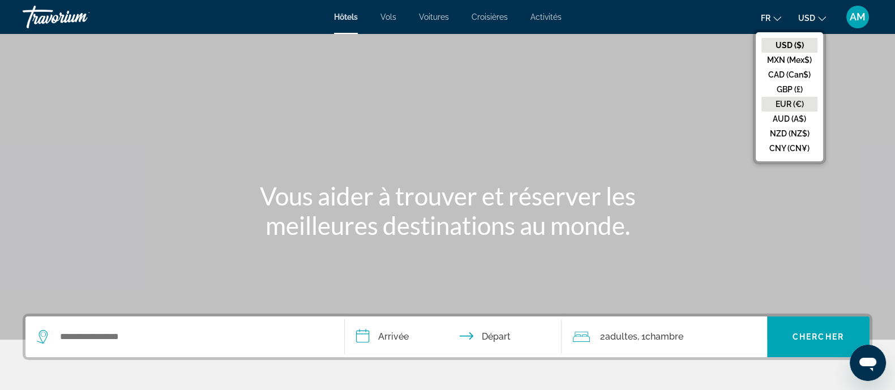
click at [784, 106] on button "EUR (€)" at bounding box center [789, 104] width 56 height 15
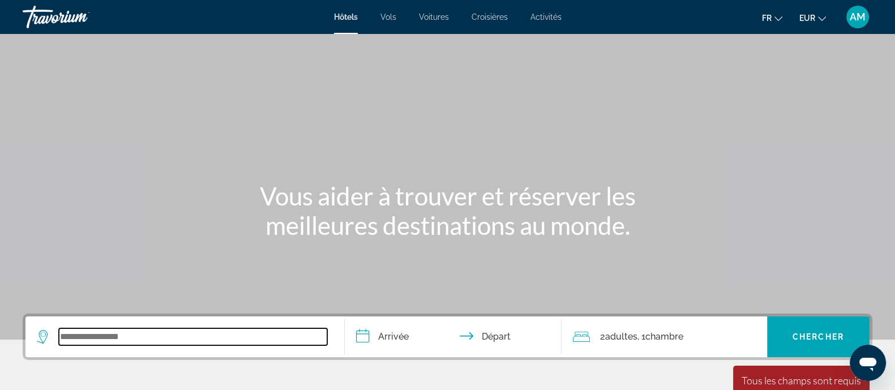
click at [170, 330] on input "Search widget" at bounding box center [193, 336] width 268 height 17
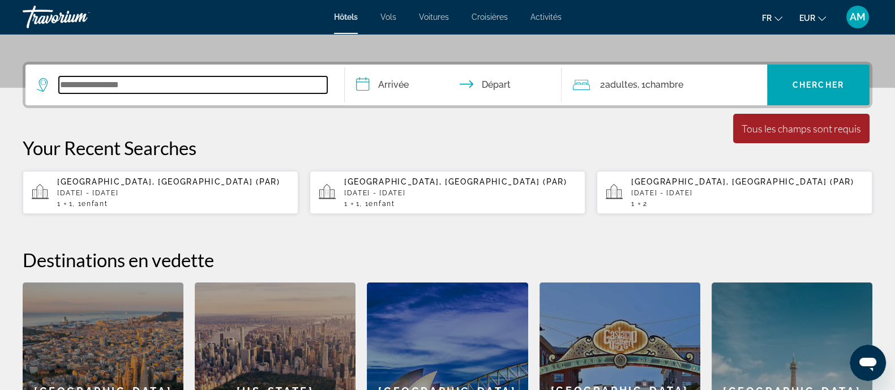
scroll to position [277, 0]
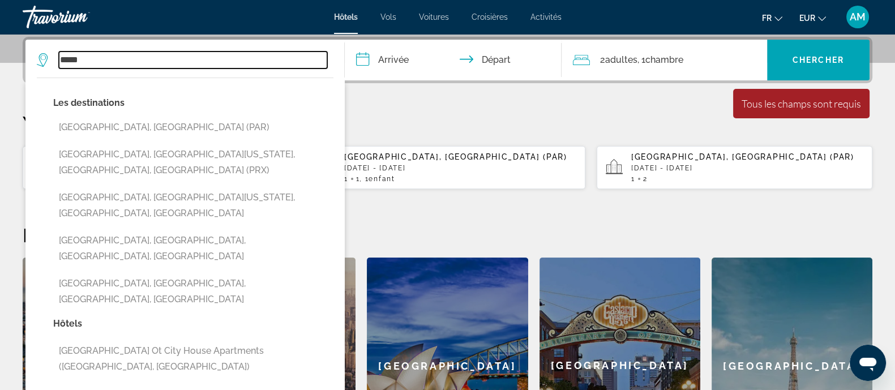
type input "*****"
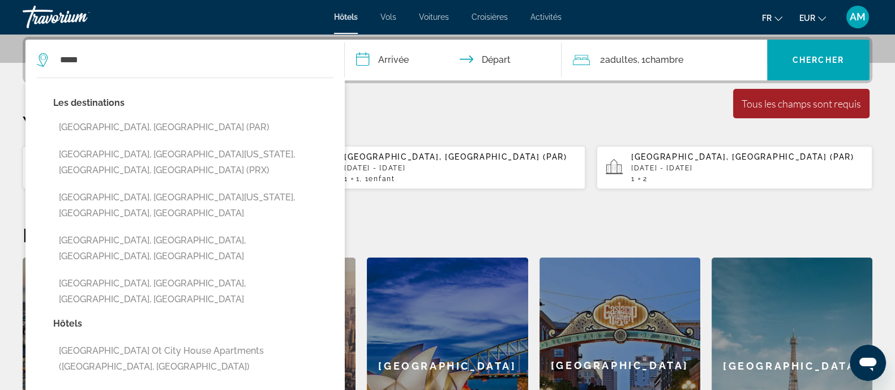
drag, startPoint x: 518, startPoint y: 124, endPoint x: 377, endPoint y: 154, distance: 144.1
click at [518, 123] on p "Your Recent Searches" at bounding box center [448, 123] width 850 height 23
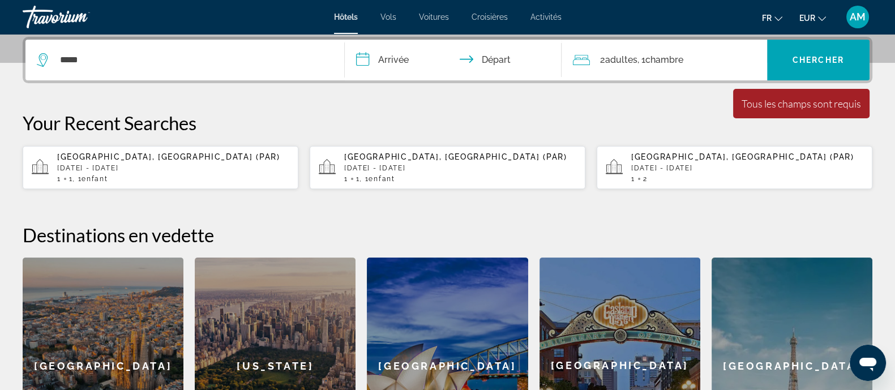
click at [115, 165] on p "[DATE] - [DATE]" at bounding box center [173, 168] width 232 height 8
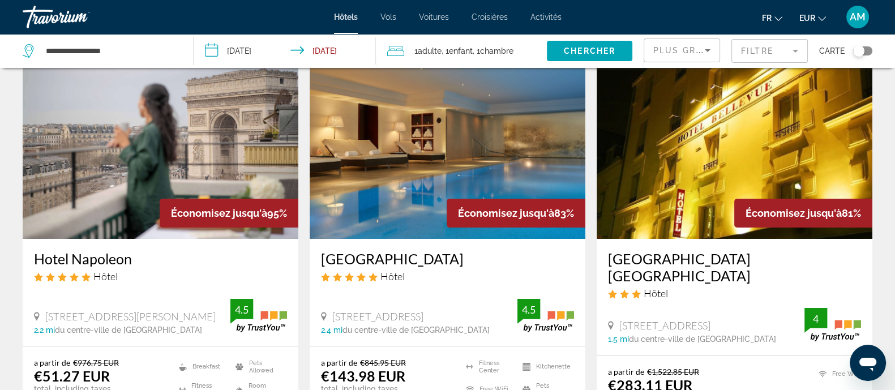
scroll to position [70, 0]
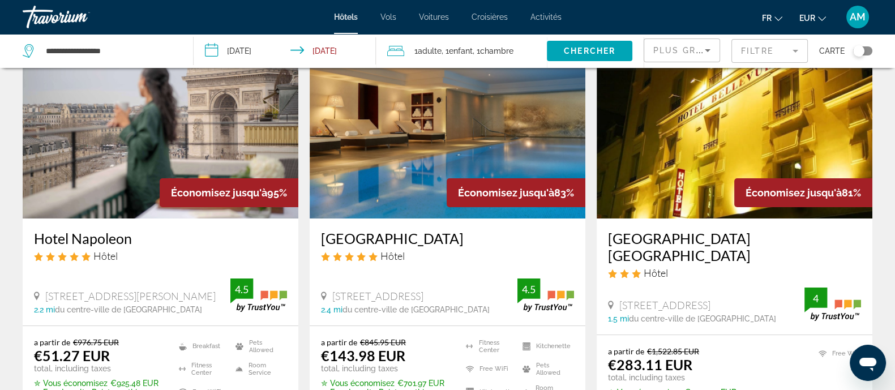
click at [473, 49] on span "Enfant" at bounding box center [461, 50] width 24 height 9
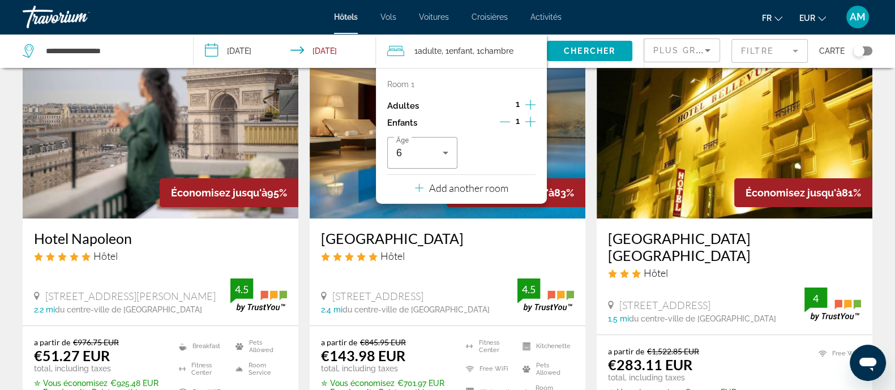
click at [144, 164] on img "Main content" at bounding box center [161, 127] width 276 height 181
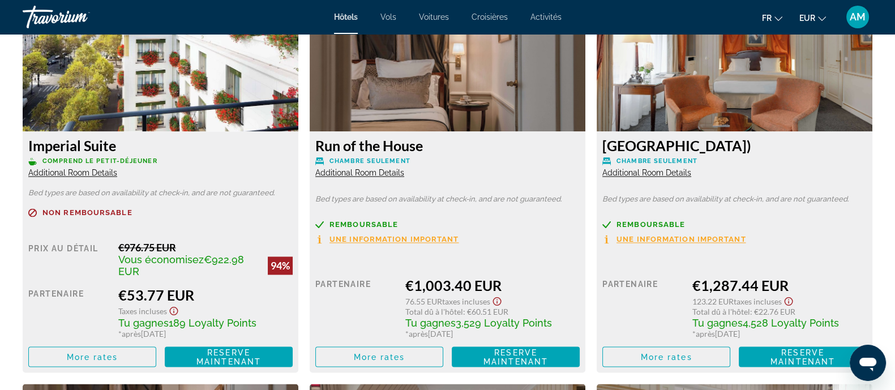
scroll to position [2408, 0]
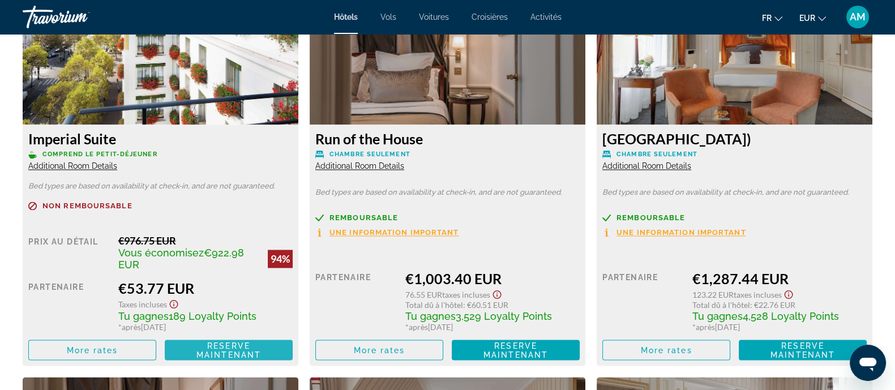
click at [203, 358] on span "Reserve maintenant" at bounding box center [228, 350] width 65 height 18
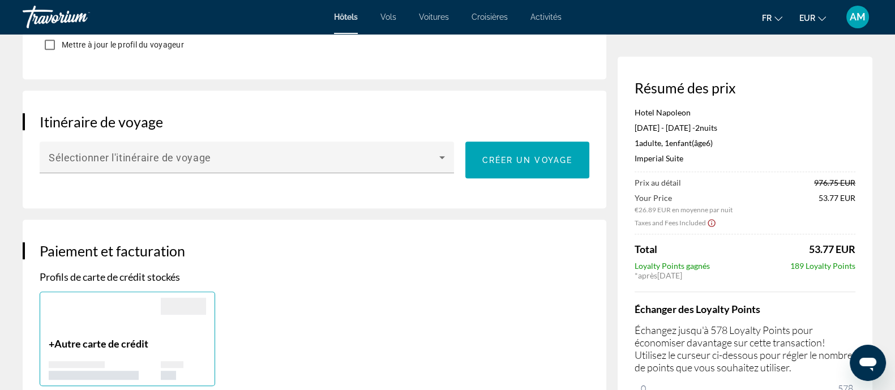
scroll to position [708, 0]
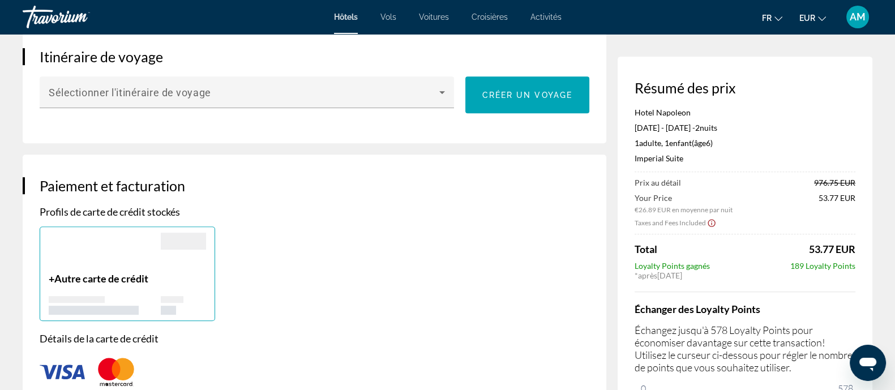
click at [123, 272] on span "Autre carte de crédit" at bounding box center [101, 278] width 94 height 12
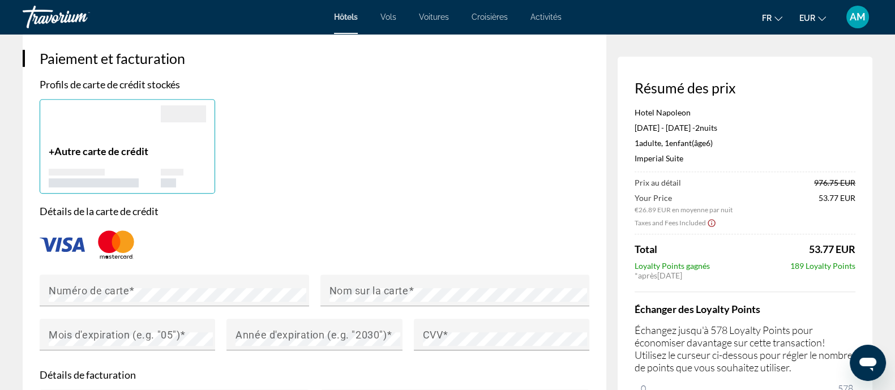
scroll to position [849, 0]
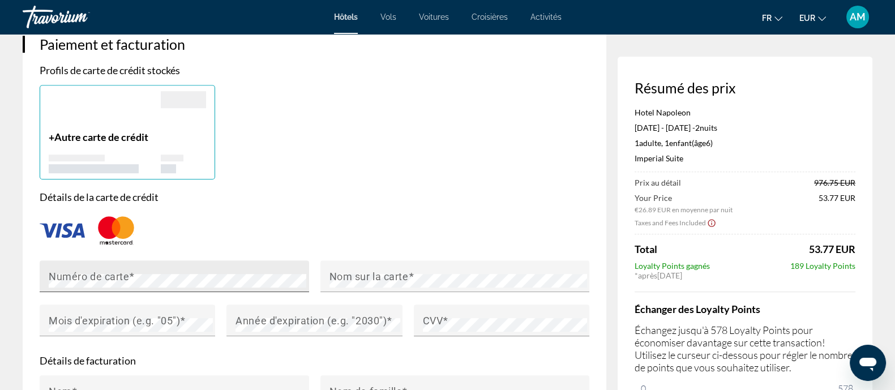
click at [200, 260] on div "Numéro de carte" at bounding box center [178, 276] width 258 height 32
drag, startPoint x: 379, startPoint y: 249, endPoint x: 385, endPoint y: 247, distance: 5.8
click at [379, 270] on mat-label "Nom sur la carte" at bounding box center [368, 276] width 79 height 12
click at [181, 314] on span "Main content" at bounding box center [183, 320] width 6 height 12
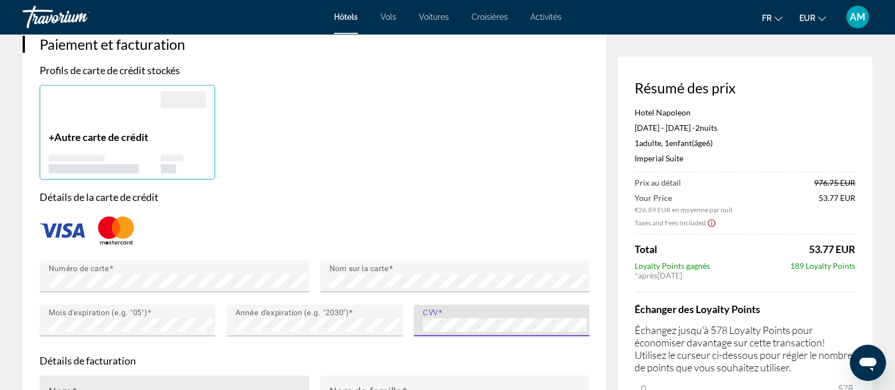
click at [190, 389] on input "Nom" at bounding box center [178, 396] width 258 height 14
type input "**********"
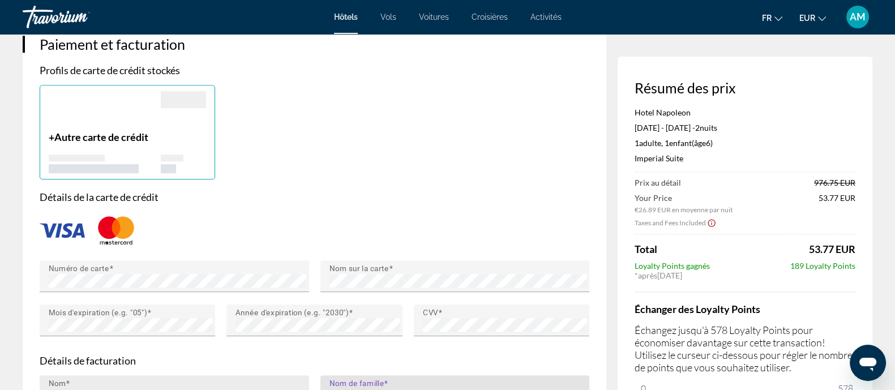
type input "******"
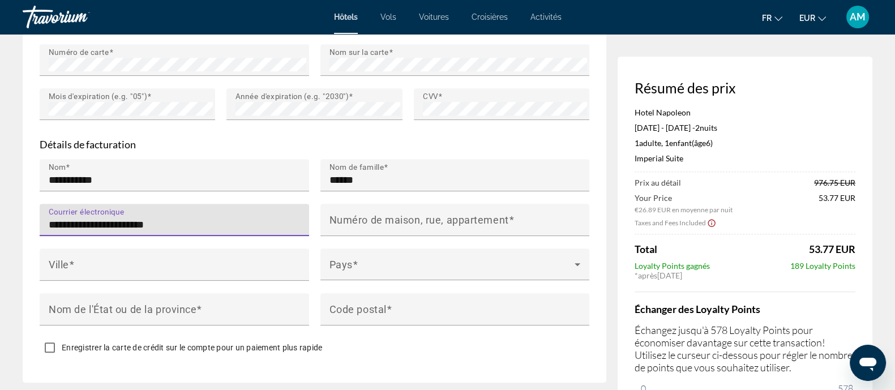
type input "**********"
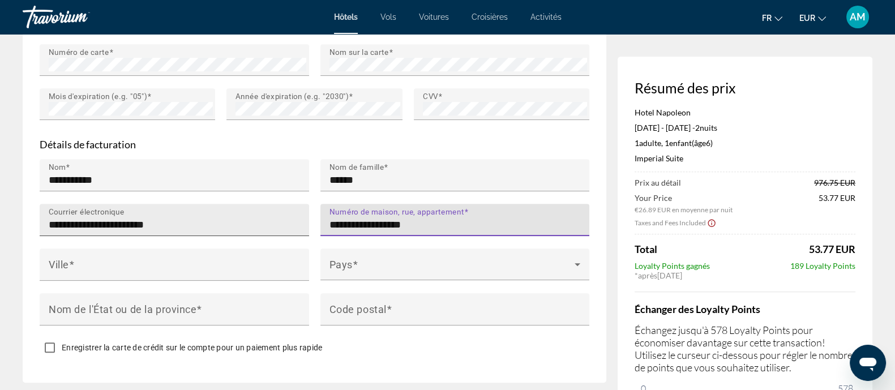
type input "**********"
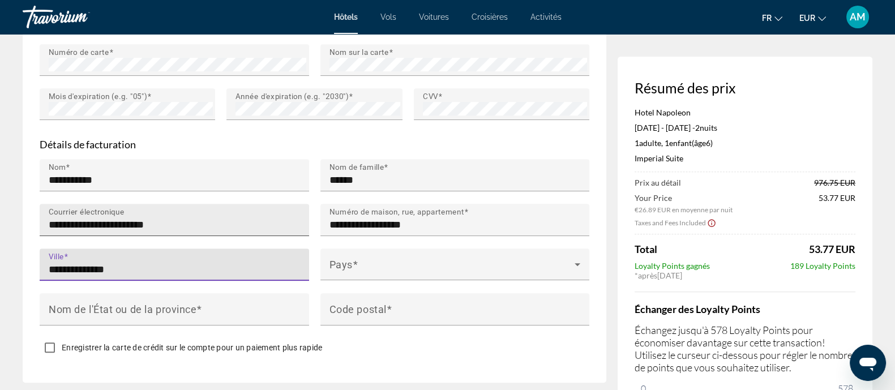
type input "**********"
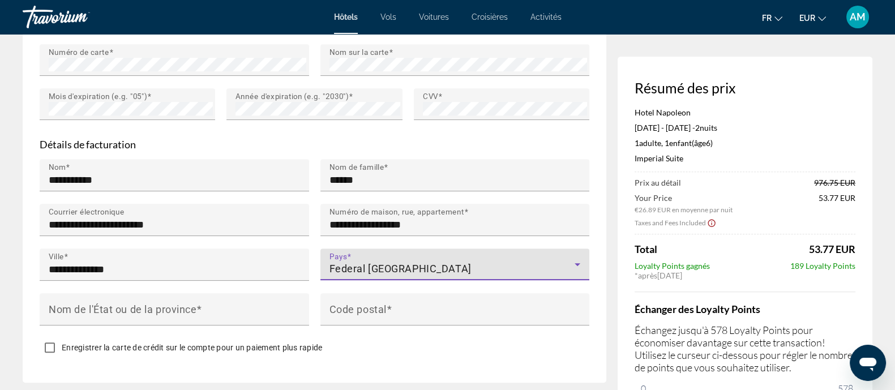
click at [378, 263] on span "Federal [GEOGRAPHIC_DATA]" at bounding box center [400, 269] width 142 height 12
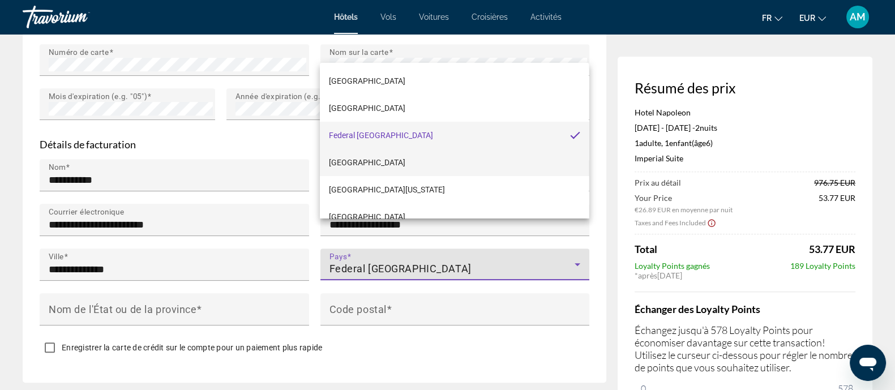
scroll to position [1988, 0]
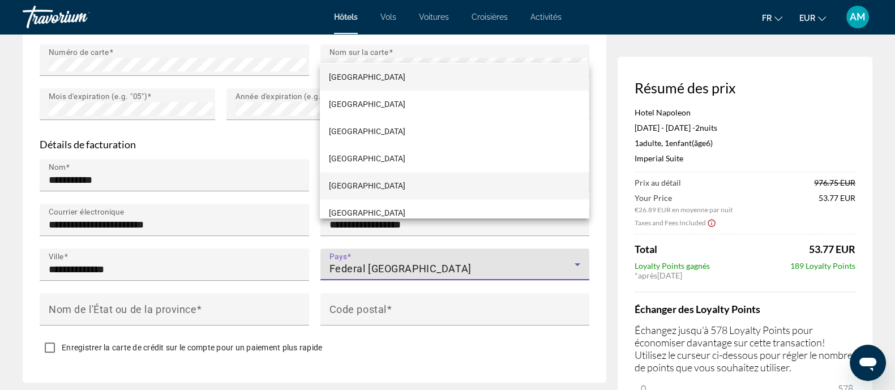
click at [357, 184] on mat-option "[GEOGRAPHIC_DATA]" at bounding box center [454, 185] width 269 height 27
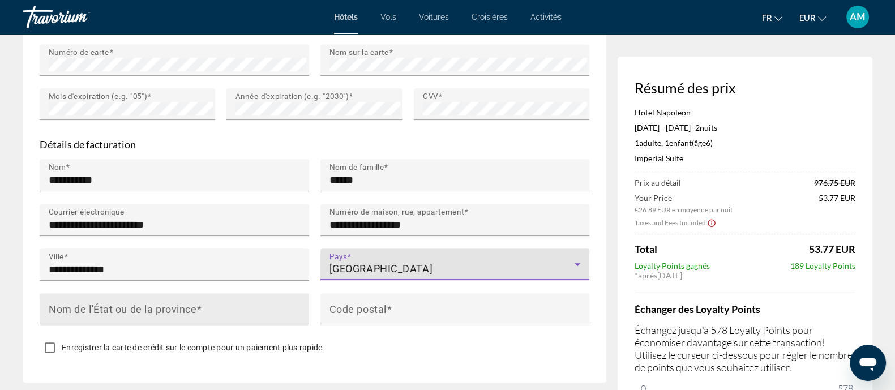
click at [209, 293] on div "Nom de l'État ou de la province" at bounding box center [178, 309] width 258 height 32
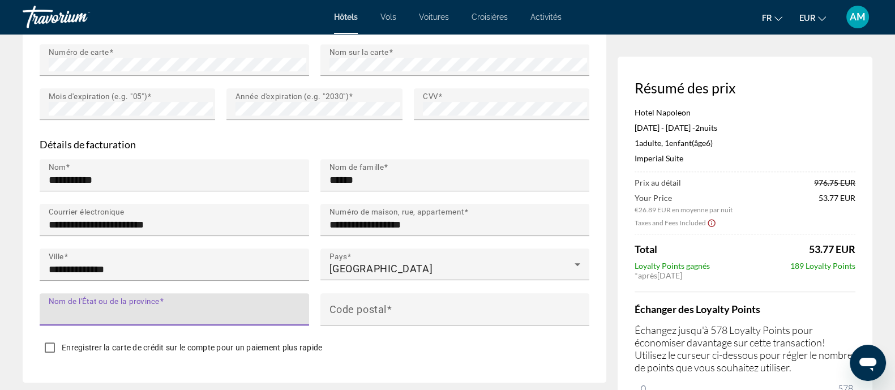
type input "*"
type input "******"
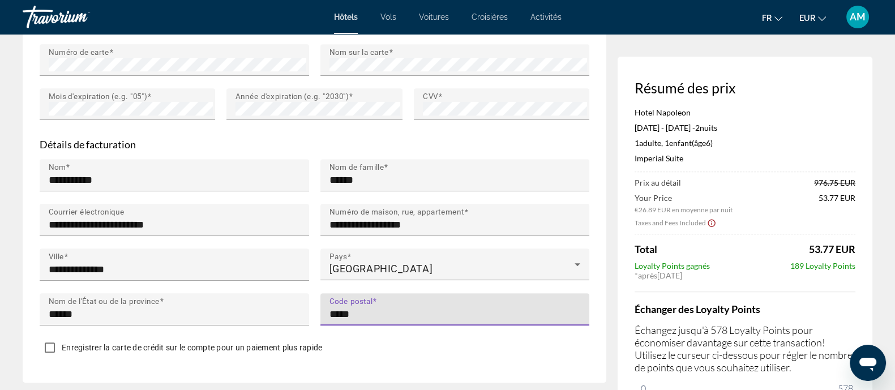
type input "*****"
click at [198, 343] on span "Enregistrer la carte de crédit sur le compte pour un paiement plus rapide" at bounding box center [192, 347] width 260 height 9
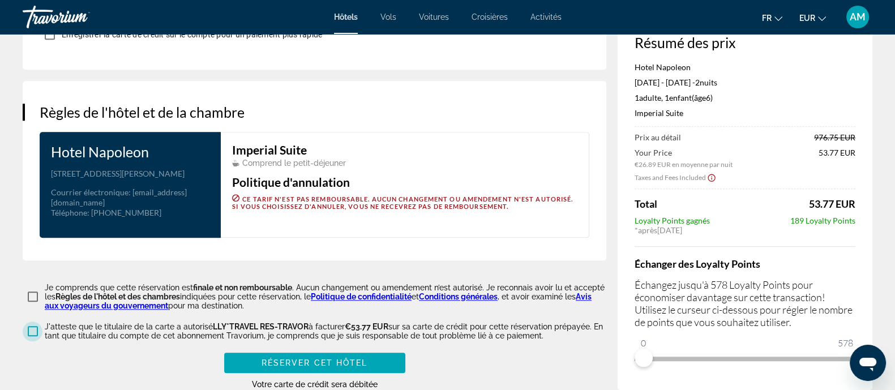
scroll to position [1490, 0]
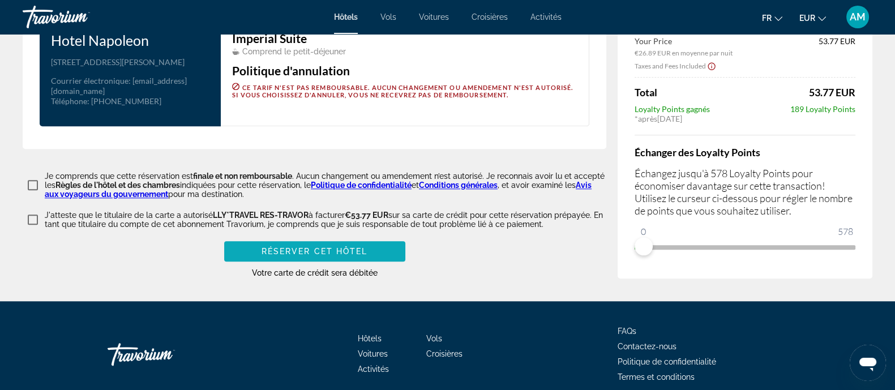
click at [356, 247] on span "Réserver cet hôtel" at bounding box center [315, 251] width 106 height 9
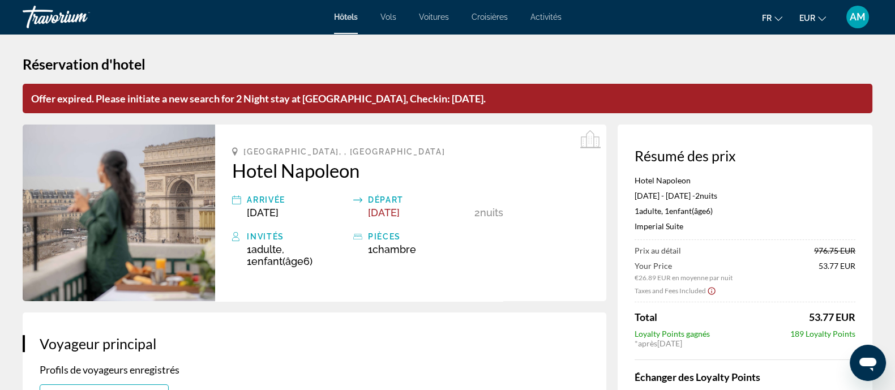
scroll to position [0, 0]
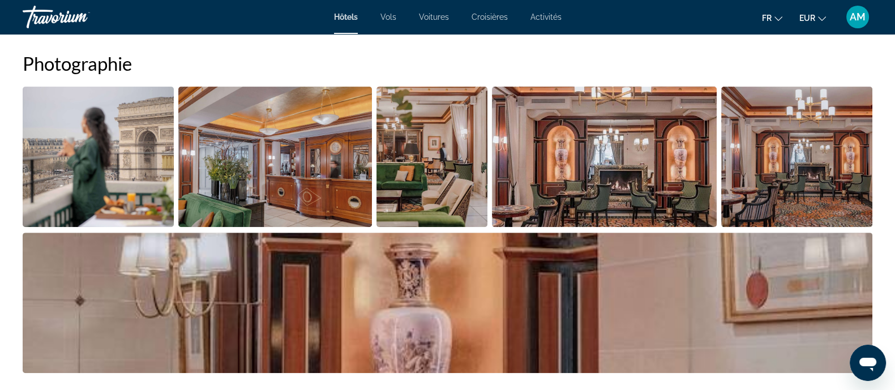
scroll to position [708, 0]
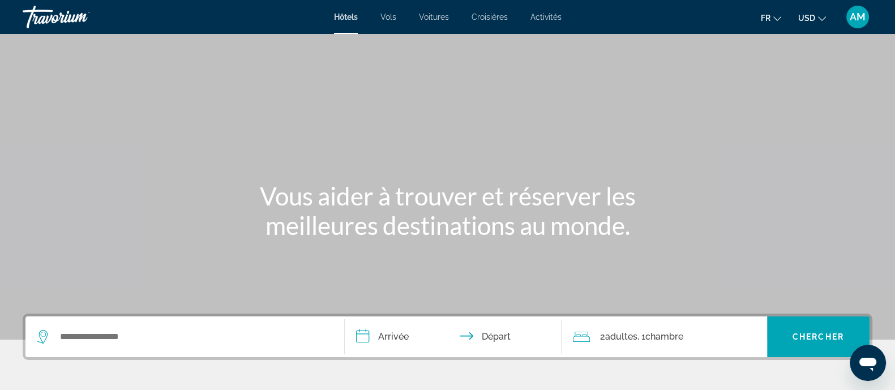
click at [802, 11] on button "USD USD ($) MXN (Mex$) CAD (Can$) GBP (£) EUR (€) AUD (A$) NZD (NZ$) CNY (CN¥)" at bounding box center [812, 18] width 28 height 16
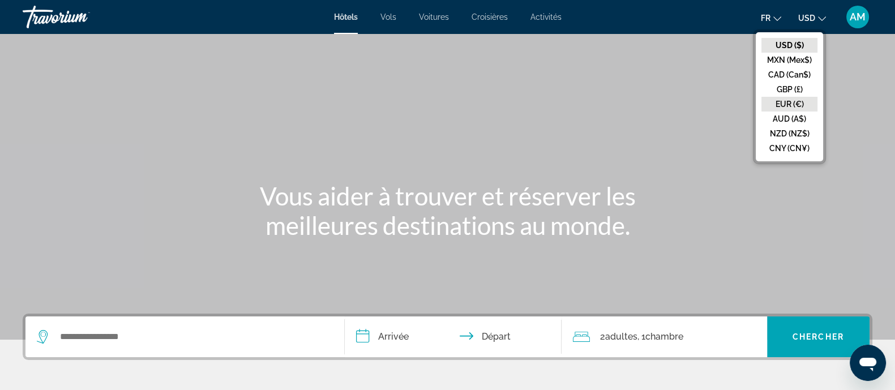
click at [784, 97] on button "EUR (€)" at bounding box center [789, 104] width 56 height 15
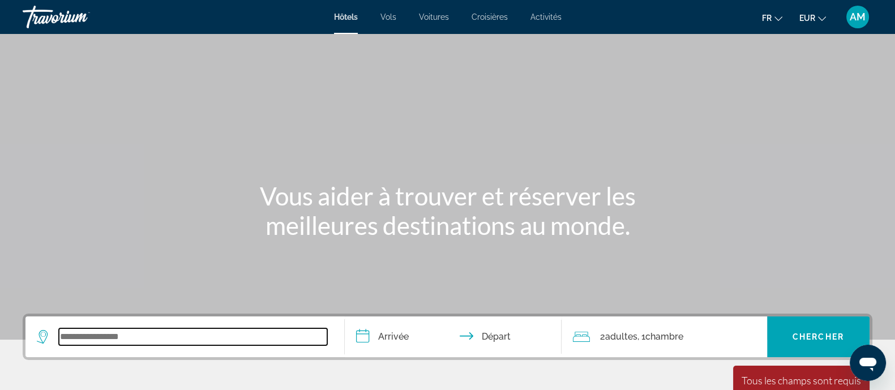
click at [125, 337] on input "Search widget" at bounding box center [193, 336] width 268 height 17
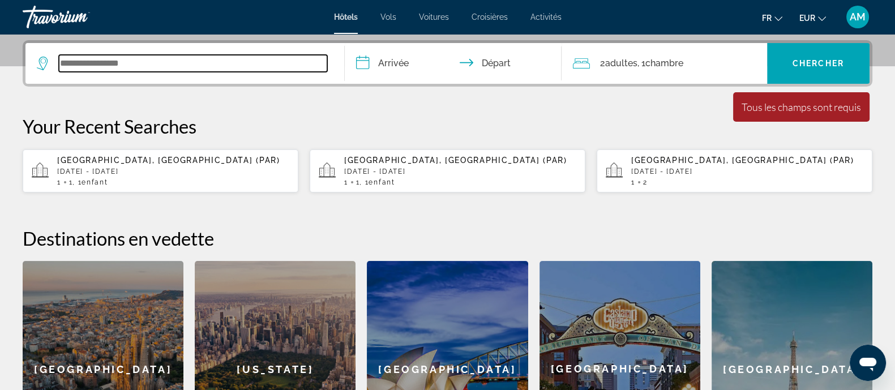
scroll to position [277, 0]
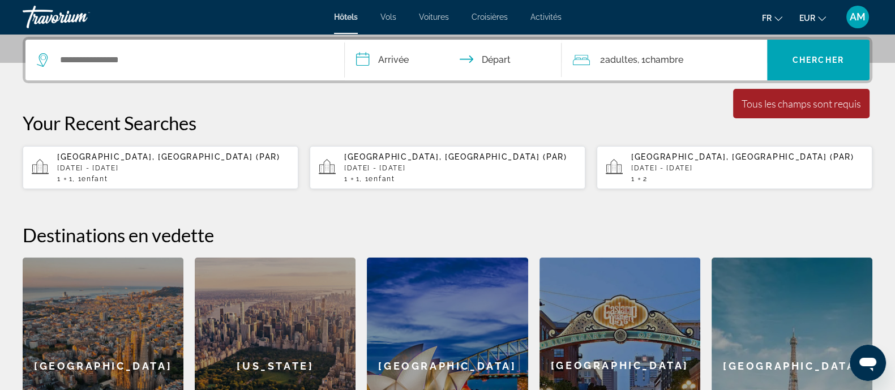
click at [155, 152] on p "[GEOGRAPHIC_DATA], [GEOGRAPHIC_DATA] (PAR)" at bounding box center [173, 156] width 232 height 9
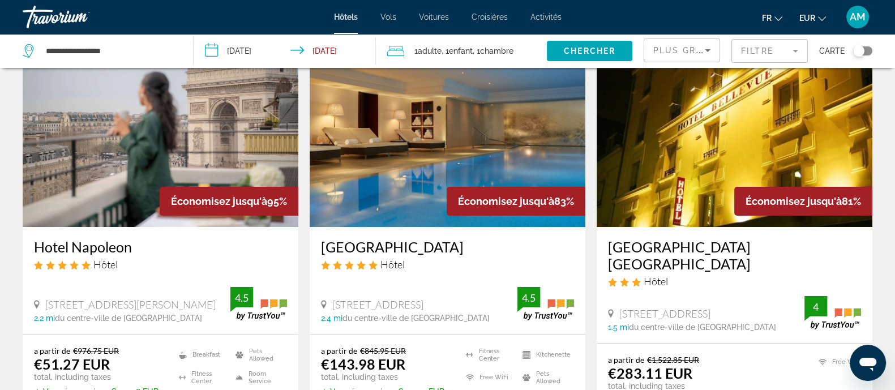
scroll to position [141, 0]
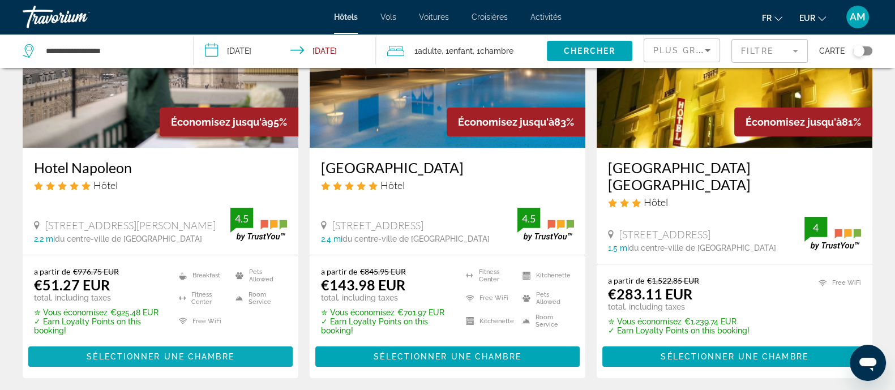
click at [161, 352] on span "Sélectionner une chambre" at bounding box center [160, 356] width 147 height 9
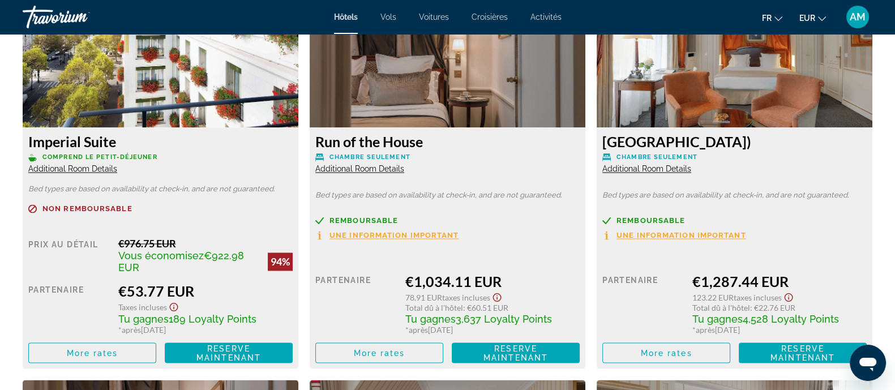
scroll to position [2406, 0]
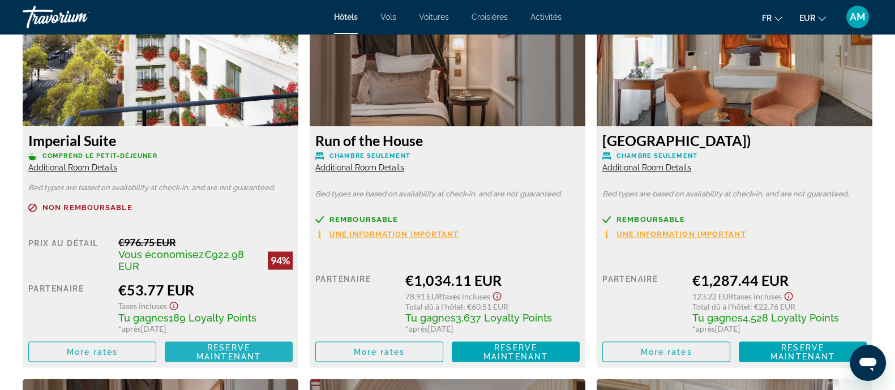
click at [204, 360] on span "Reserve maintenant" at bounding box center [228, 352] width 65 height 18
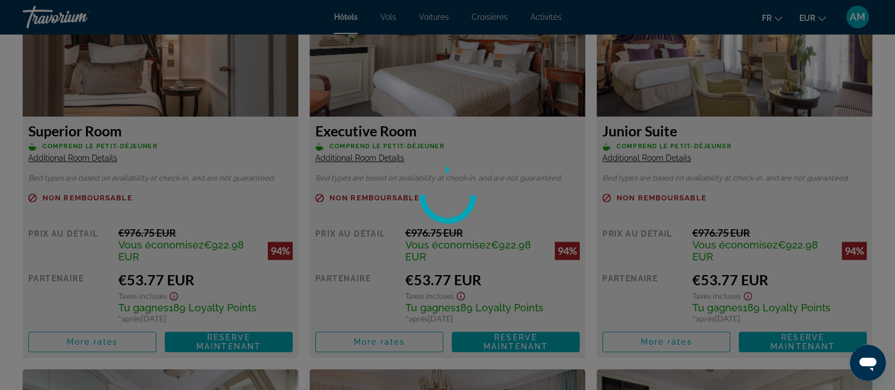
scroll to position [1274, 0]
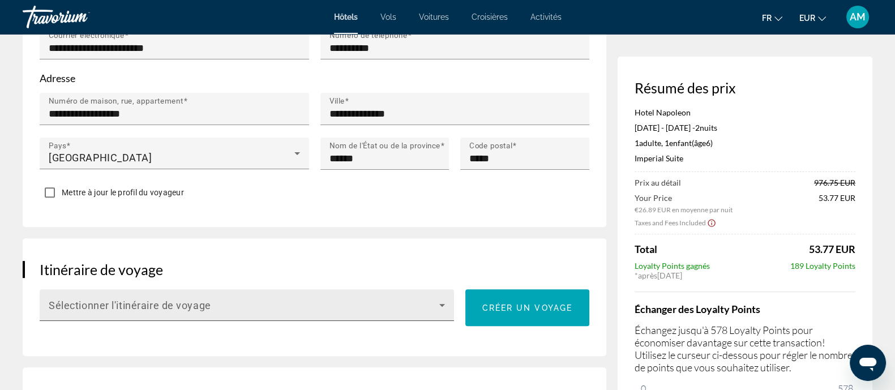
scroll to position [637, 0]
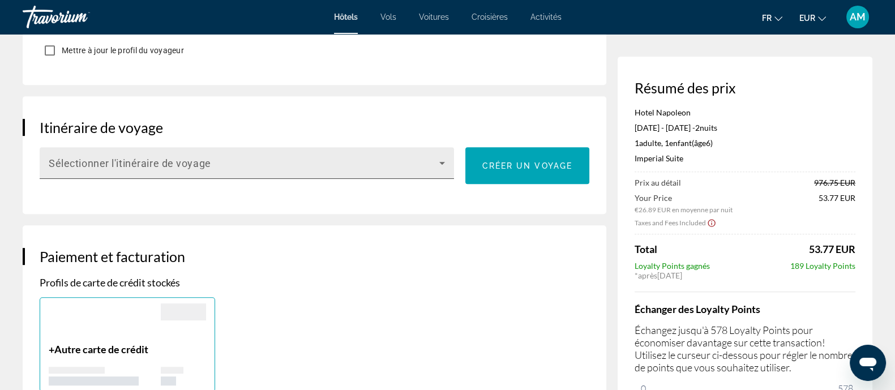
click at [189, 161] on span "Main content" at bounding box center [244, 168] width 391 height 14
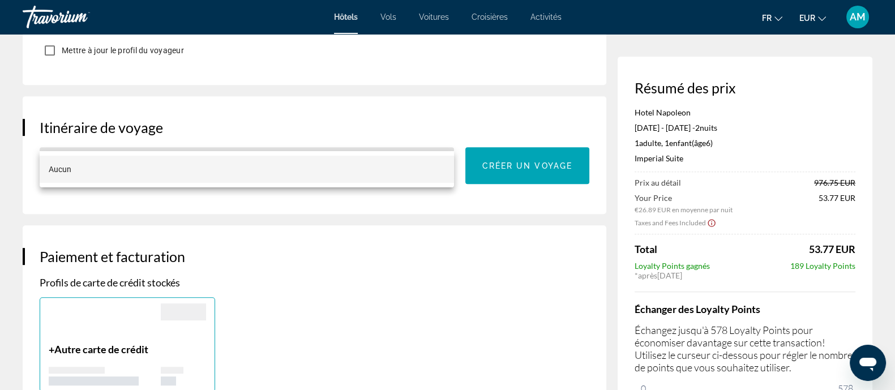
click at [189, 140] on div at bounding box center [447, 195] width 895 height 390
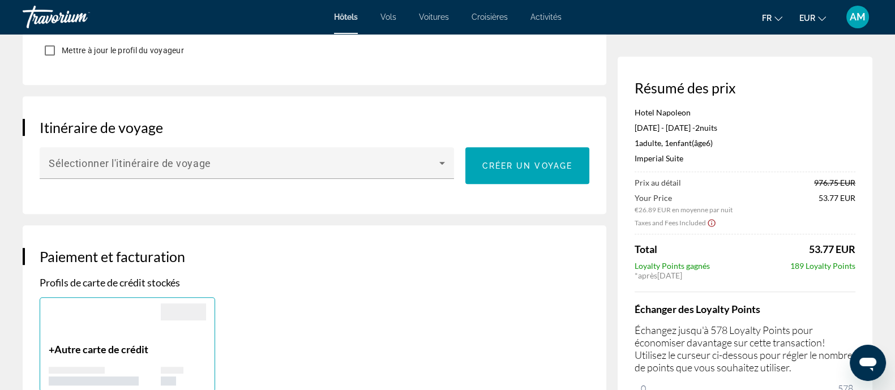
scroll to position [778, 0]
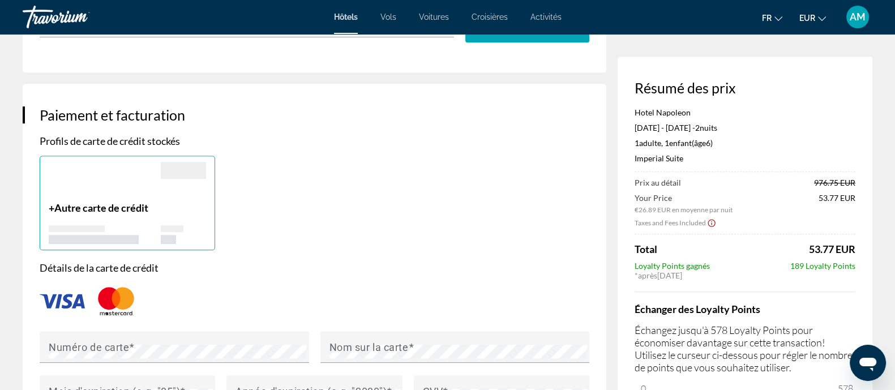
click at [136, 225] on div "Main content" at bounding box center [105, 234] width 112 height 19
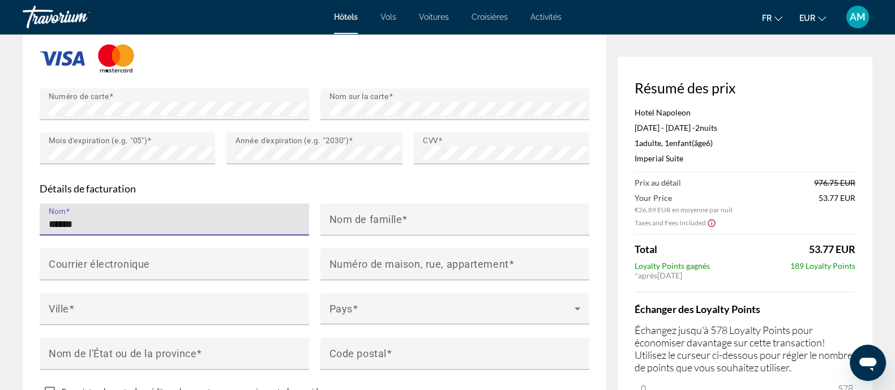
type input "******"
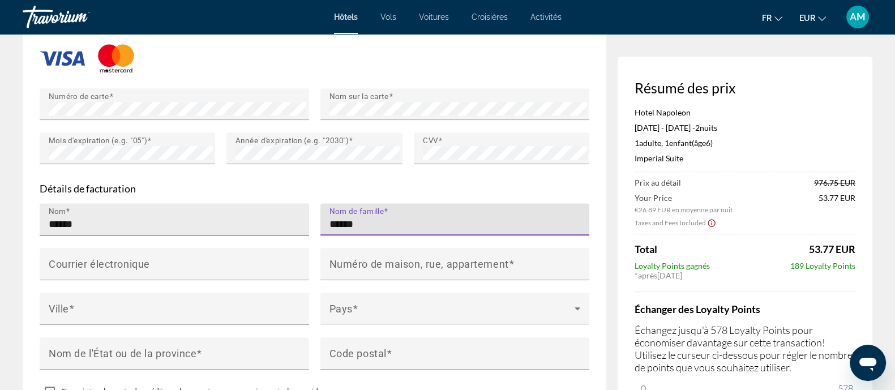
type input "******"
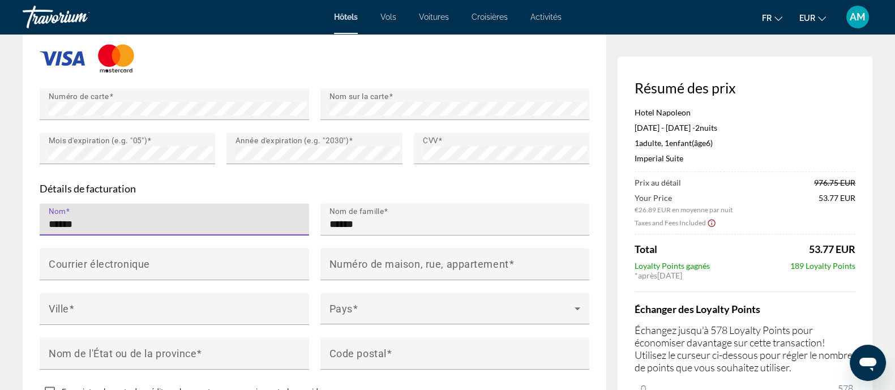
drag, startPoint x: 122, startPoint y: 190, endPoint x: 3, endPoint y: 184, distance: 119.6
type input "**********"
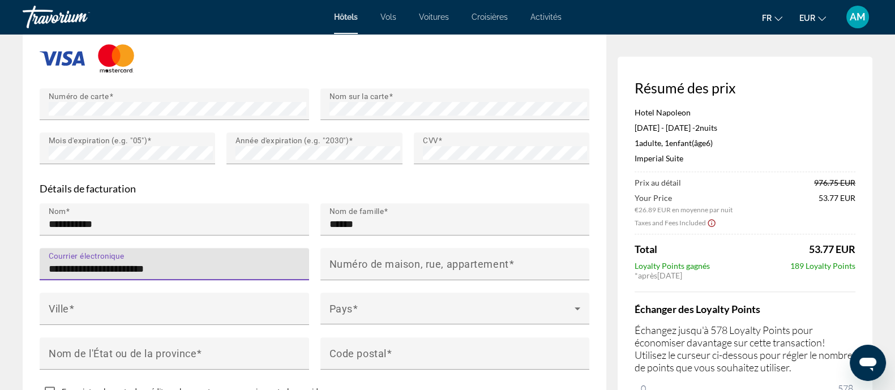
type input "**********"
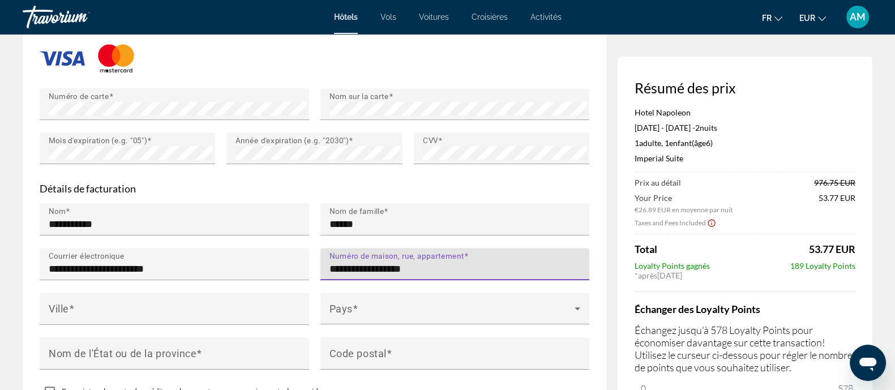
type input "**********"
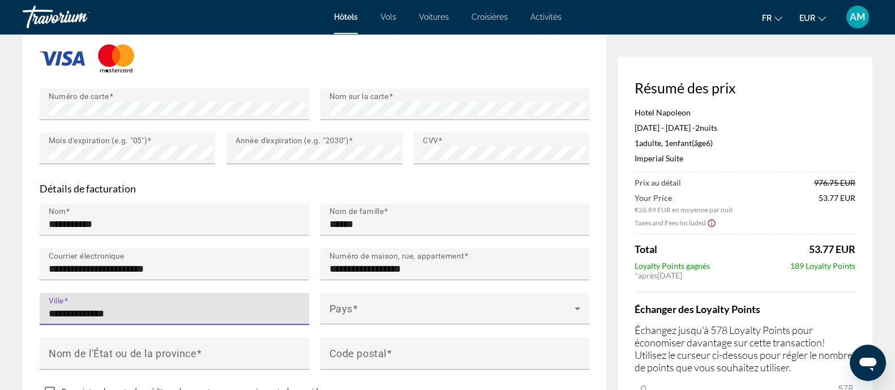
type input "**********"
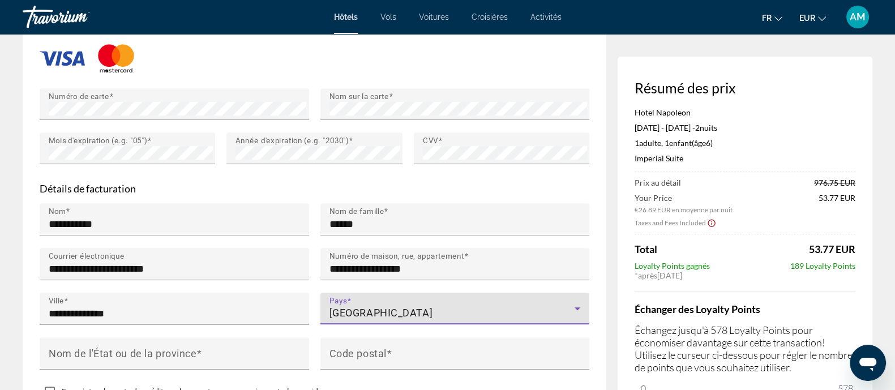
click at [381, 307] on span "[GEOGRAPHIC_DATA]" at bounding box center [381, 313] width 104 height 12
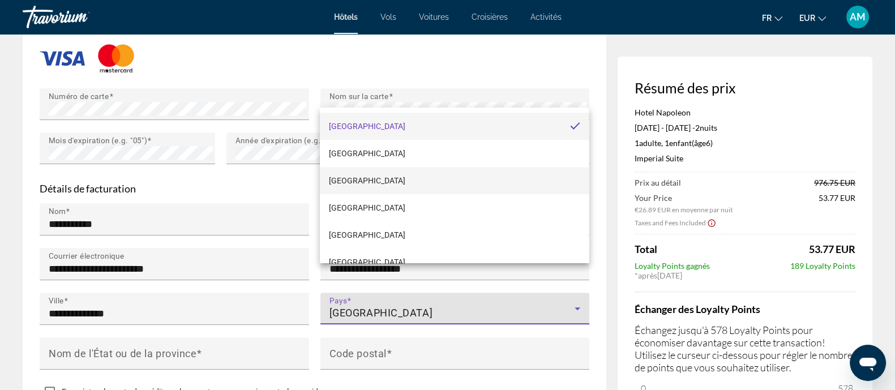
scroll to position [2001, 0]
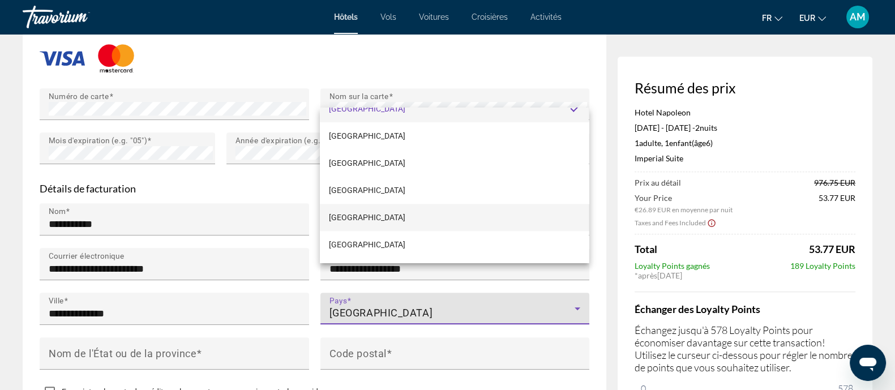
click at [358, 222] on mat-option "[GEOGRAPHIC_DATA]" at bounding box center [454, 217] width 269 height 27
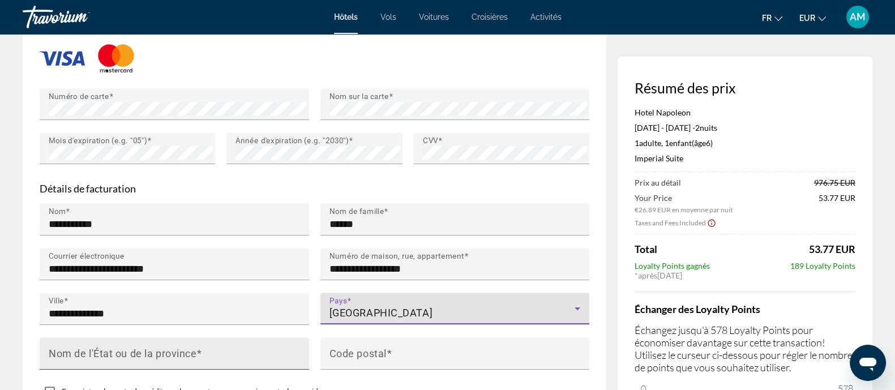
click at [176, 347] on mat-label "Nom de l'État ou de la province" at bounding box center [123, 353] width 148 height 12
click at [176, 352] on input "Nom de l'État ou de la province" at bounding box center [178, 359] width 258 height 14
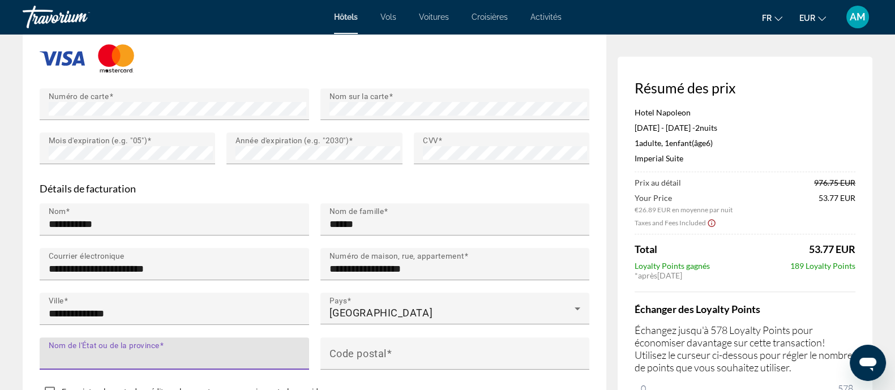
type input "*"
type input "******"
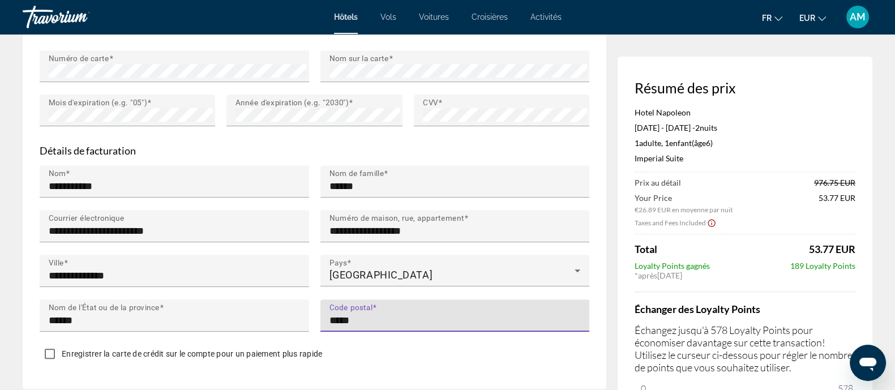
scroll to position [1092, 0]
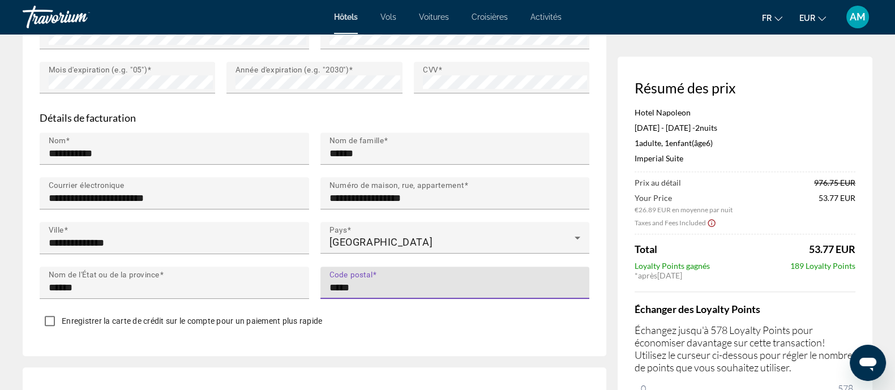
type input "*****"
click at [113, 316] on span "Enregistrer la carte de crédit sur le compte pour un paiement plus rapide" at bounding box center [192, 320] width 260 height 9
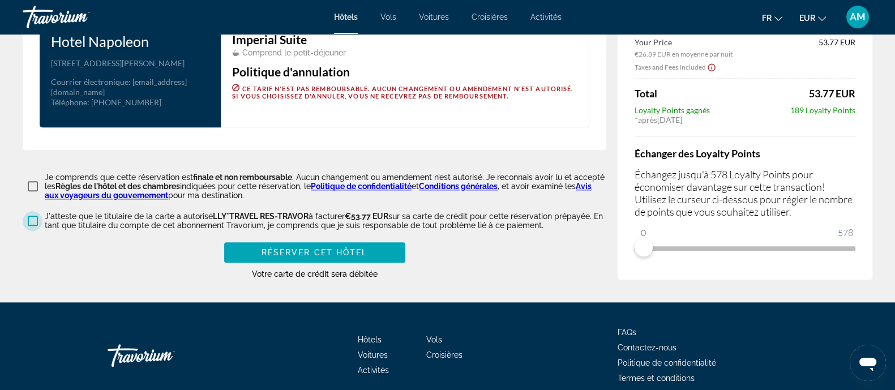
scroll to position [1509, 0]
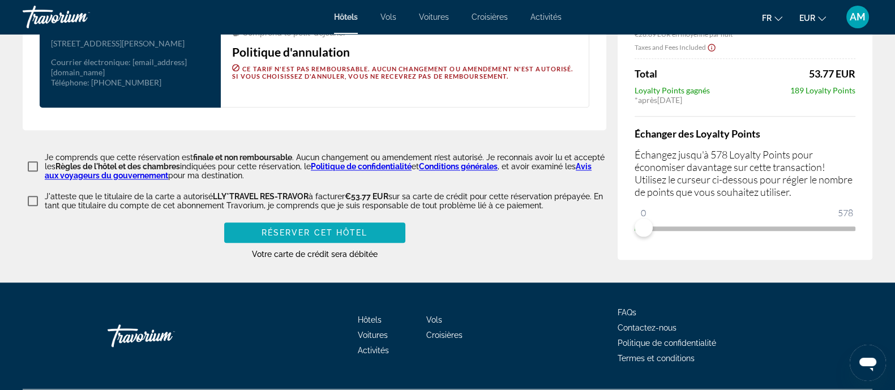
click at [367, 228] on span "Réserver cet hôtel" at bounding box center [315, 232] width 106 height 9
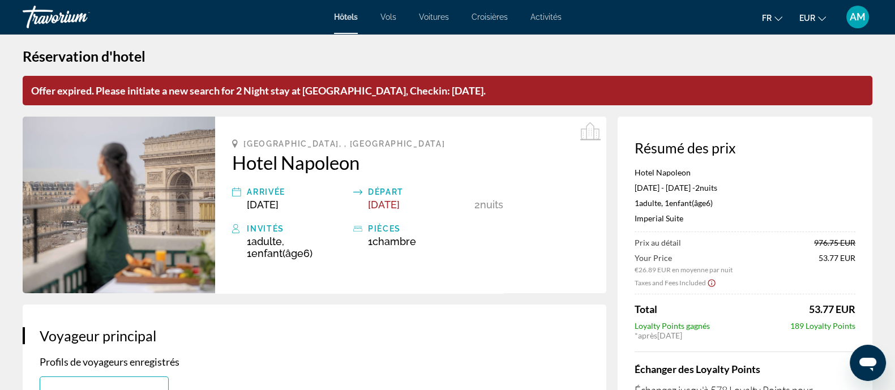
scroll to position [0, 0]
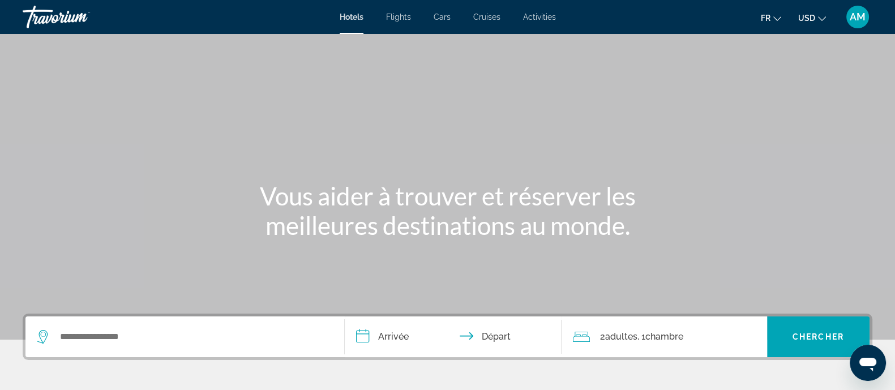
click at [815, 17] on button "USD USD ($) MXN (Mex$) CAD (Can$) GBP (£) EUR (€) AUD (A$) NZD (NZ$) CNY (CN¥)" at bounding box center [812, 18] width 28 height 16
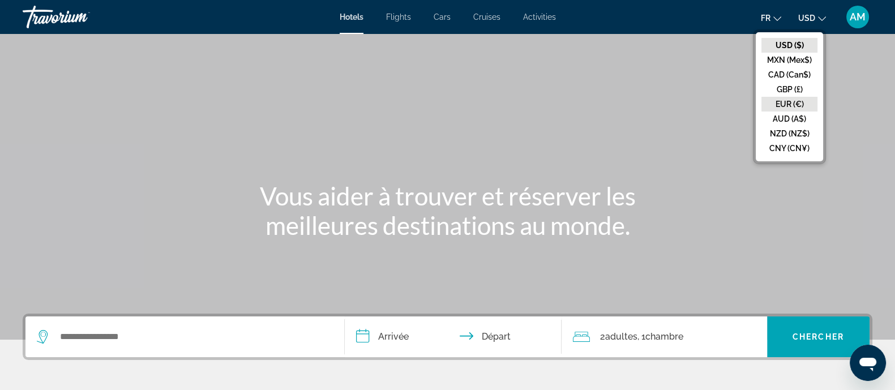
click at [789, 104] on button "EUR (€)" at bounding box center [789, 104] width 56 height 15
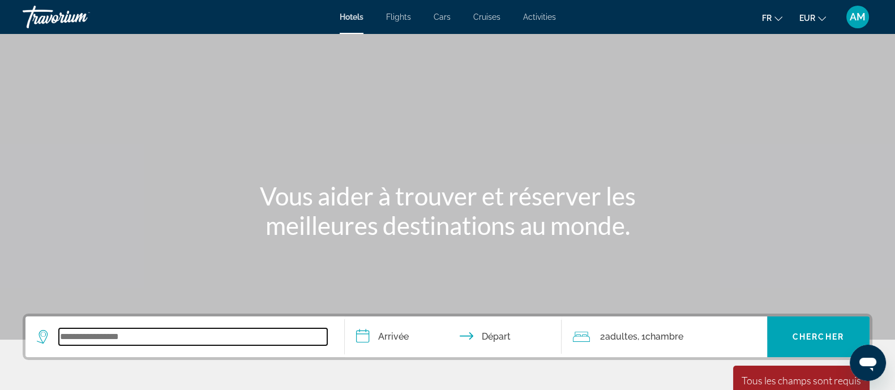
click at [132, 346] on div "Search widget" at bounding box center [185, 336] width 296 height 41
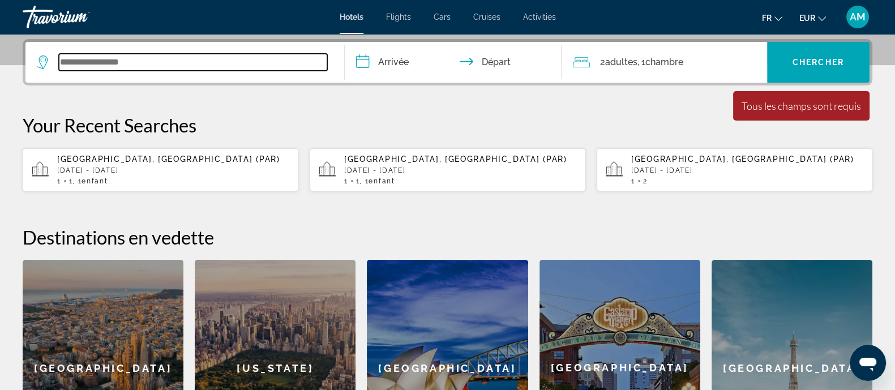
scroll to position [277, 0]
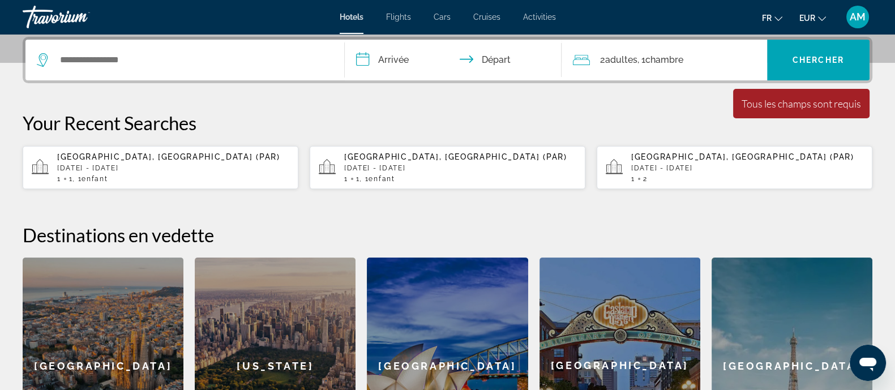
click at [125, 169] on p "[DATE] - [DATE]" at bounding box center [173, 168] width 232 height 8
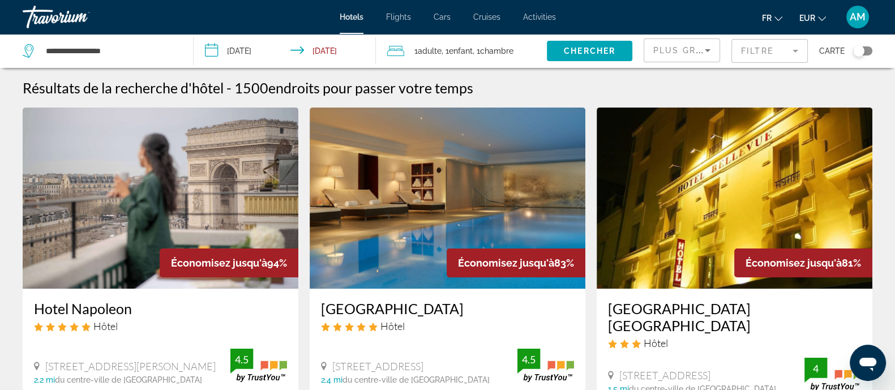
click at [150, 204] on img "Main content" at bounding box center [161, 198] width 276 height 181
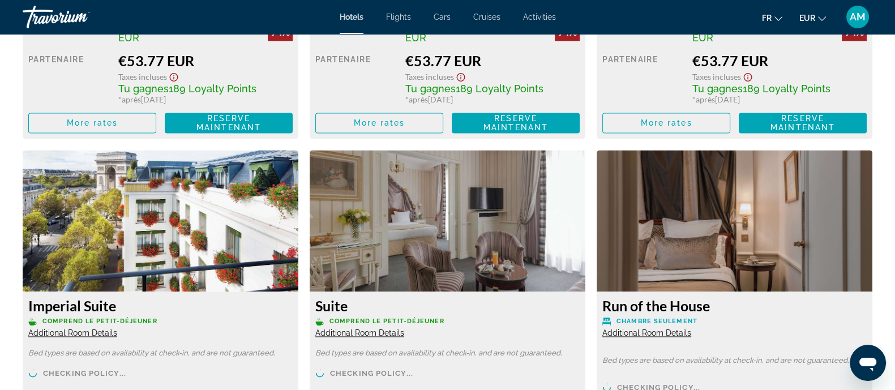
scroll to position [2264, 0]
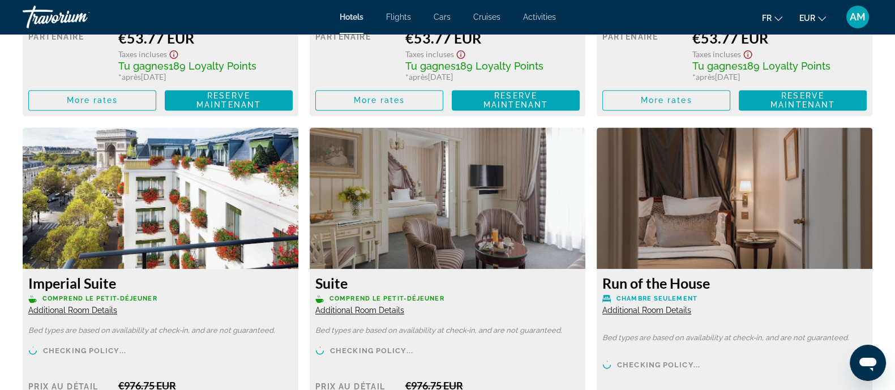
click at [185, 220] on img "Main content" at bounding box center [161, 198] width 276 height 142
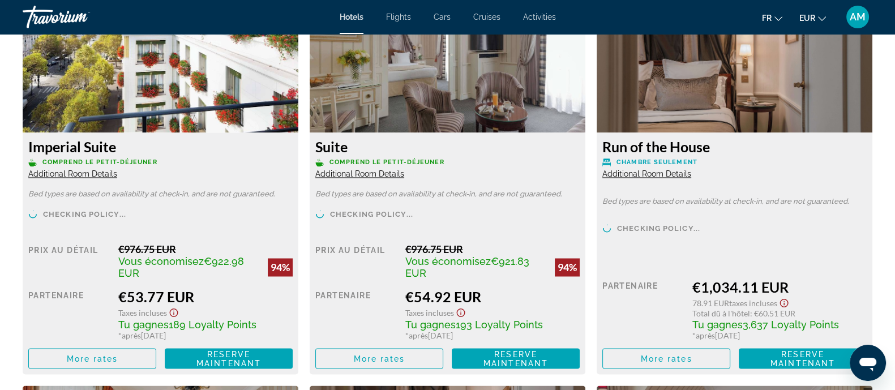
scroll to position [2406, 0]
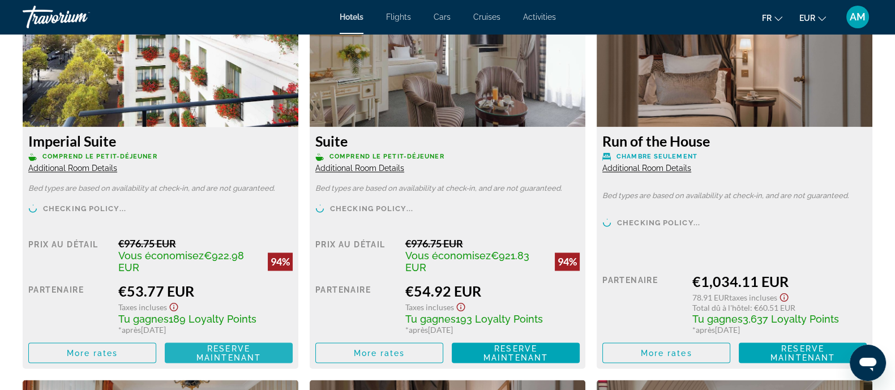
click at [216, 351] on span "Reserve maintenant" at bounding box center [228, 353] width 65 height 18
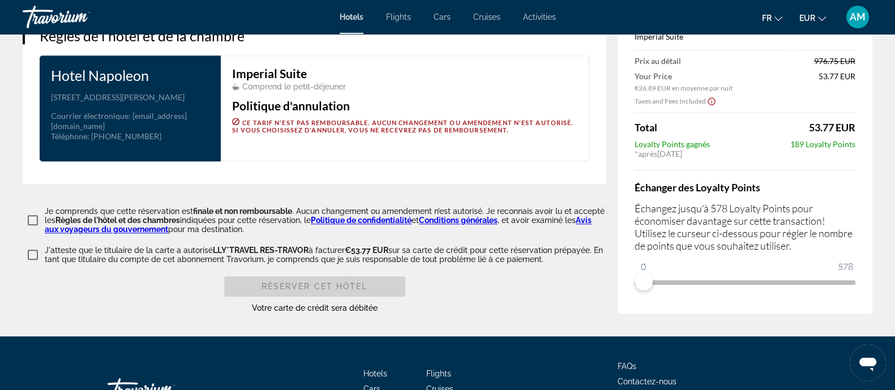
scroll to position [1509, 0]
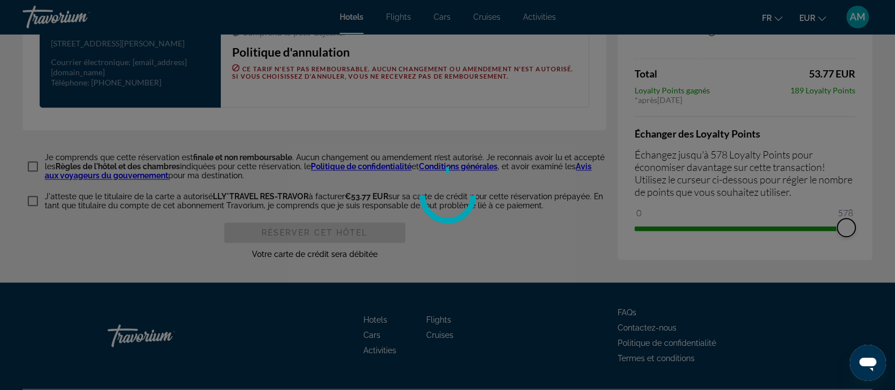
drag, startPoint x: 645, startPoint y: 198, endPoint x: 876, endPoint y: 177, distance: 231.9
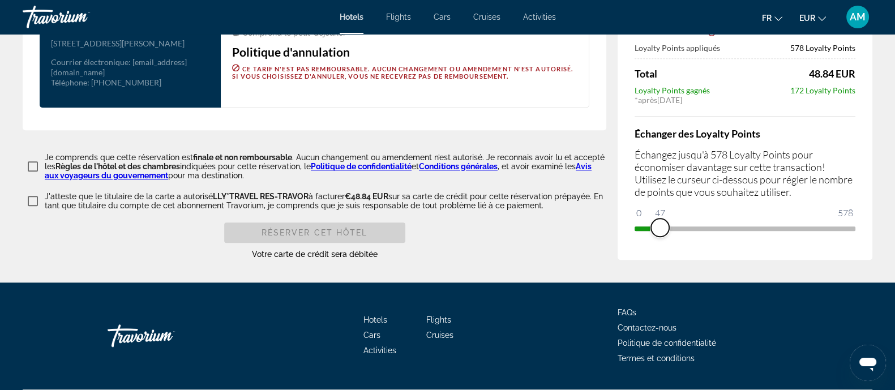
drag, startPoint x: 849, startPoint y: 194, endPoint x: 572, endPoint y: 194, distance: 276.8
drag, startPoint x: 641, startPoint y: 199, endPoint x: 955, endPoint y: 199, distance: 313.6
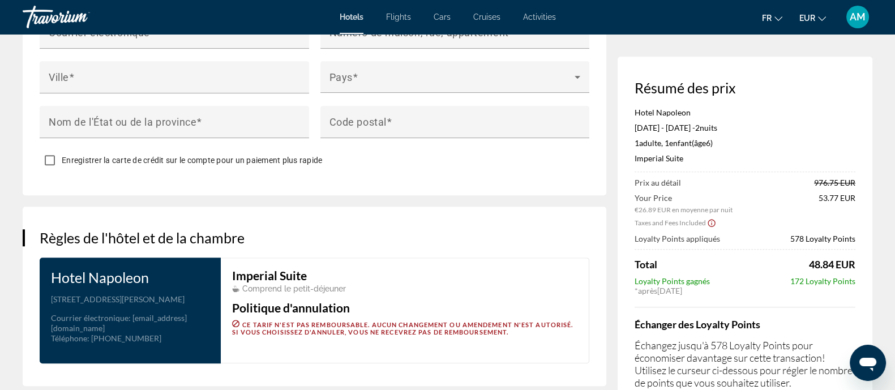
scroll to position [1013, 0]
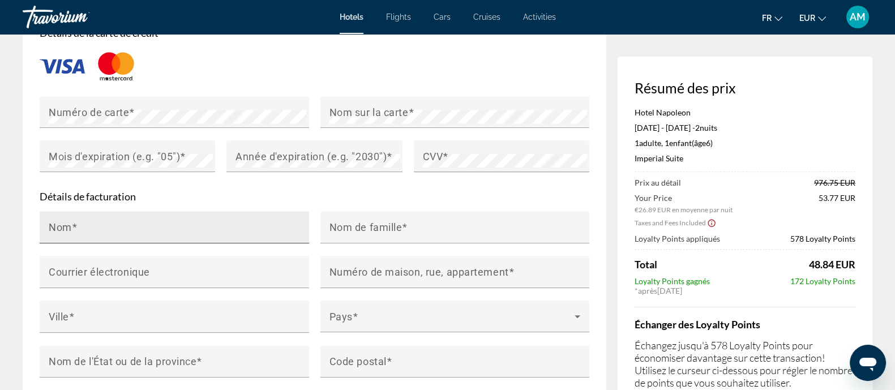
click at [181, 211] on div "Nom" at bounding box center [178, 227] width 258 height 32
type input "*"
type input "**********"
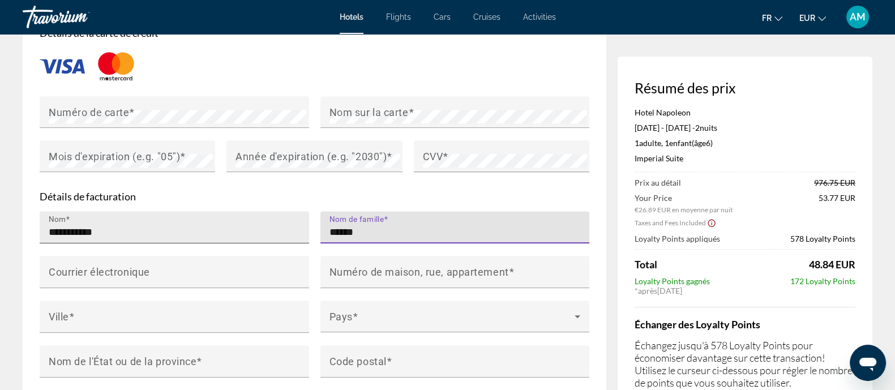
type input "******"
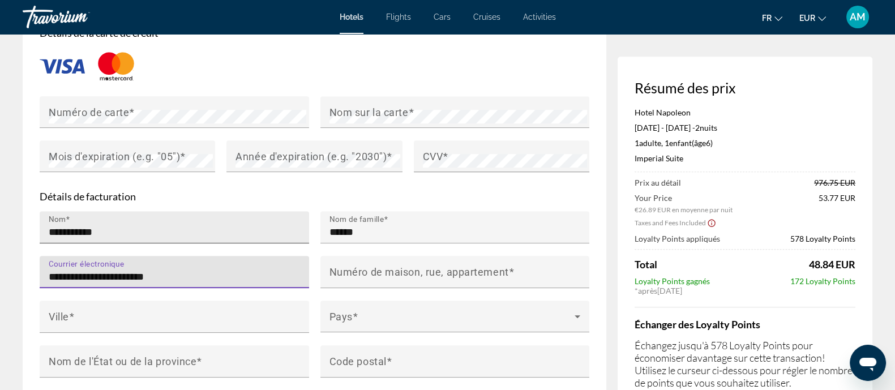
type input "**********"
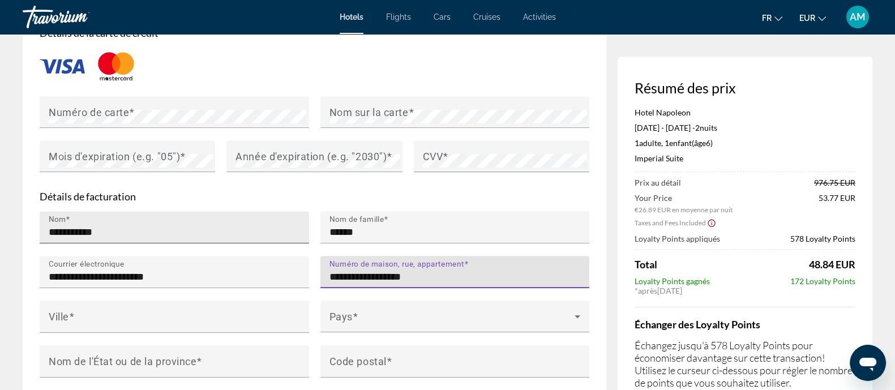
type input "**********"
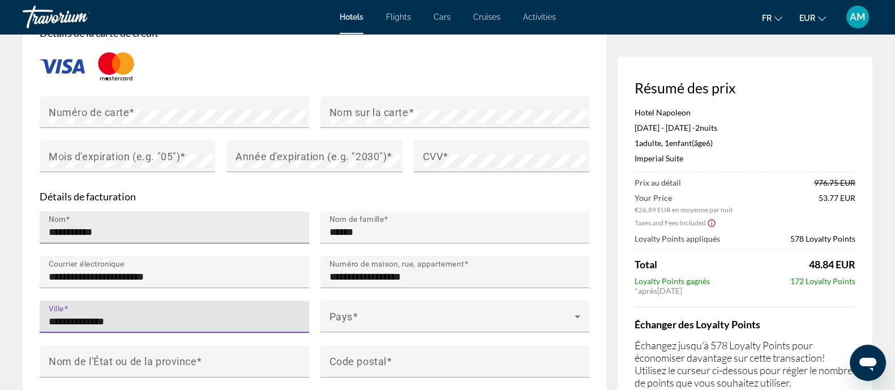
type input "**********"
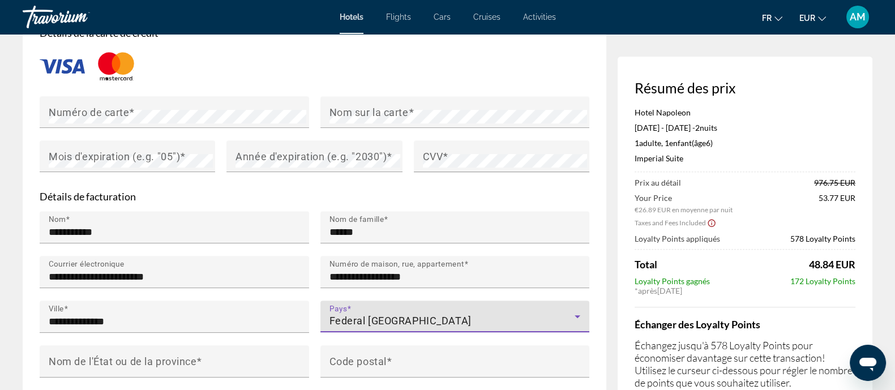
click at [362, 315] on span "Federal [GEOGRAPHIC_DATA]" at bounding box center [400, 321] width 142 height 12
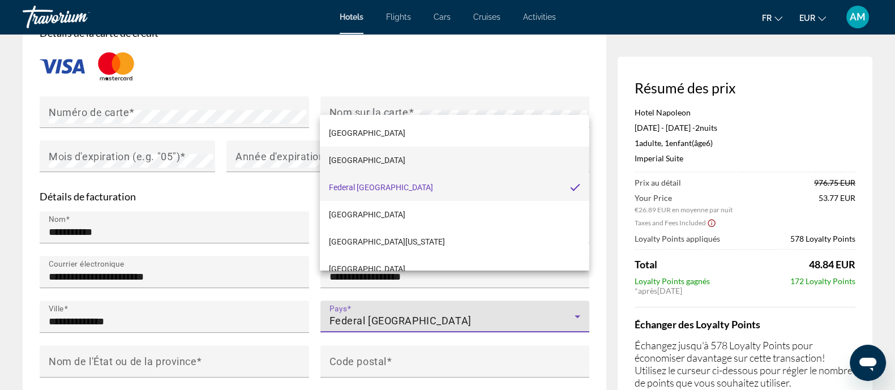
scroll to position [1988, 0]
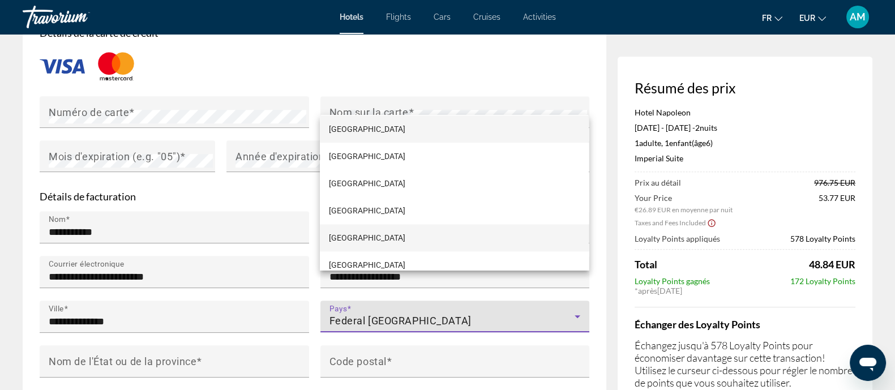
click at [376, 234] on mat-option "[GEOGRAPHIC_DATA]" at bounding box center [454, 237] width 269 height 27
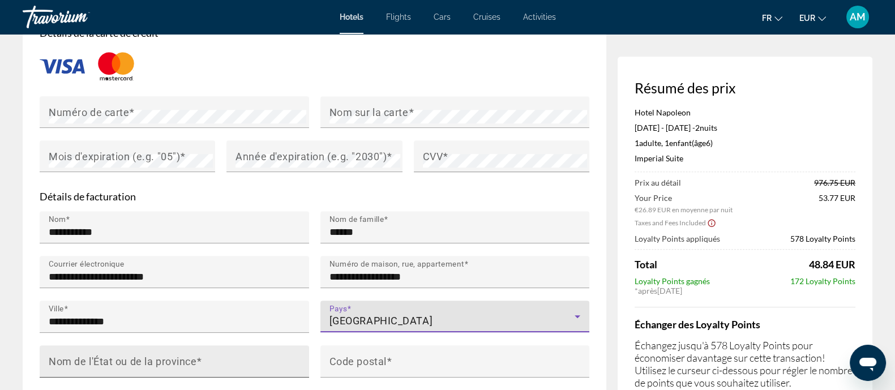
click at [212, 359] on input "Nom de l'État ou de la province" at bounding box center [178, 366] width 258 height 14
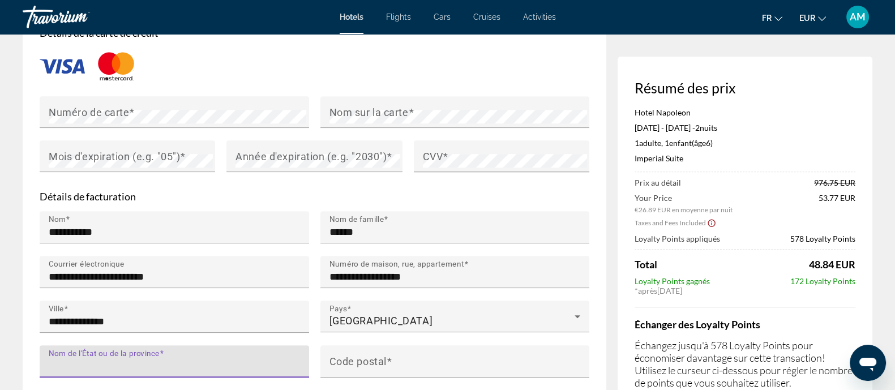
type input "*"
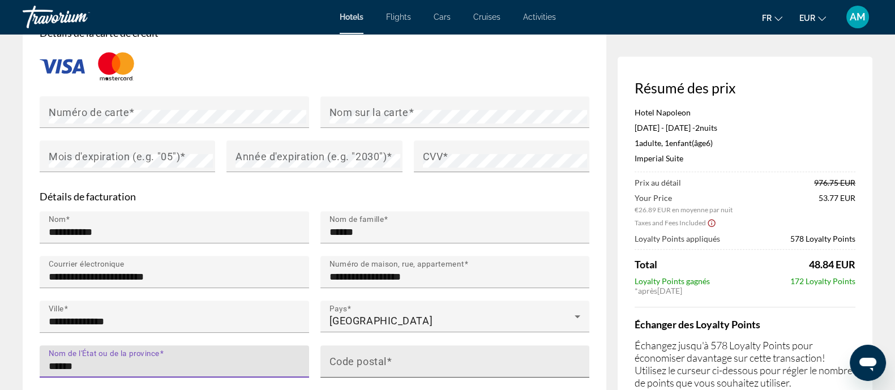
type input "******"
click at [380, 359] on input "Code postal" at bounding box center [458, 366] width 258 height 14
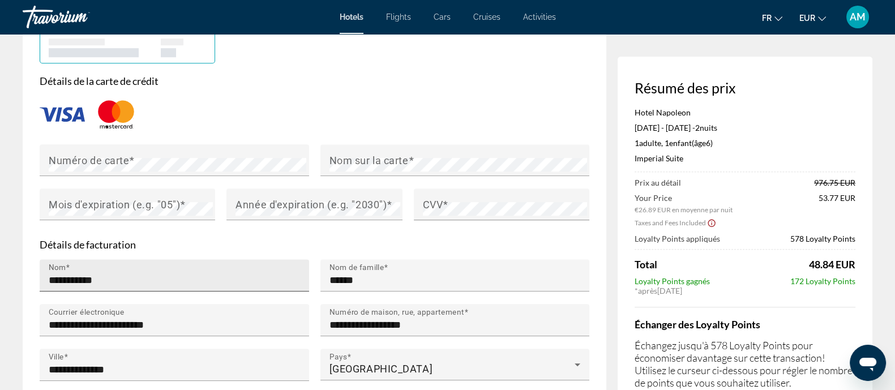
scroll to position [943, 0]
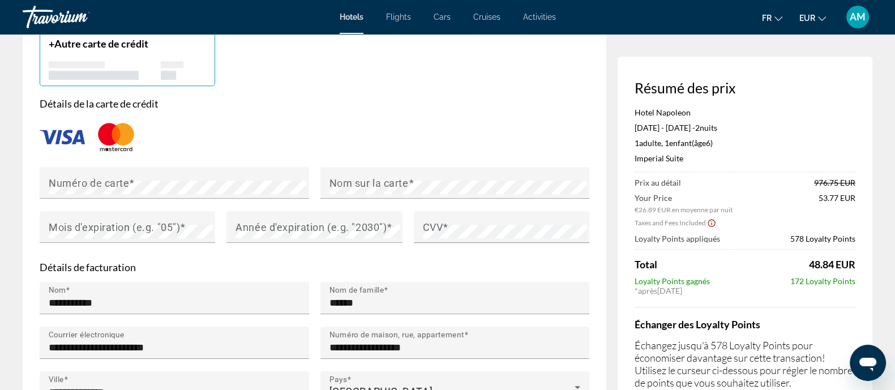
type input "*****"
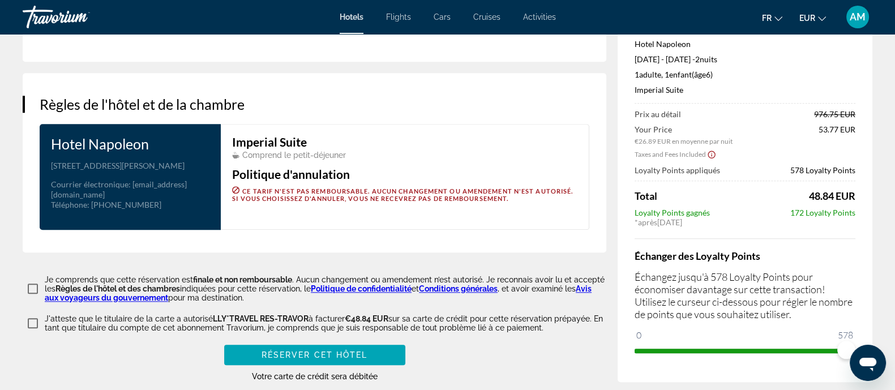
scroll to position [1509, 0]
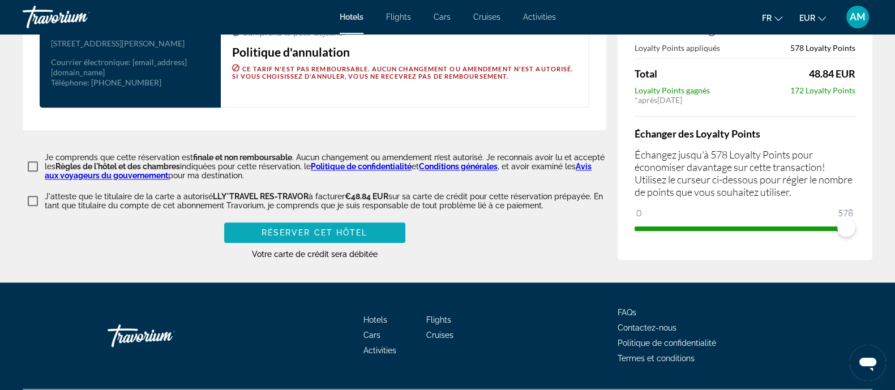
click at [364, 219] on span "Main content" at bounding box center [314, 232] width 181 height 27
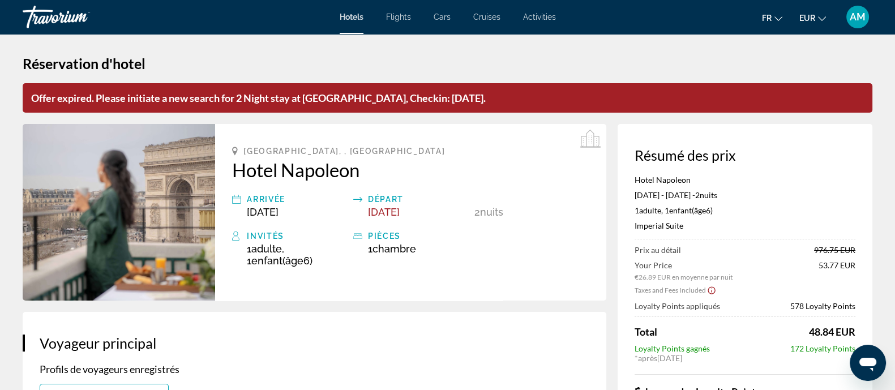
scroll to position [0, 0]
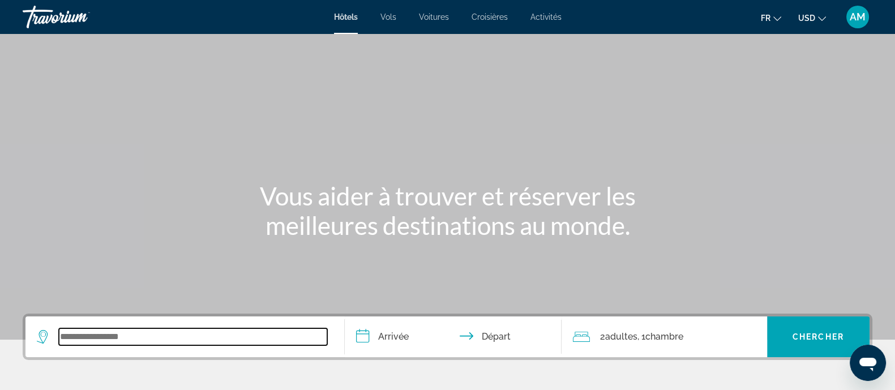
click at [112, 333] on input "Search widget" at bounding box center [193, 336] width 268 height 17
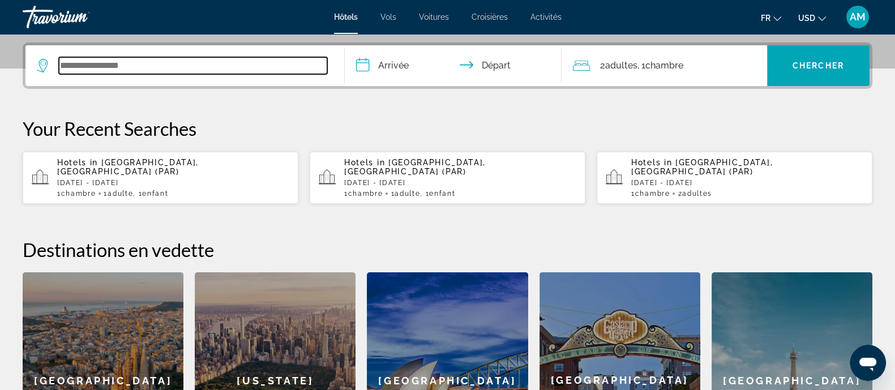
scroll to position [277, 0]
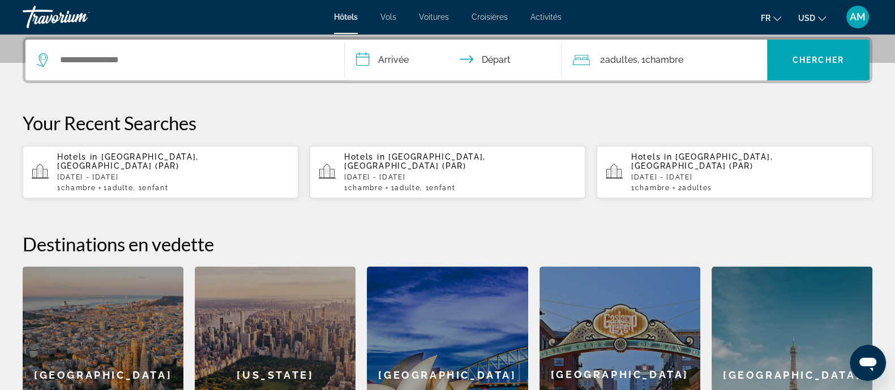
click at [126, 173] on p "[DATE] - [DATE]" at bounding box center [173, 177] width 232 height 8
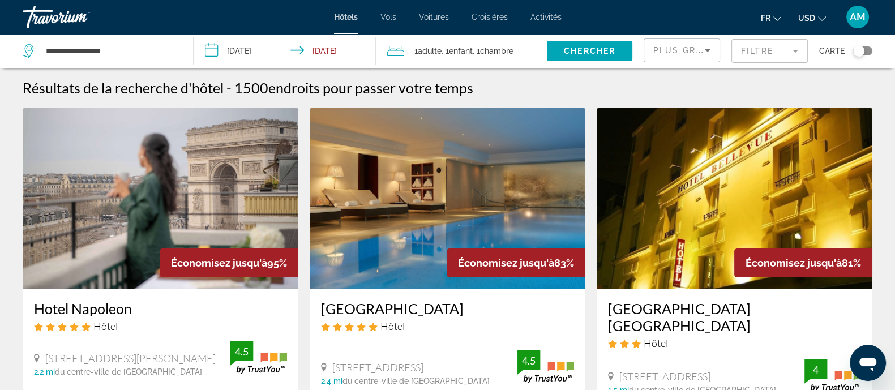
click at [139, 189] on img "Main content" at bounding box center [161, 198] width 276 height 181
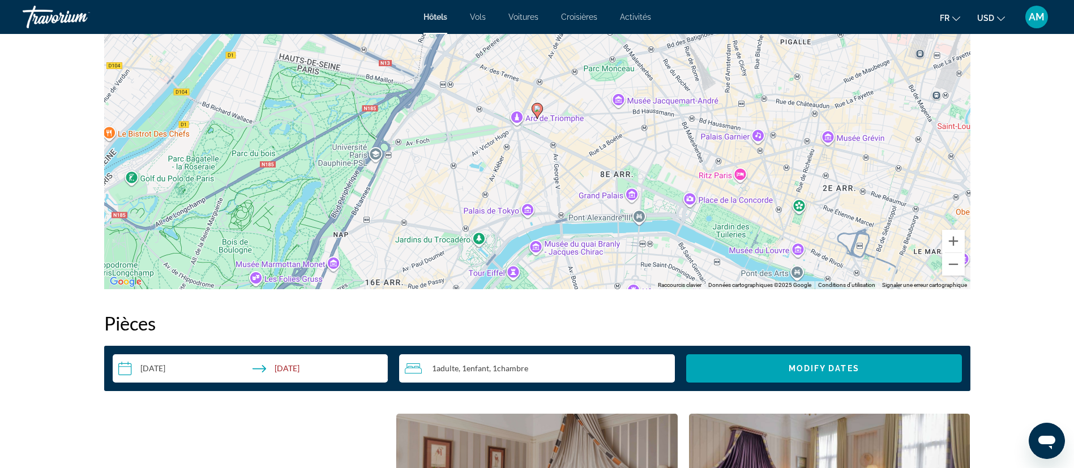
scroll to position [1613, 0]
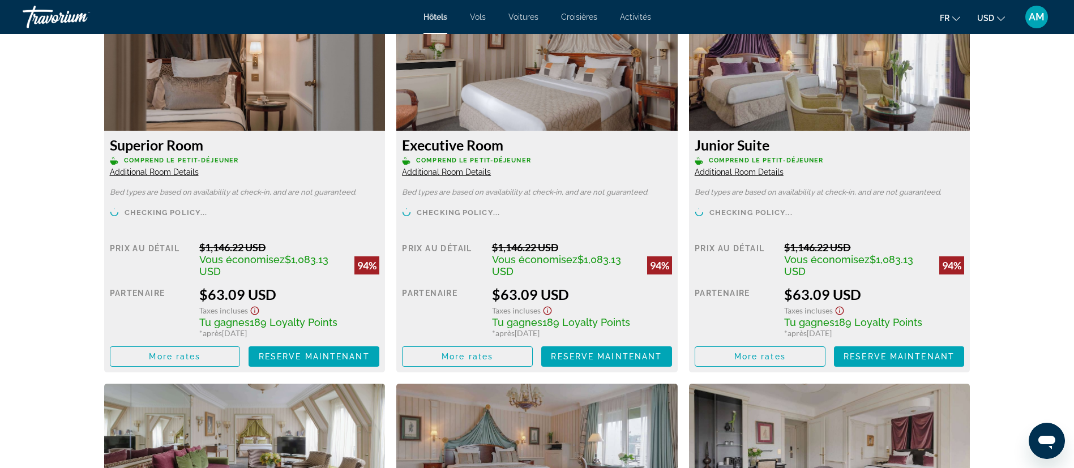
click at [905, 10] on button "USD USD ($) MXN (Mex$) CAD (Can$) GBP (£) EUR (€) AUD (A$) NZD (NZ$) CNY (CN¥)" at bounding box center [991, 18] width 28 height 16
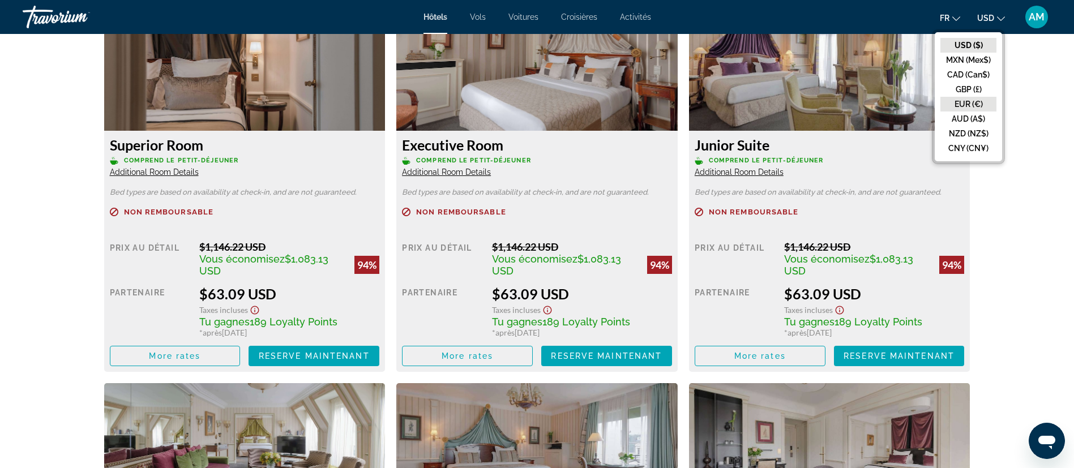
click at [905, 106] on button "EUR (€)" at bounding box center [968, 104] width 56 height 15
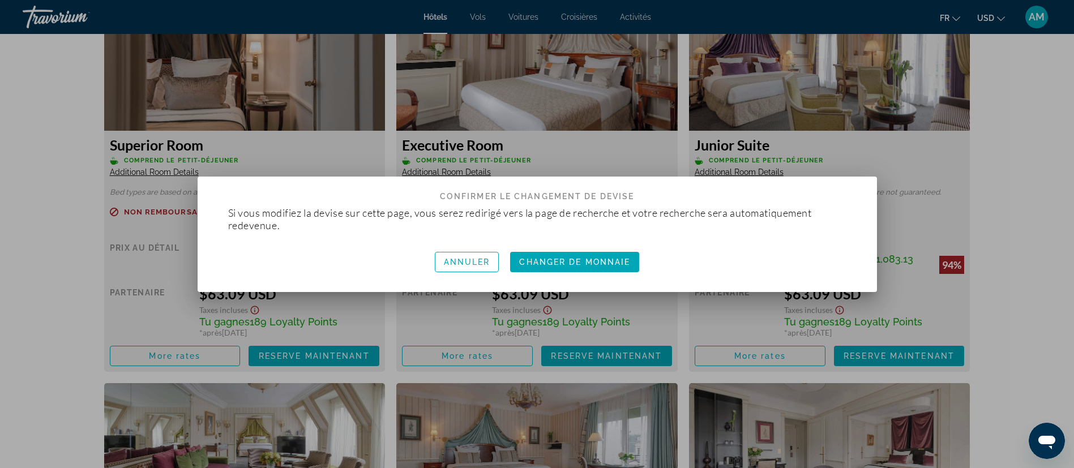
scroll to position [0, 0]
click at [590, 267] on span "button" at bounding box center [574, 262] width 129 height 27
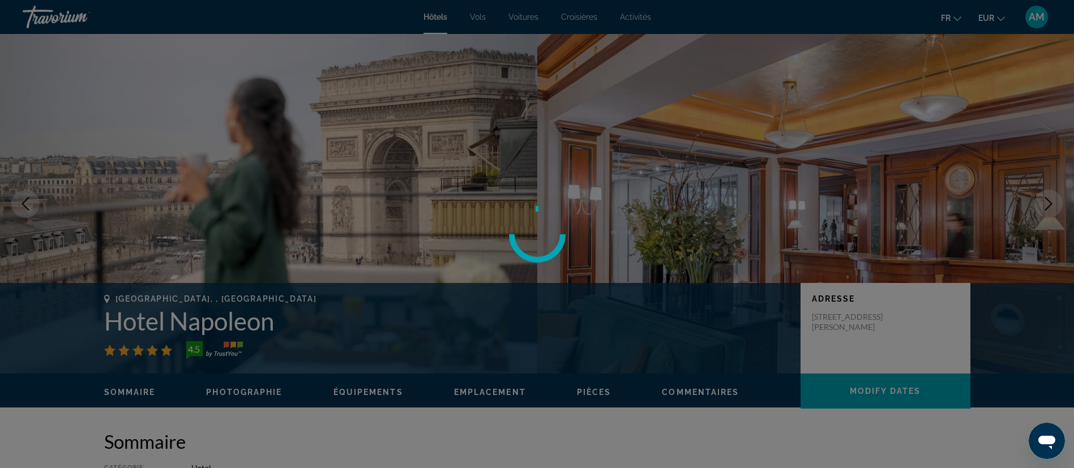
scroll to position [1613, 0]
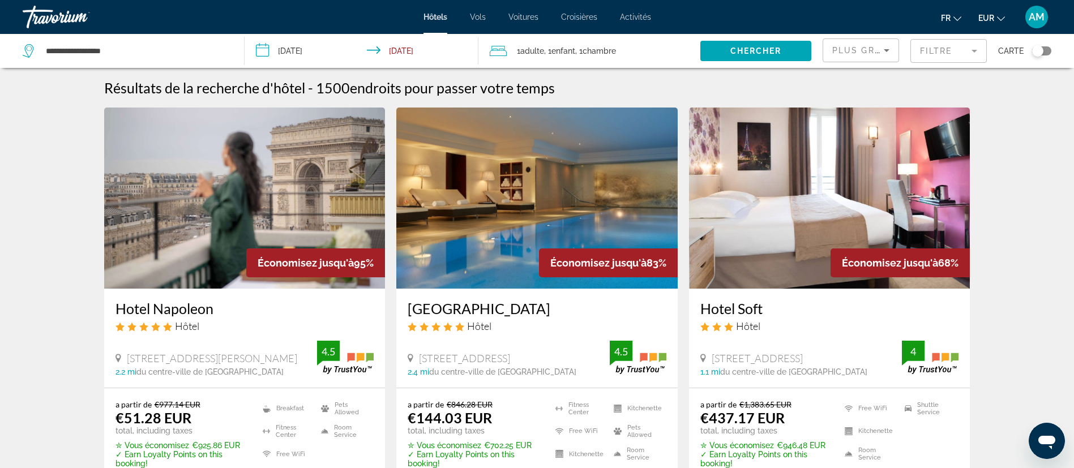
click at [234, 208] on img "Main content" at bounding box center [244, 198] width 281 height 181
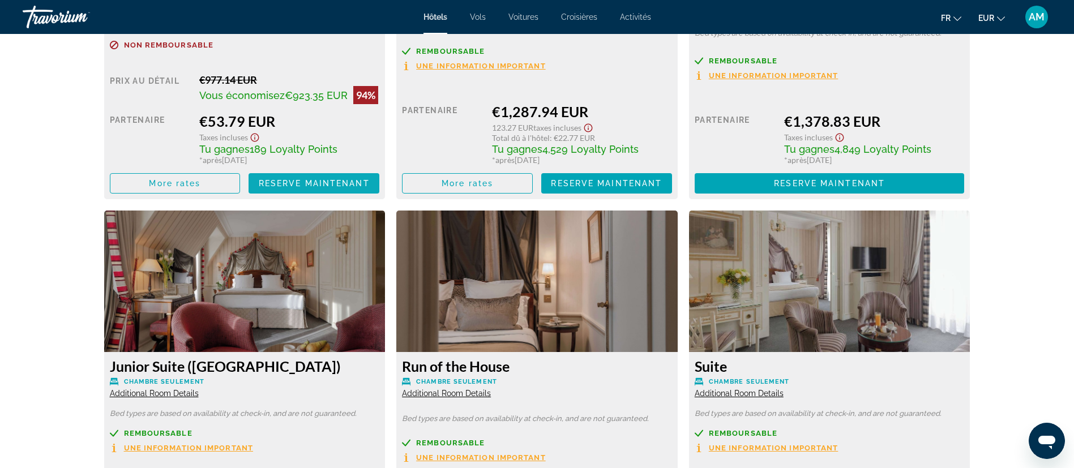
scroll to position [2377, 0]
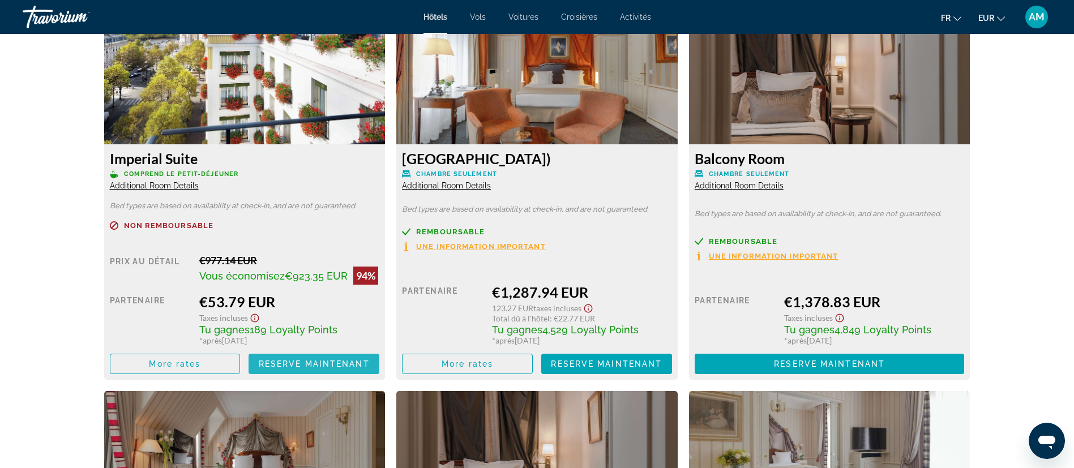
click at [331, 362] on span "Reserve maintenant" at bounding box center [314, 363] width 111 height 9
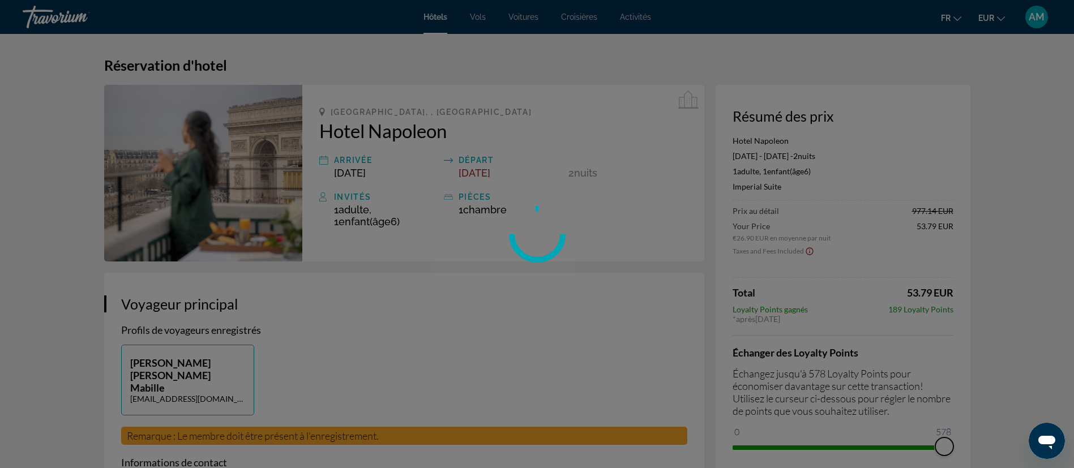
drag, startPoint x: 747, startPoint y: 430, endPoint x: 1072, endPoint y: 430, distance: 325.0
click at [905, 389] on div "Passer au contenu principal Hôtels Vols Voitures Croisières Activités Hôtels Vo…" at bounding box center [537, 234] width 1074 height 468
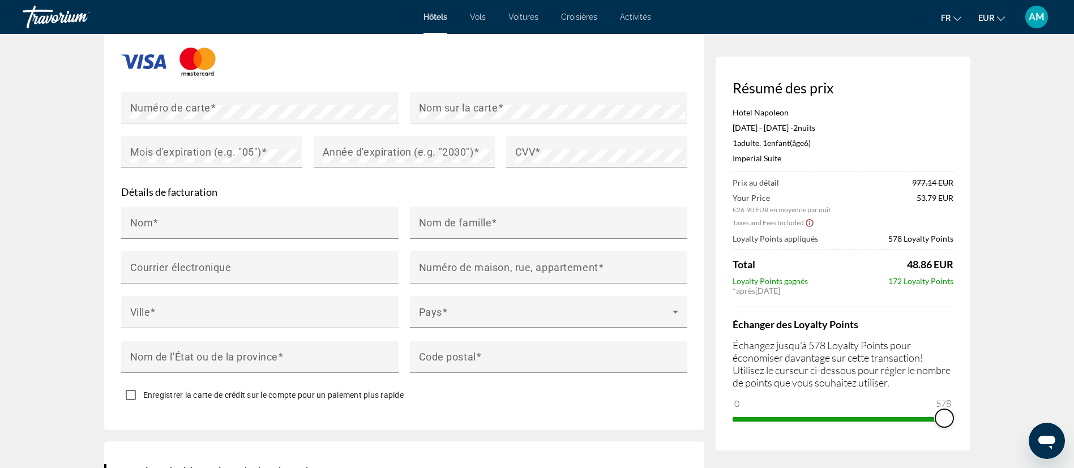
scroll to position [1019, 0]
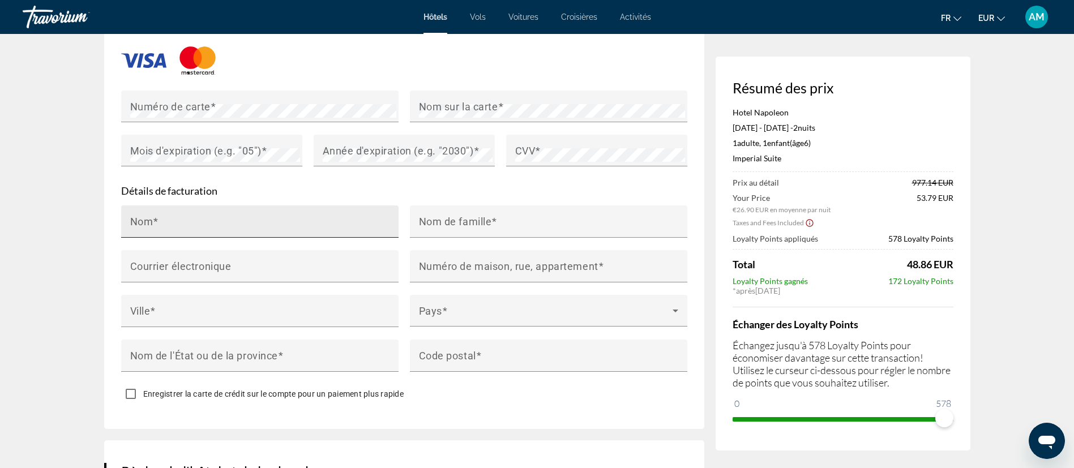
click at [275, 220] on input "Nom" at bounding box center [263, 227] width 266 height 14
type input "**********"
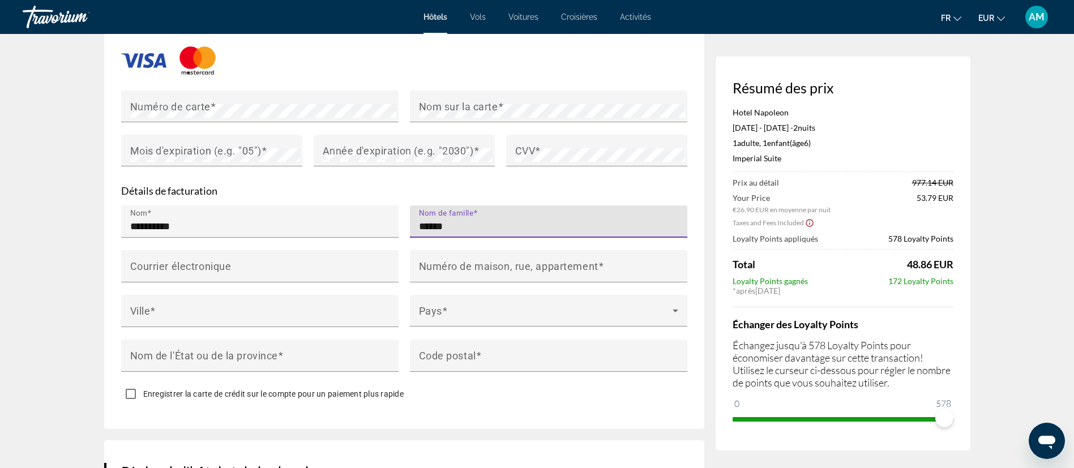
type input "******"
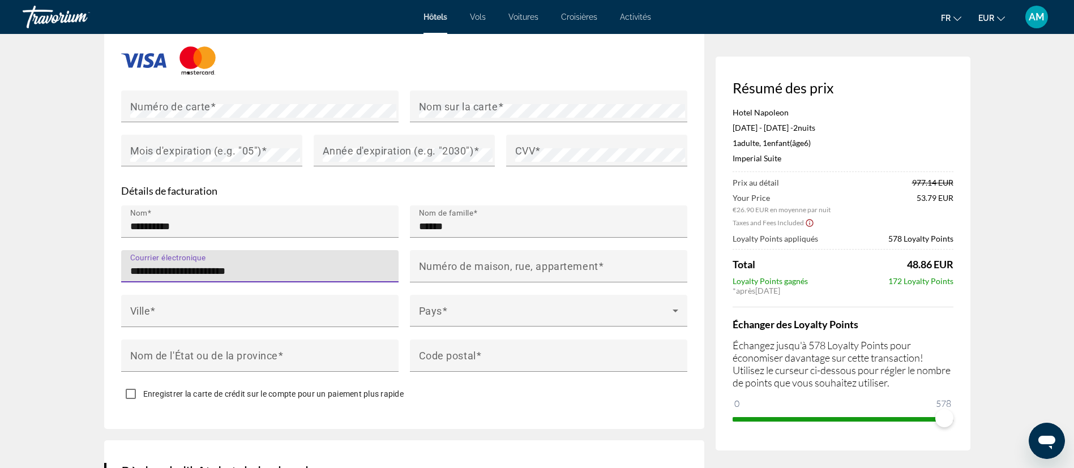
type input "**********"
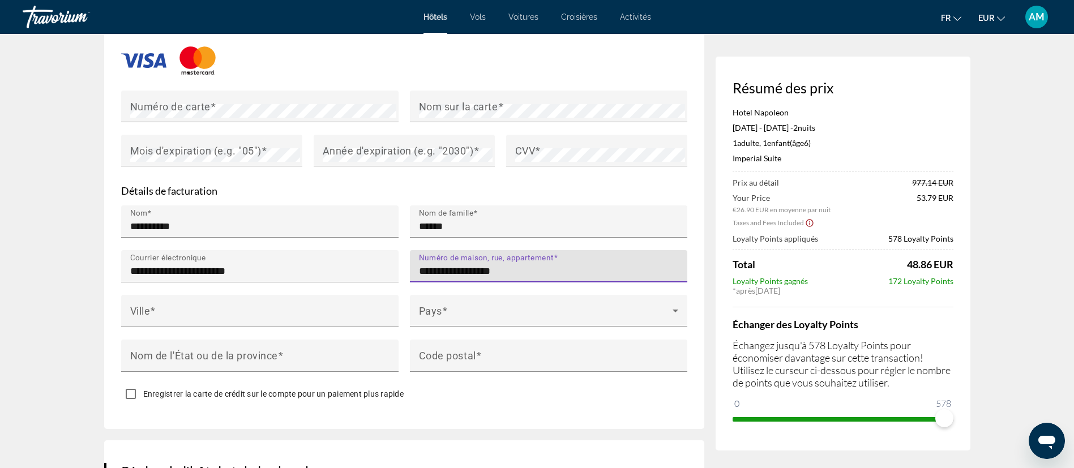
type input "**********"
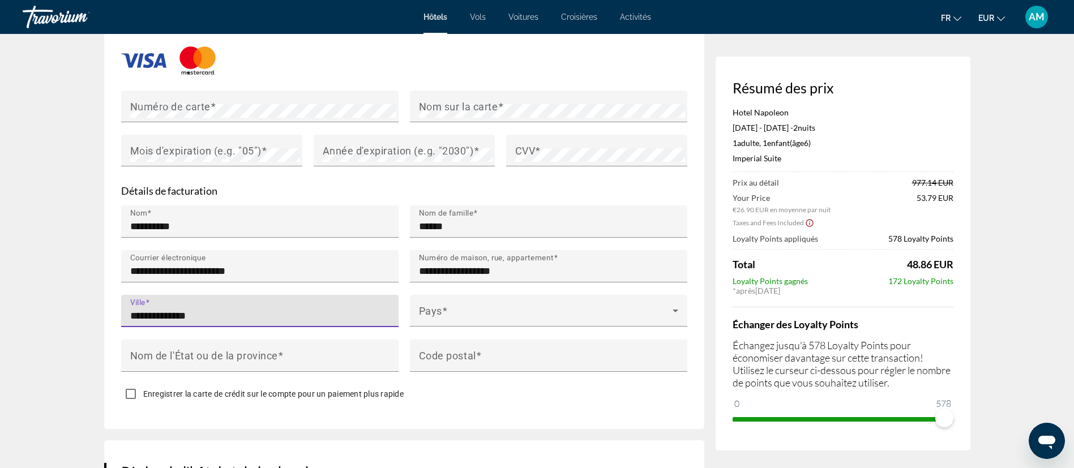
type input "**********"
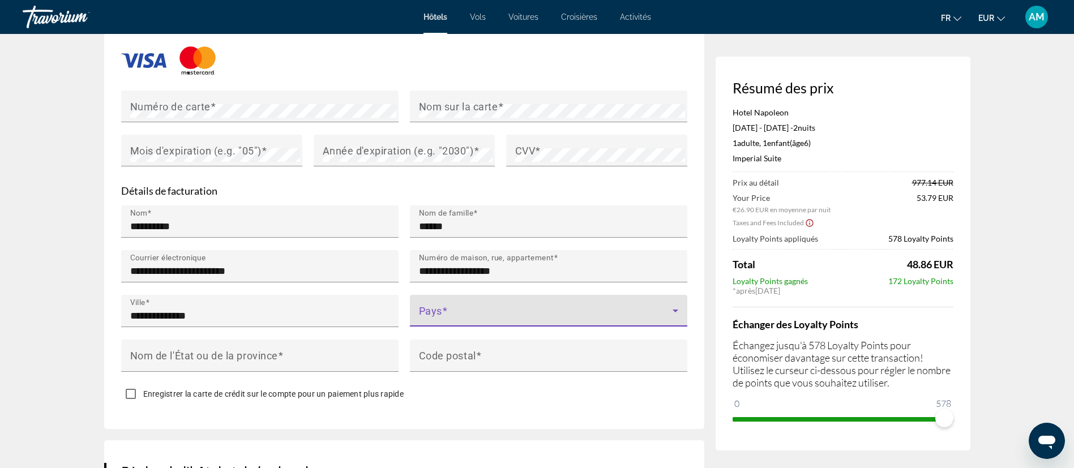
click at [535, 309] on span "Main content" at bounding box center [546, 316] width 254 height 14
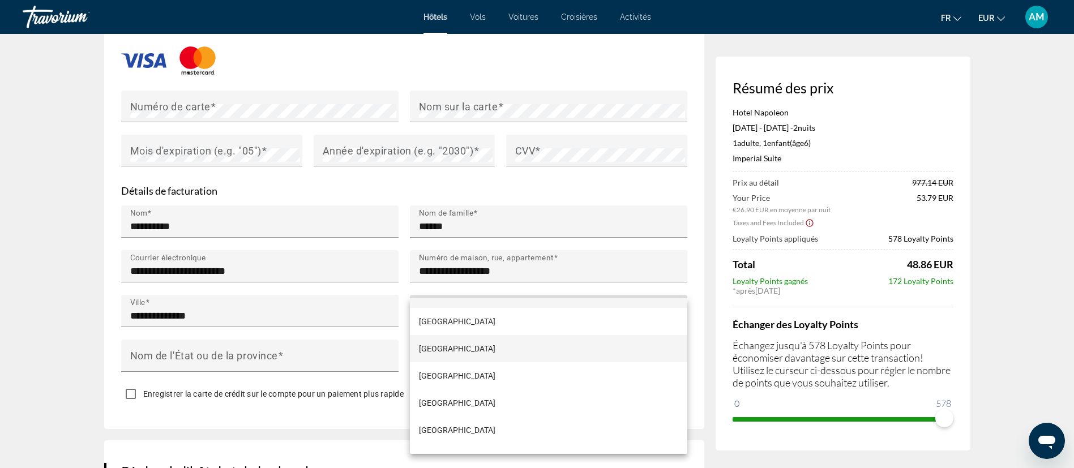
scroll to position [2030, 0]
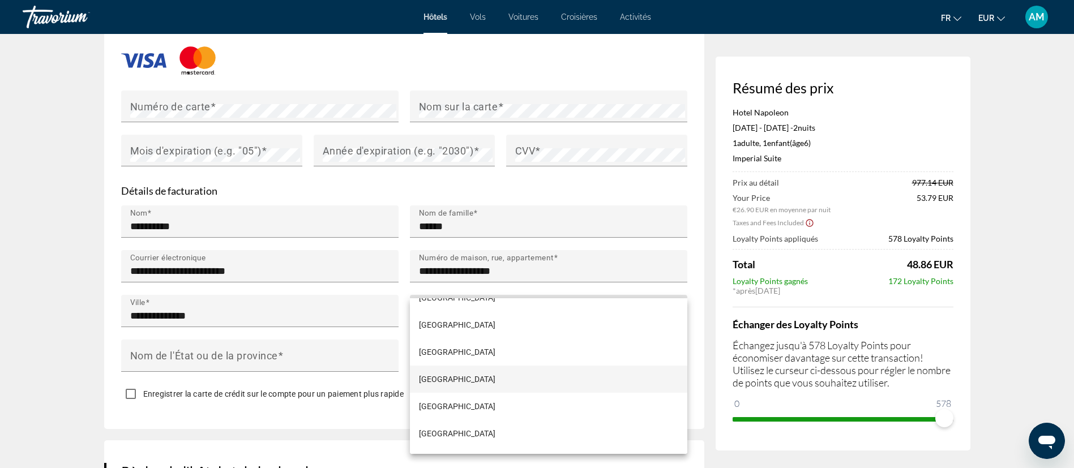
click at [468, 381] on mat-option "[GEOGRAPHIC_DATA]" at bounding box center [548, 379] width 277 height 27
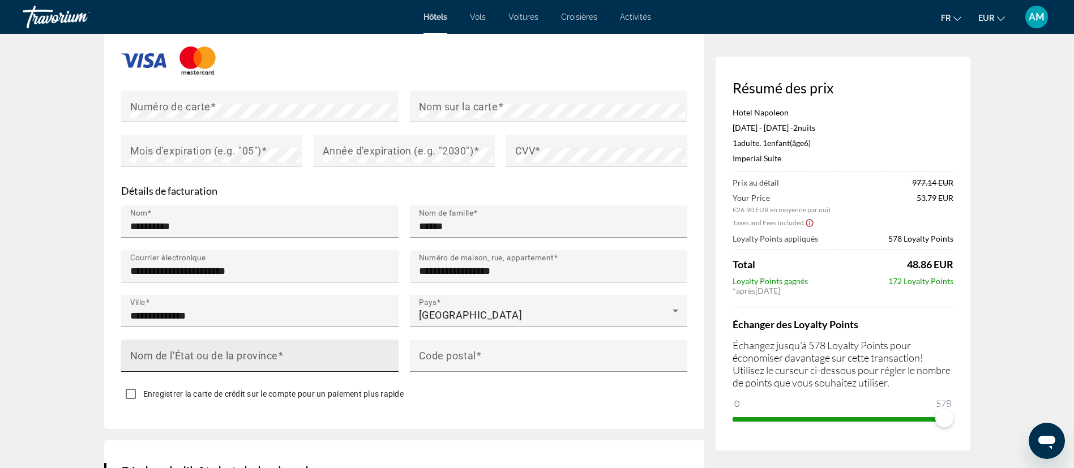
click at [264, 349] on mat-label "Nom de l'État ou de la province" at bounding box center [204, 355] width 148 height 12
click at [264, 354] on input "Nom de l'État ou de la province" at bounding box center [263, 361] width 266 height 14
type input "******"
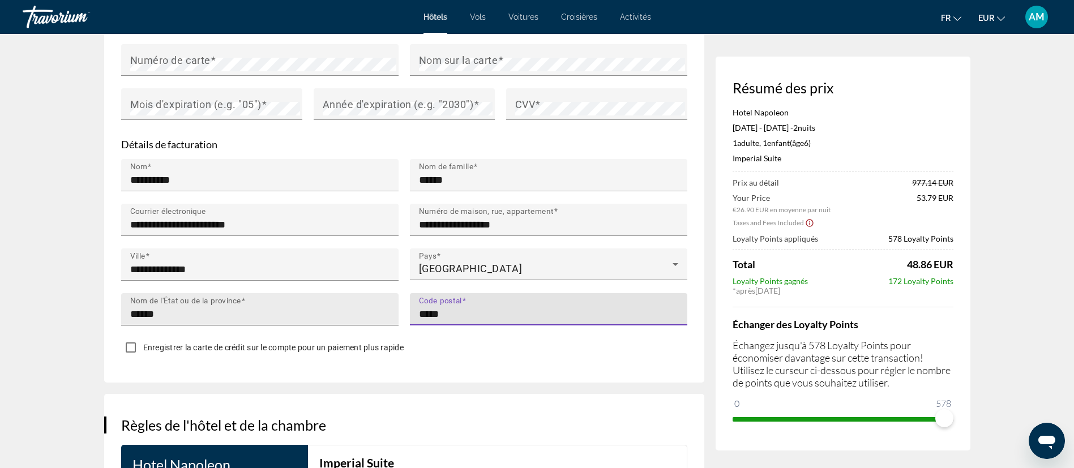
scroll to position [1104, 0]
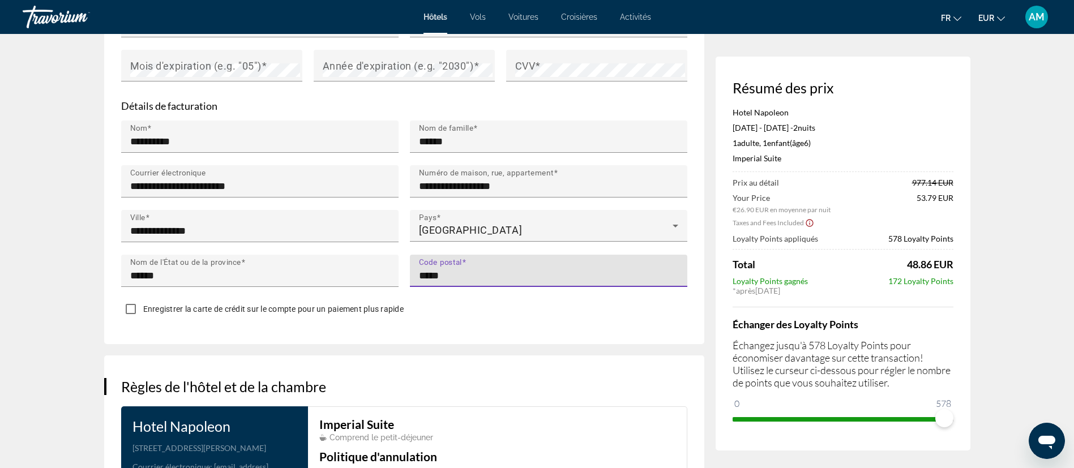
type input "*****"
click at [282, 305] on span "Enregistrer la carte de crédit sur le compte pour un paiement plus rapide" at bounding box center [273, 309] width 260 height 9
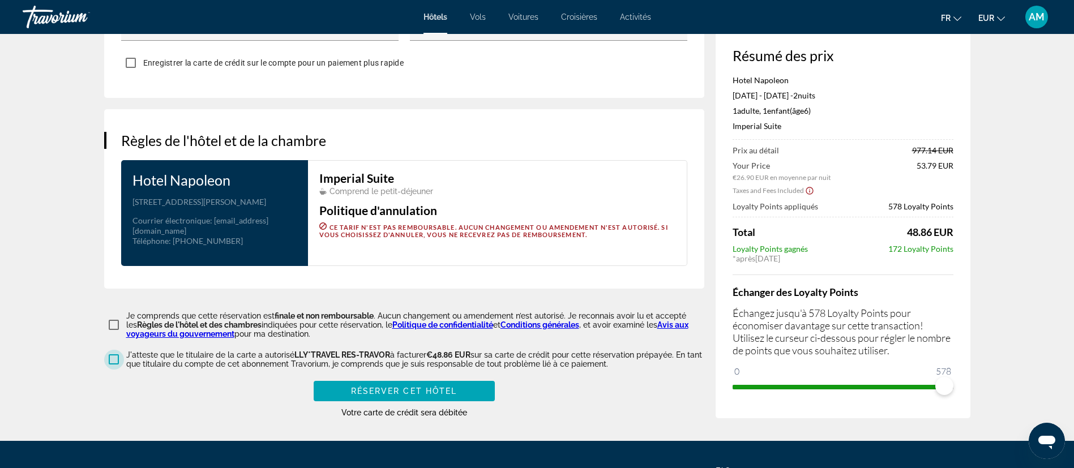
scroll to position [1432, 0]
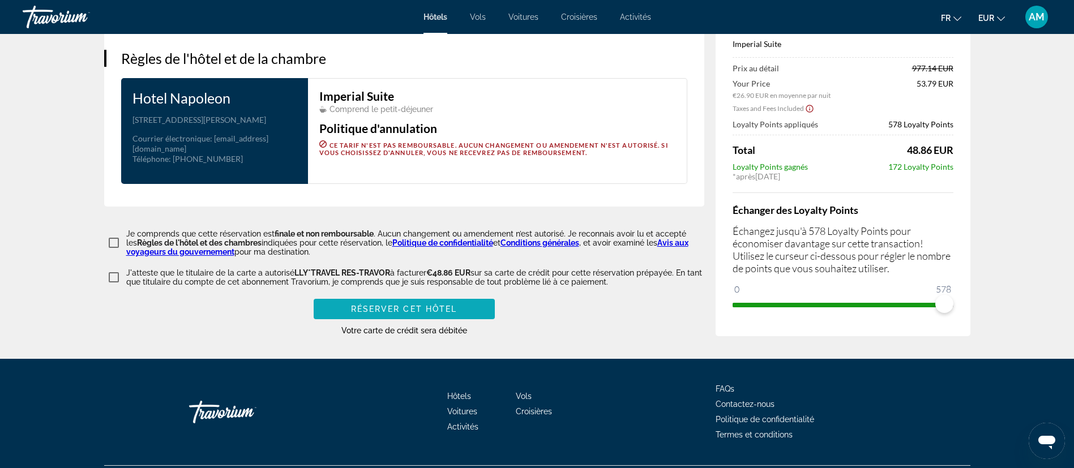
click at [442, 305] on span "Réserver cet hôtel" at bounding box center [404, 309] width 106 height 9
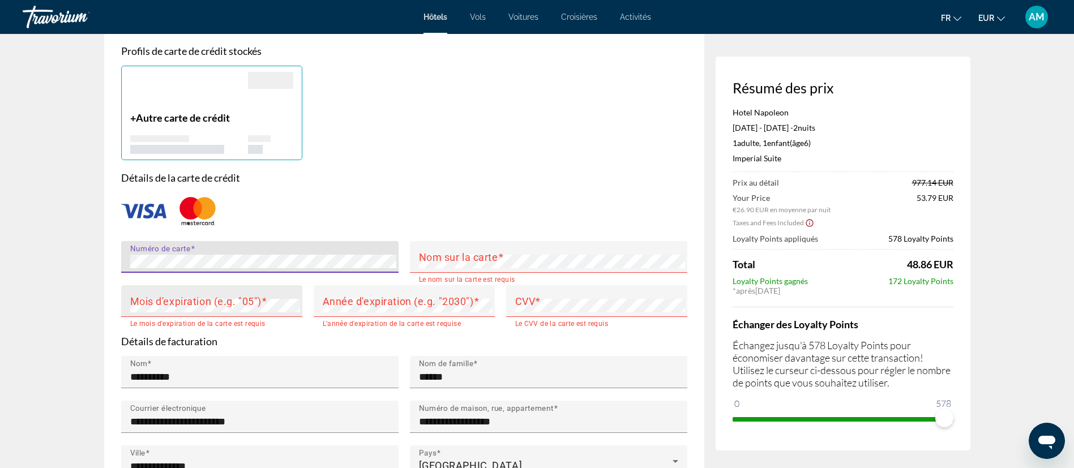
click at [264, 295] on span "Main content" at bounding box center [265, 301] width 6 height 12
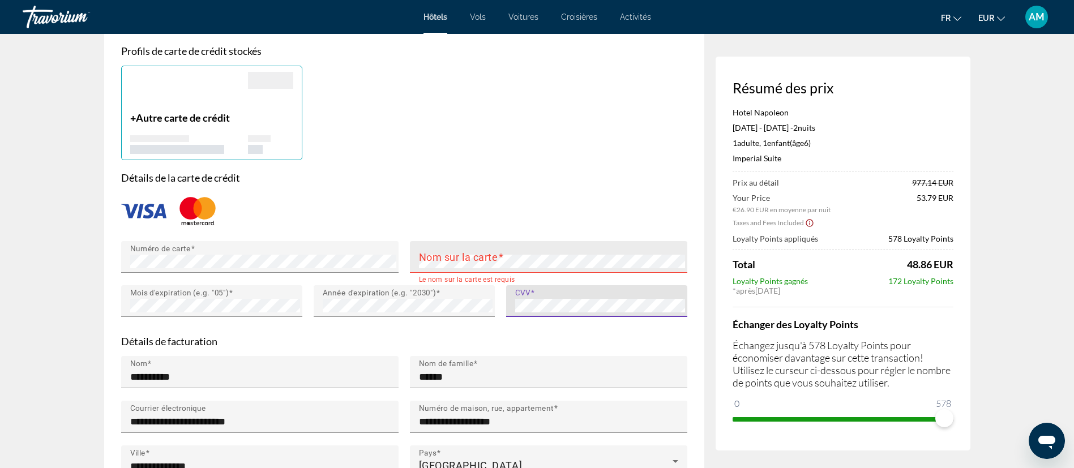
click at [469, 251] on mat-label "Nom sur la carte" at bounding box center [458, 257] width 79 height 12
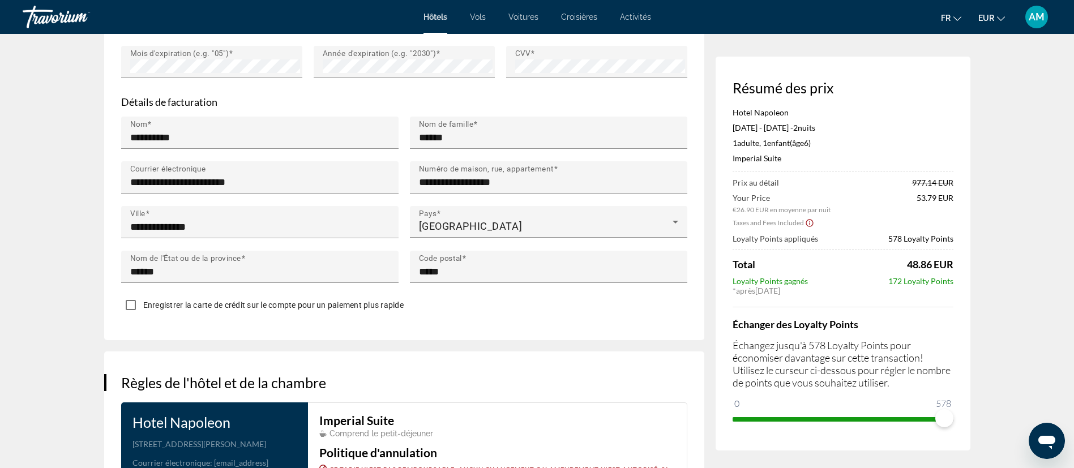
scroll to position [1432, 0]
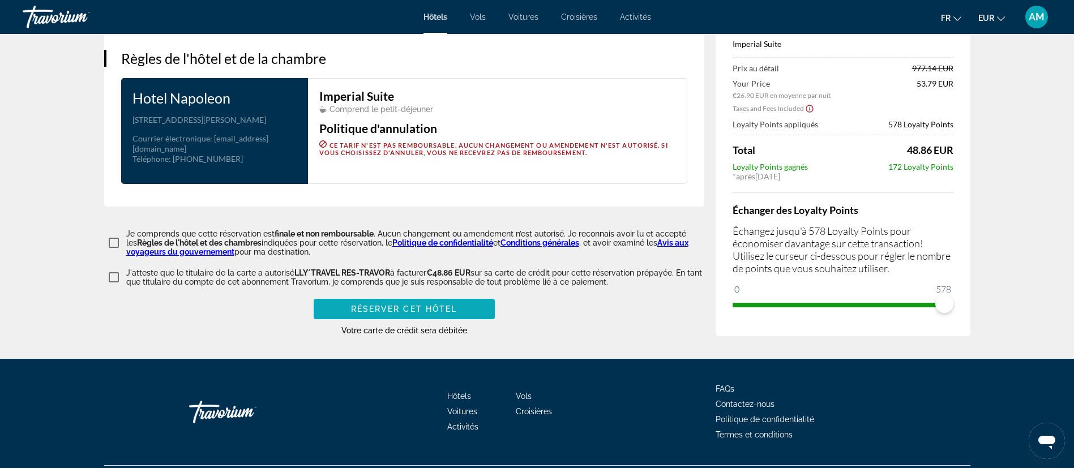
click at [460, 296] on span "Main content" at bounding box center [404, 309] width 181 height 27
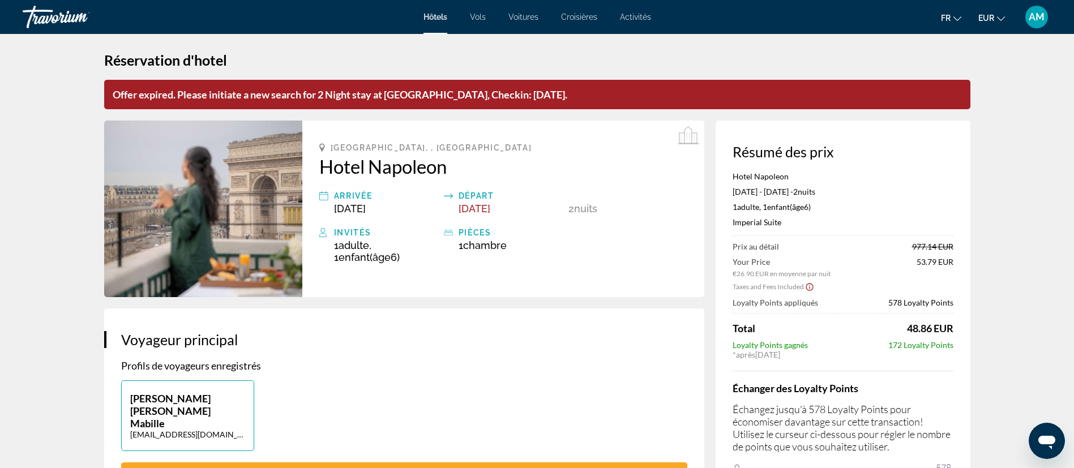
scroll to position [0, 0]
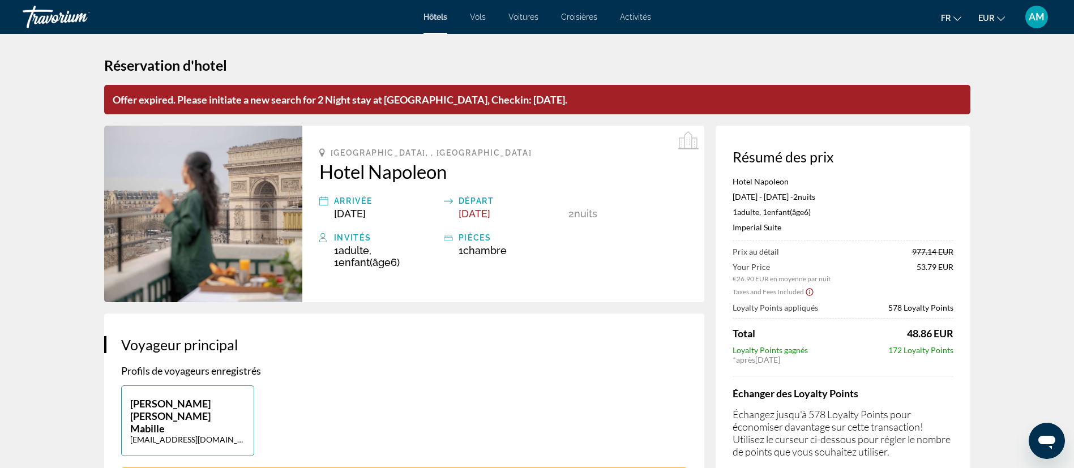
click at [905, 389] on icon "Ouvrir la fenêtre de messagerie" at bounding box center [1046, 443] width 17 height 14
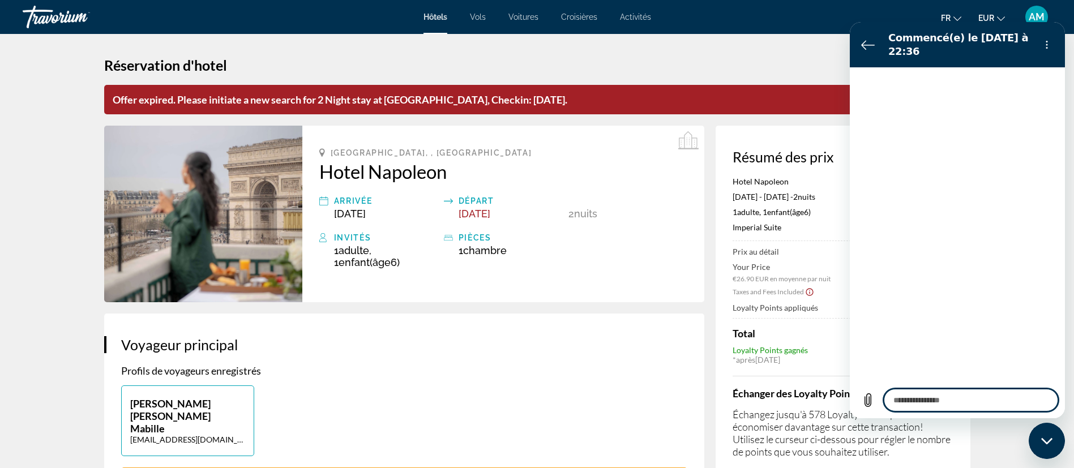
type textarea "*"
